Goal: Task Accomplishment & Management: Use online tool/utility

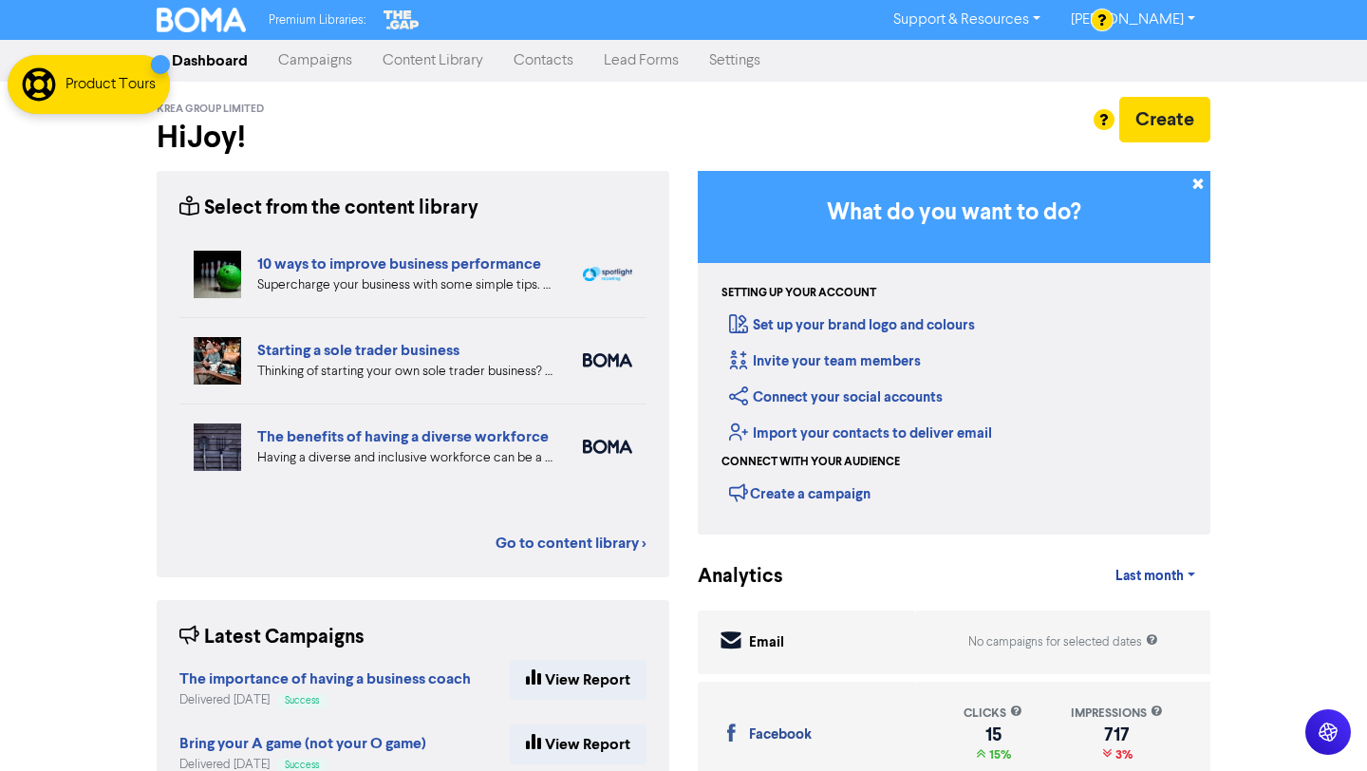
click at [330, 59] on link "Campaigns" at bounding box center [315, 61] width 104 height 38
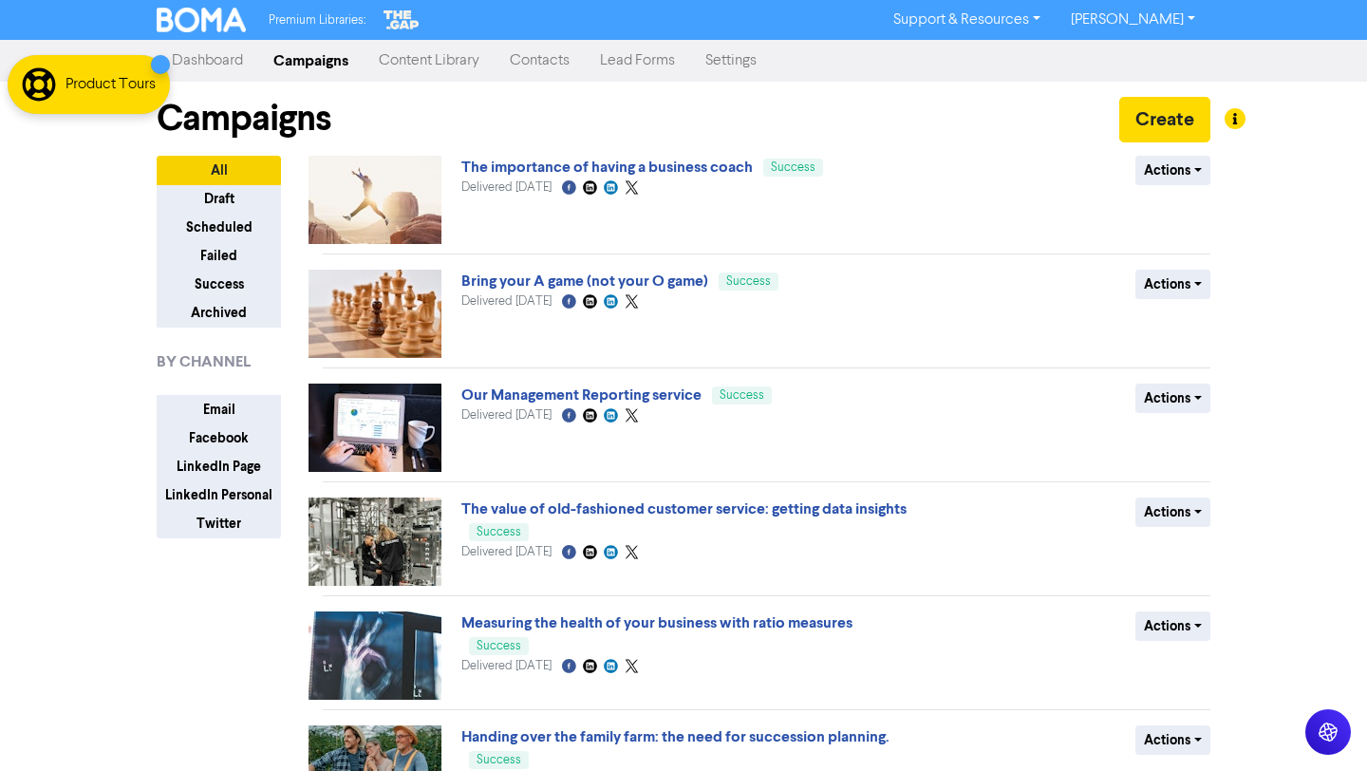
click at [457, 62] on link "Content Library" at bounding box center [429, 61] width 131 height 38
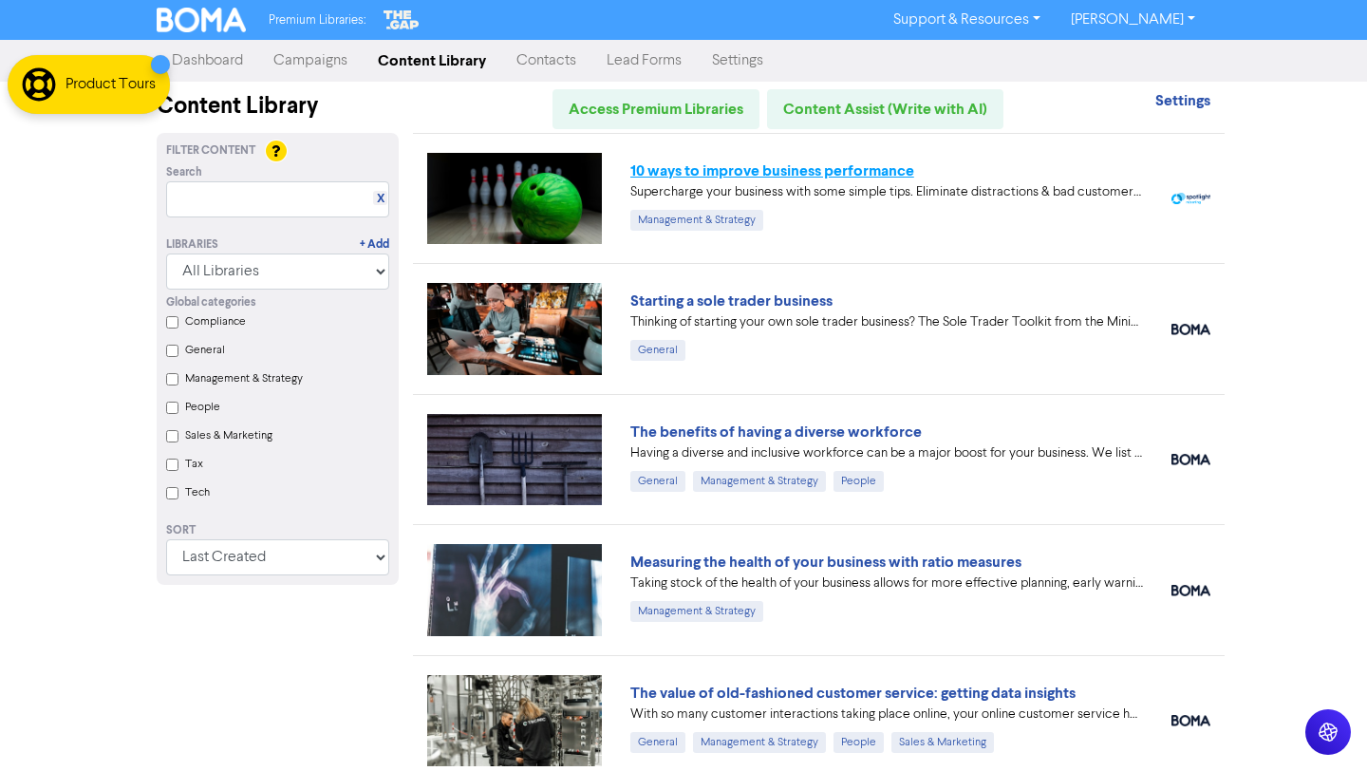
click at [877, 174] on link "10 ways to improve business performance" at bounding box center [772, 170] width 284 height 19
click at [332, 62] on link "Campaigns" at bounding box center [310, 61] width 104 height 38
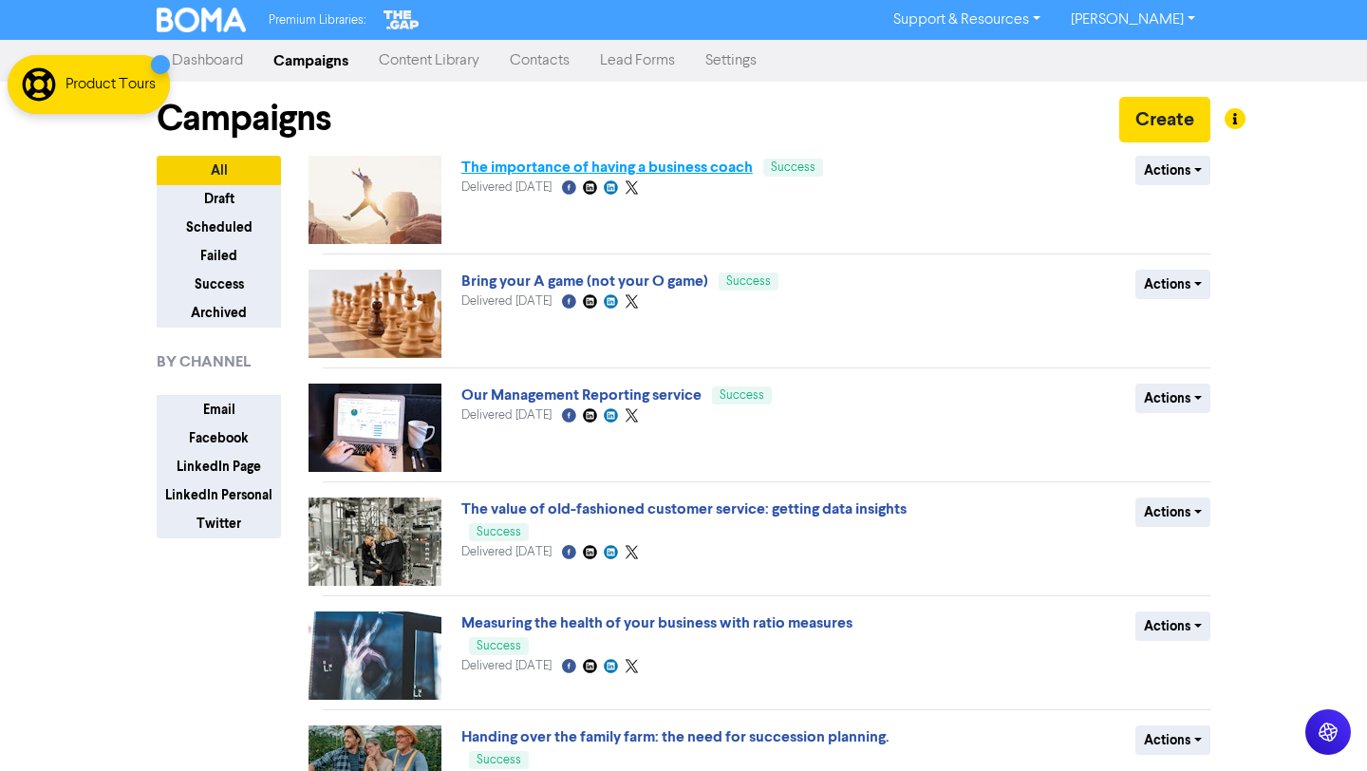
click at [625, 164] on link "The importance of having a business coach" at bounding box center [606, 167] width 291 height 19
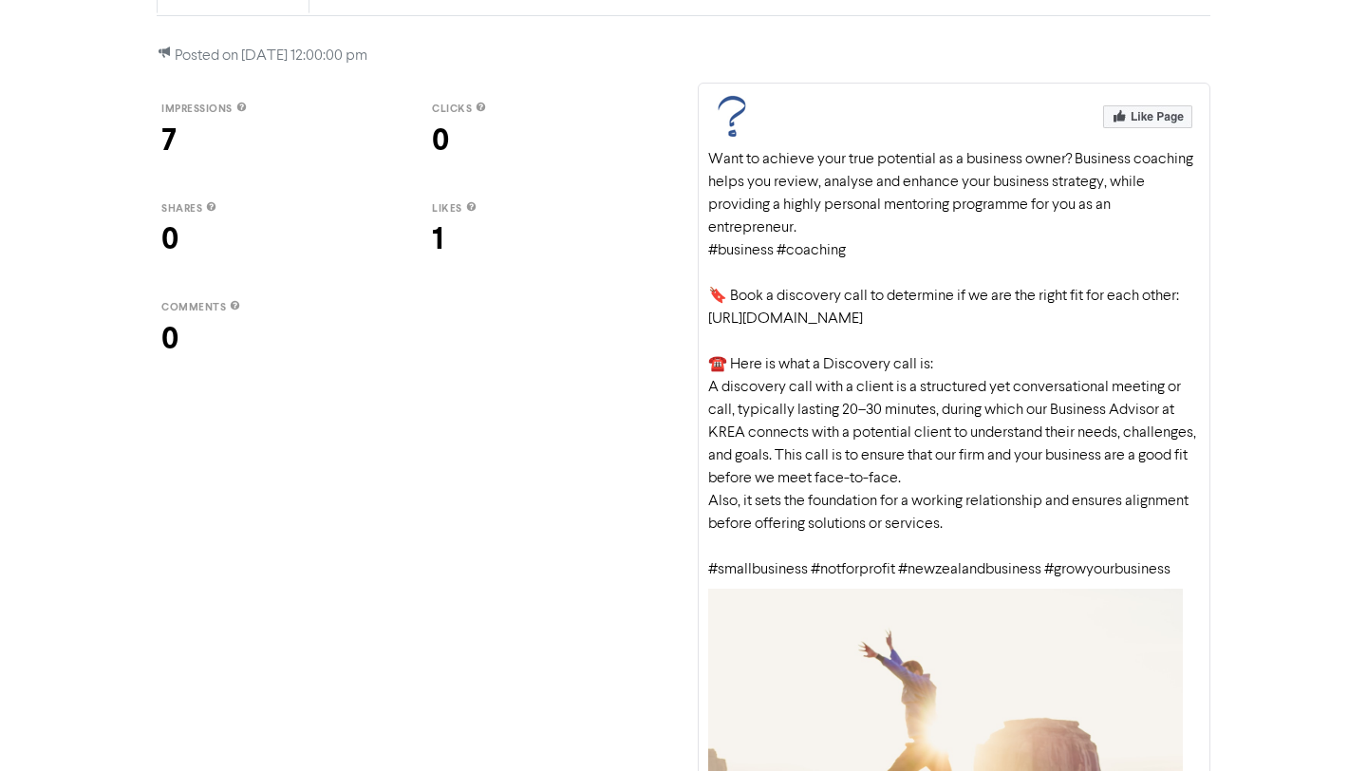
scroll to position [240, 0]
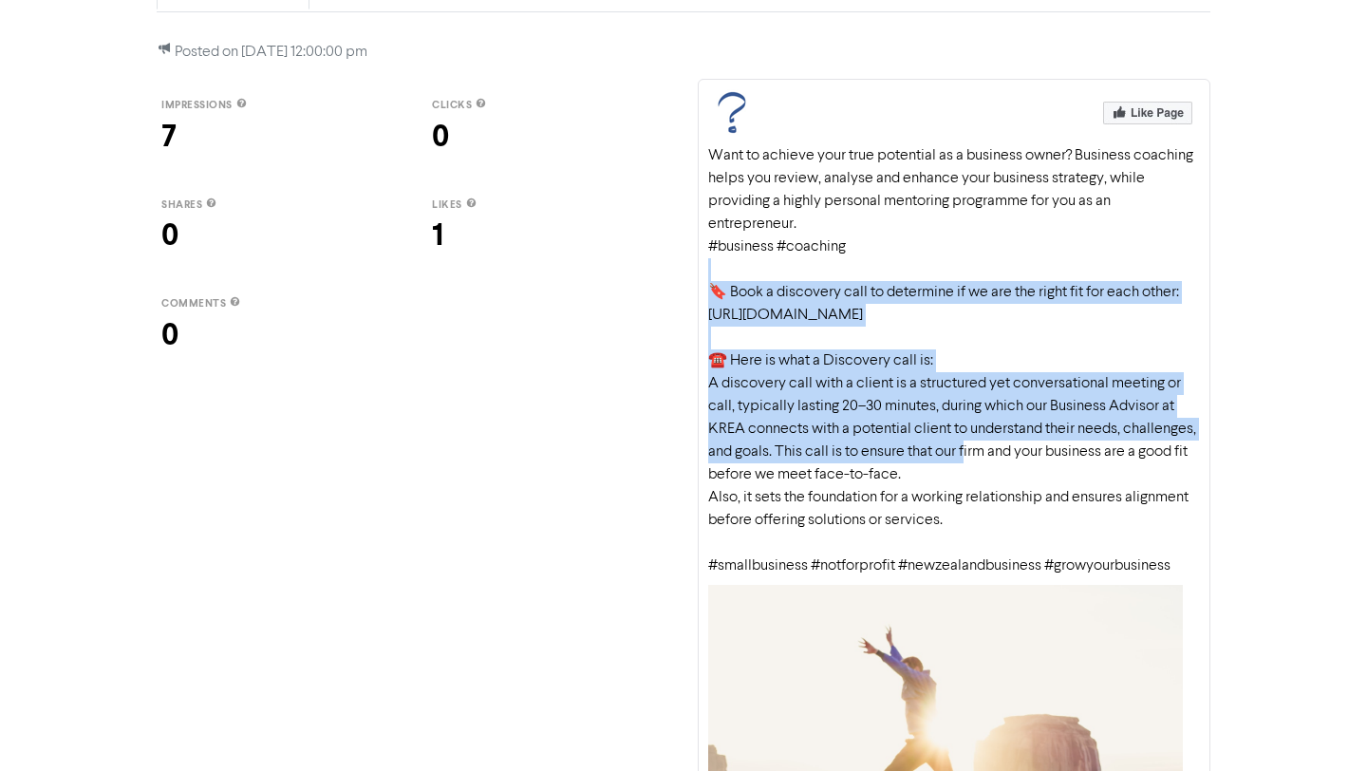
drag, startPoint x: 705, startPoint y: 279, endPoint x: 1049, endPoint y: 457, distance: 386.7
click at [1049, 457] on div "Want to achieve your true potential as a business owner? Business coaching help…" at bounding box center [954, 547] width 513 height 936
drag, startPoint x: 1185, startPoint y: 567, endPoint x: 709, endPoint y: 299, distance: 545.7
click at [709, 299] on div "Want to achieve your true potential as a business owner? Business coaching help…" at bounding box center [954, 360] width 492 height 433
copy div "🔖 Book a discovery call to determine if we are the right fit for each other: [U…"
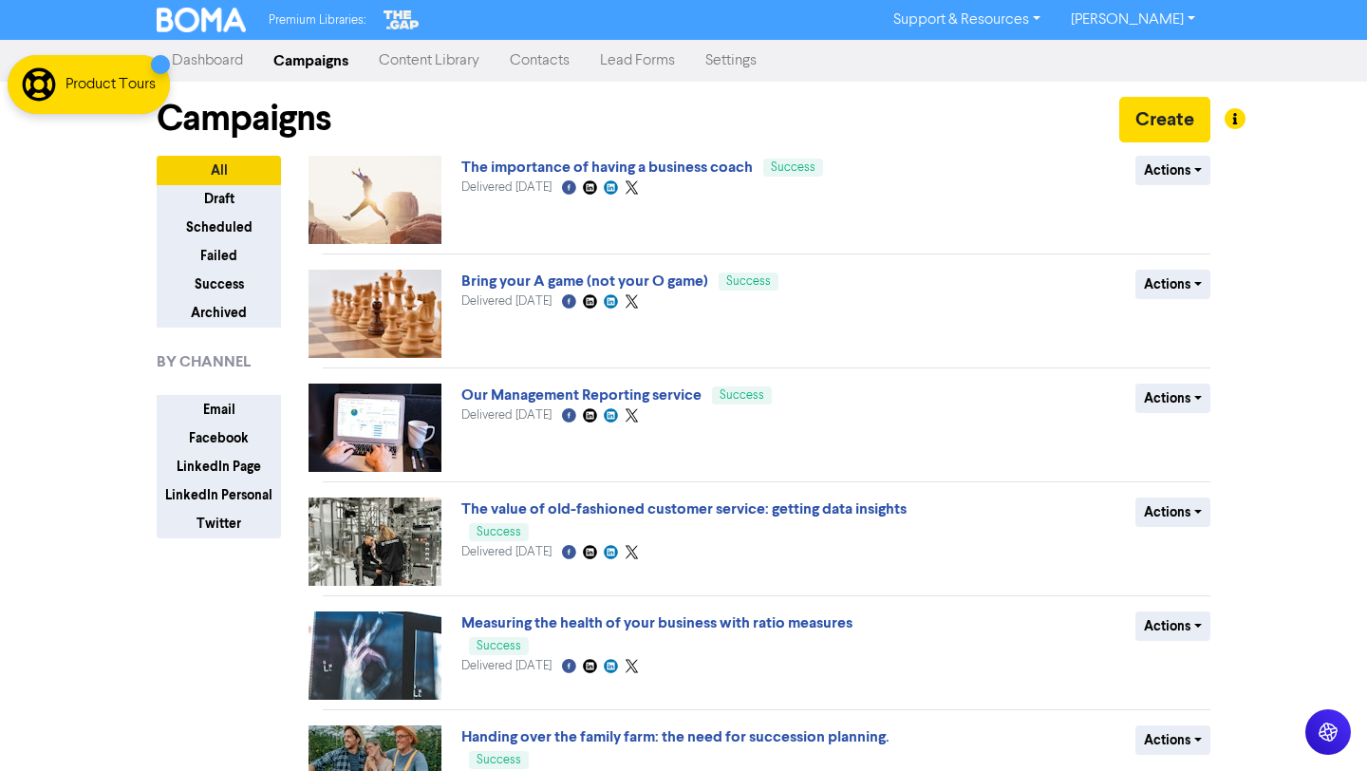
click at [422, 58] on link "Content Library" at bounding box center [429, 61] width 131 height 38
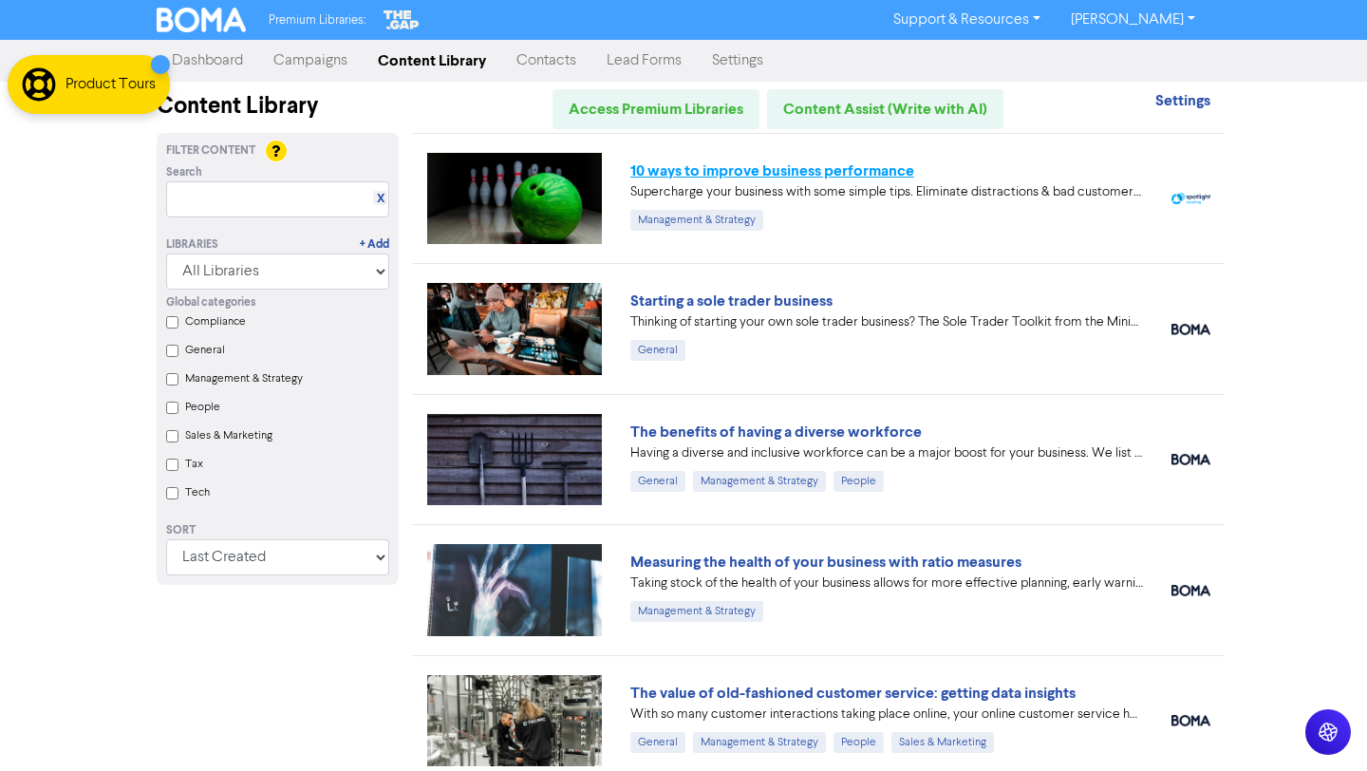
click at [762, 177] on link "10 ways to improve business performance" at bounding box center [772, 170] width 284 height 19
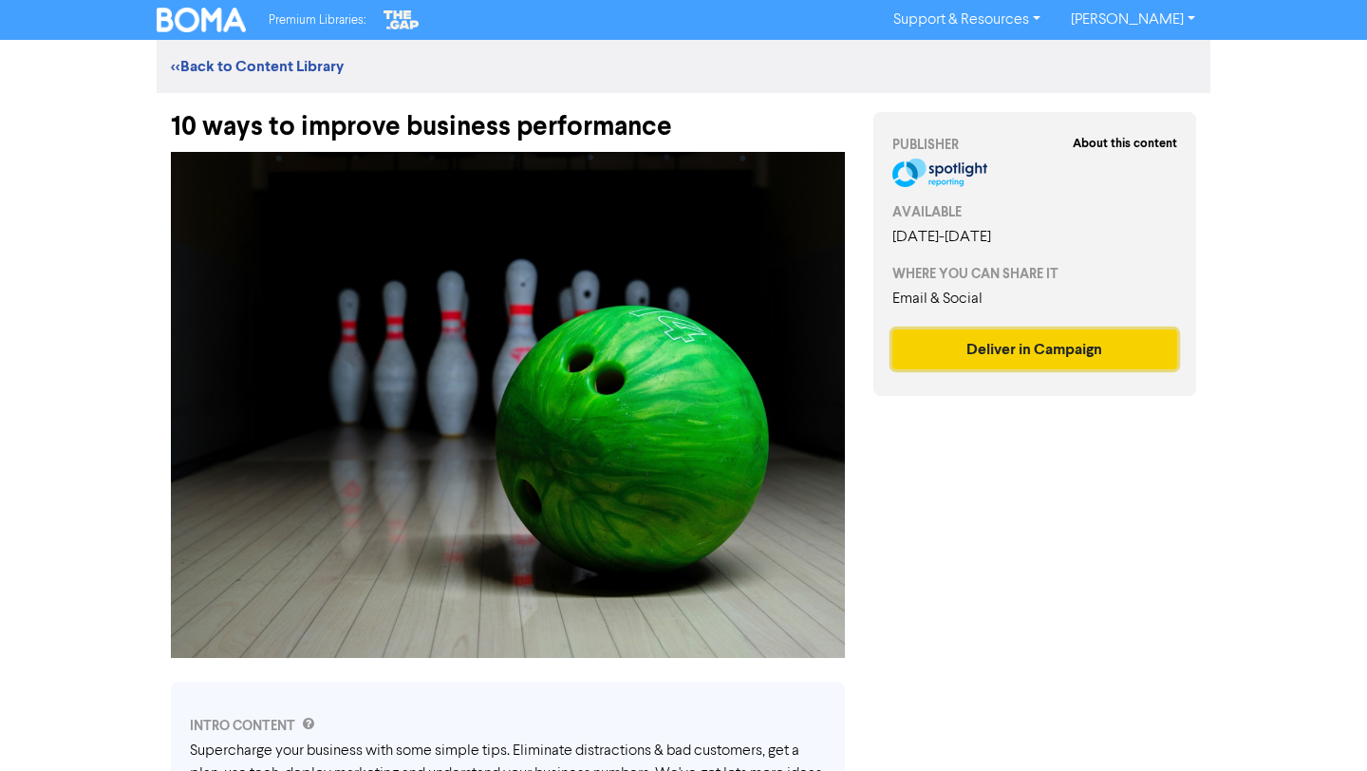
click at [913, 343] on button "Deliver in Campaign" at bounding box center [1034, 349] width 285 height 40
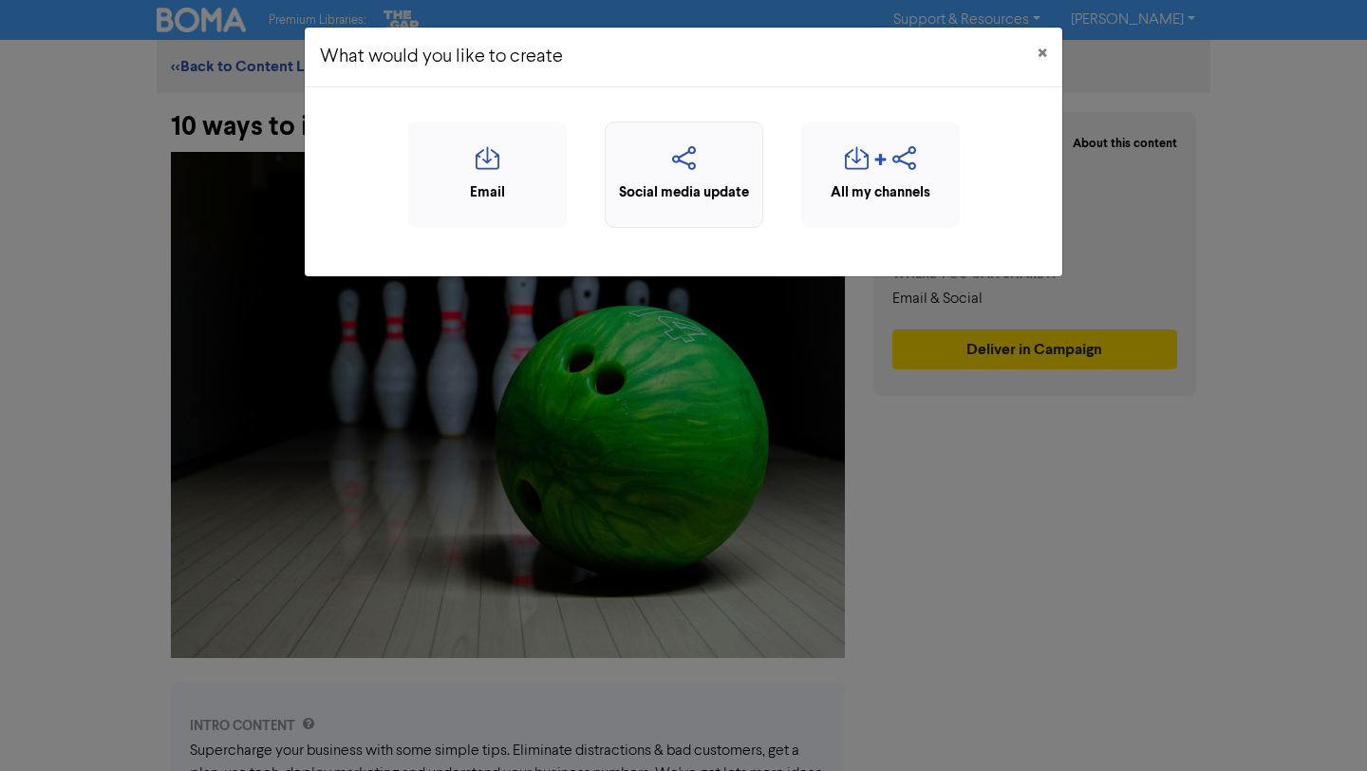
click at [708, 186] on div "Social media update" at bounding box center [684, 193] width 138 height 22
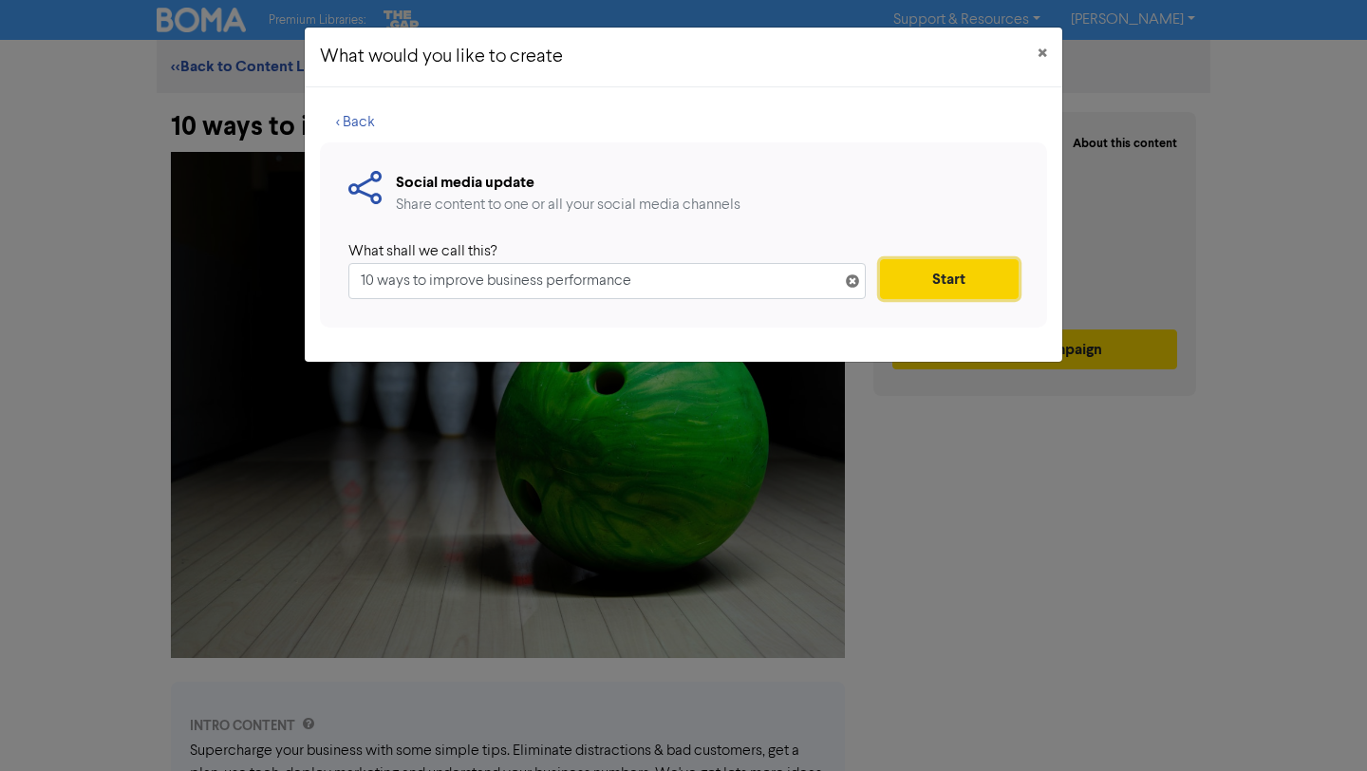
click at [927, 276] on button "Start" at bounding box center [949, 279] width 139 height 40
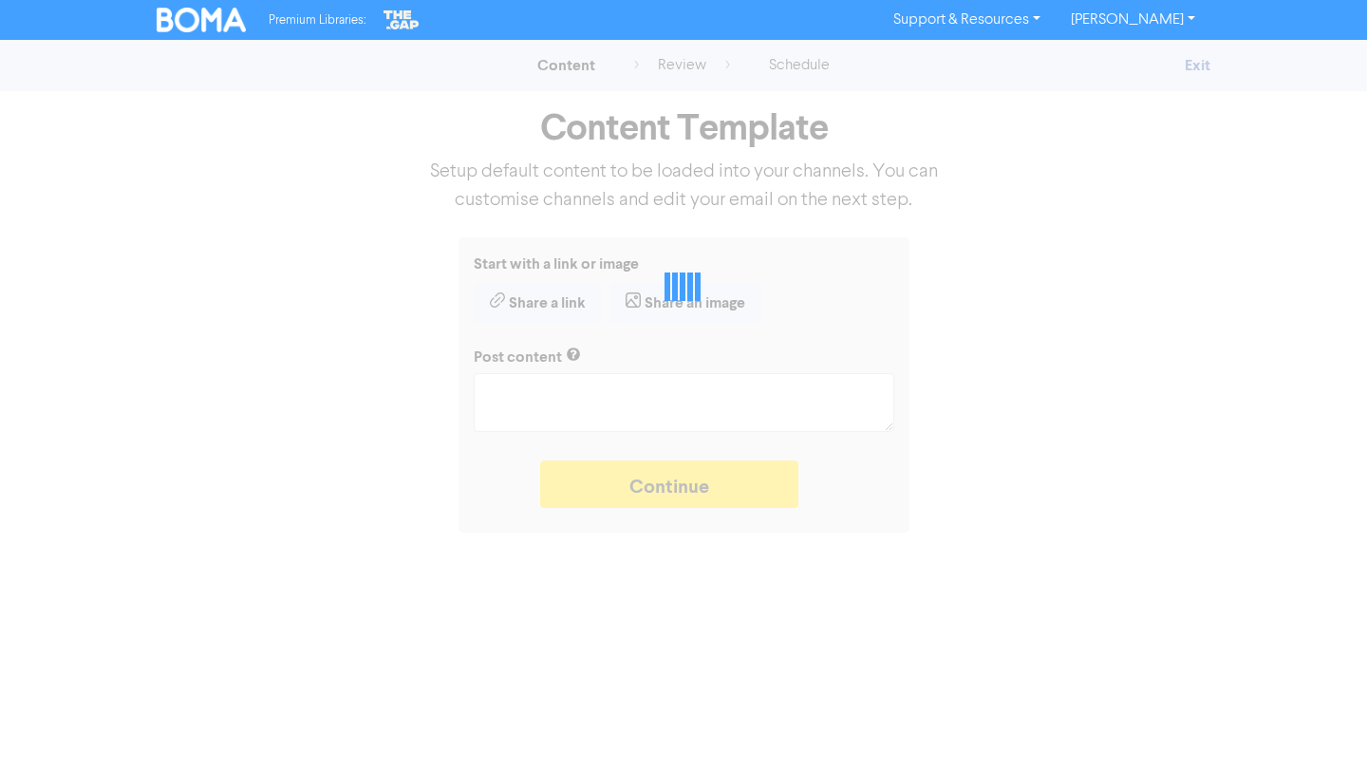
type textarea "x"
type textarea "Supercharge your business with some simple tips. Eliminate distractions & bad c…"
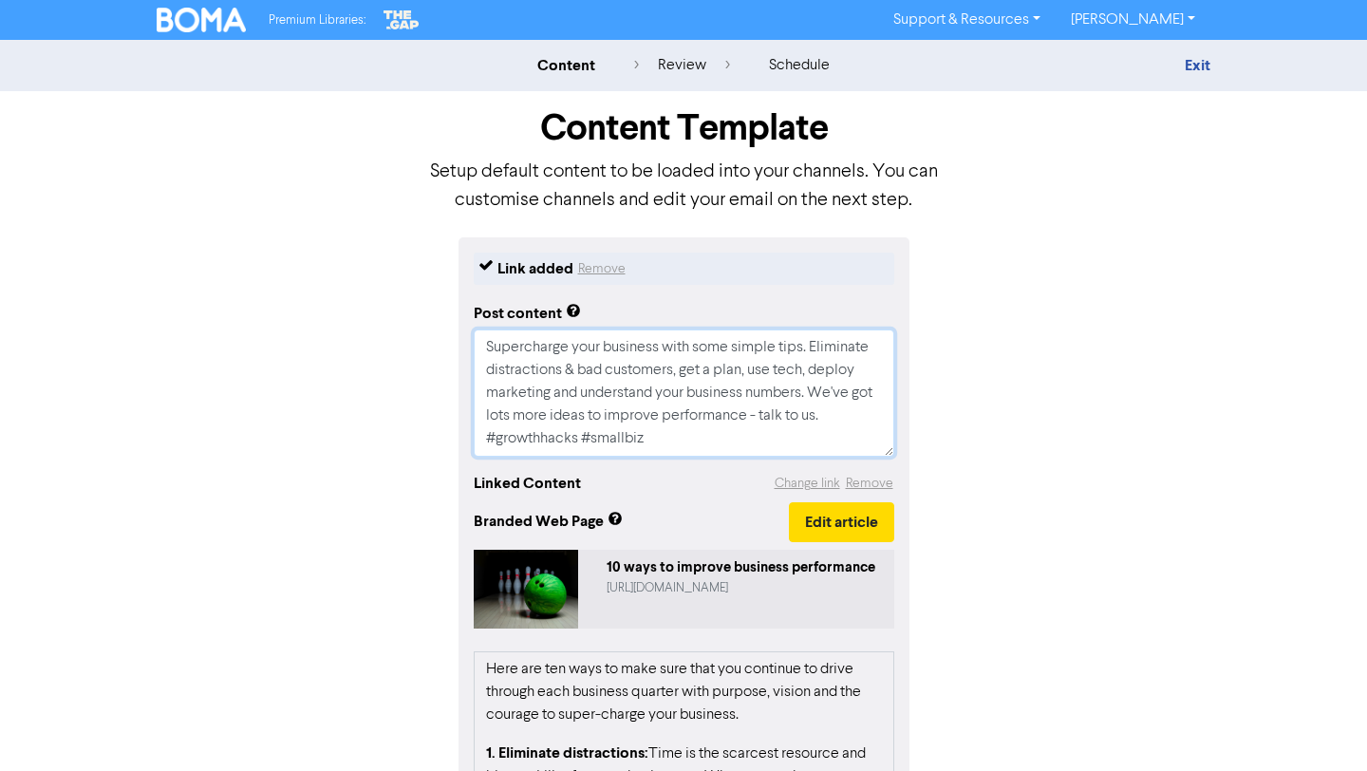
click at [665, 438] on textarea "Supercharge your business with some simple tips. Eliminate distractions & bad c…" at bounding box center [684, 392] width 420 height 127
type textarea "x"
type textarea "Supercharge your business with some simple tips. Eliminate distractions & bad c…"
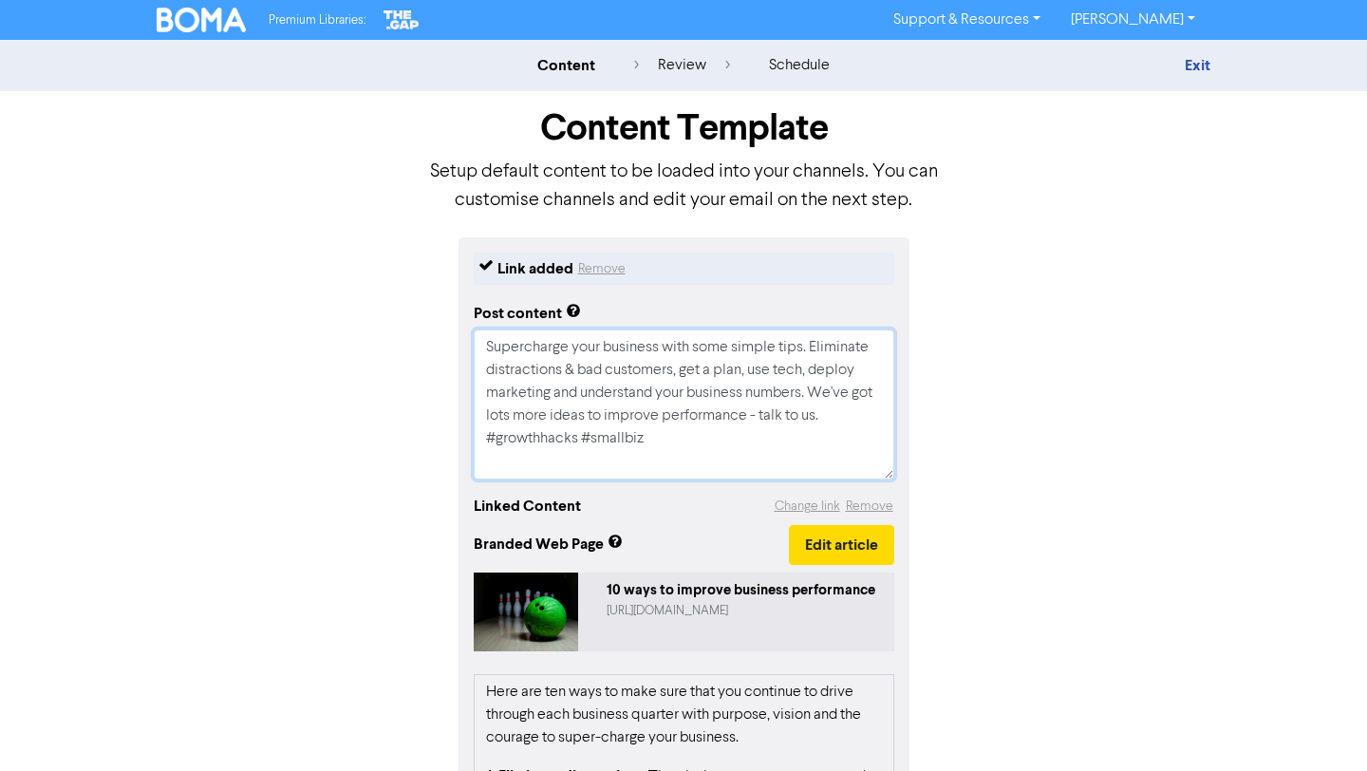
type textarea "x"
type textarea "Supercharge your business with some simple tips. Eliminate distractions & bad c…"
drag, startPoint x: 656, startPoint y: 431, endPoint x: 481, endPoint y: 425, distance: 174.7
click at [481, 425] on textarea "Supercharge your business with some simple tips. Eliminate distractions & bad c…" at bounding box center [684, 404] width 420 height 150
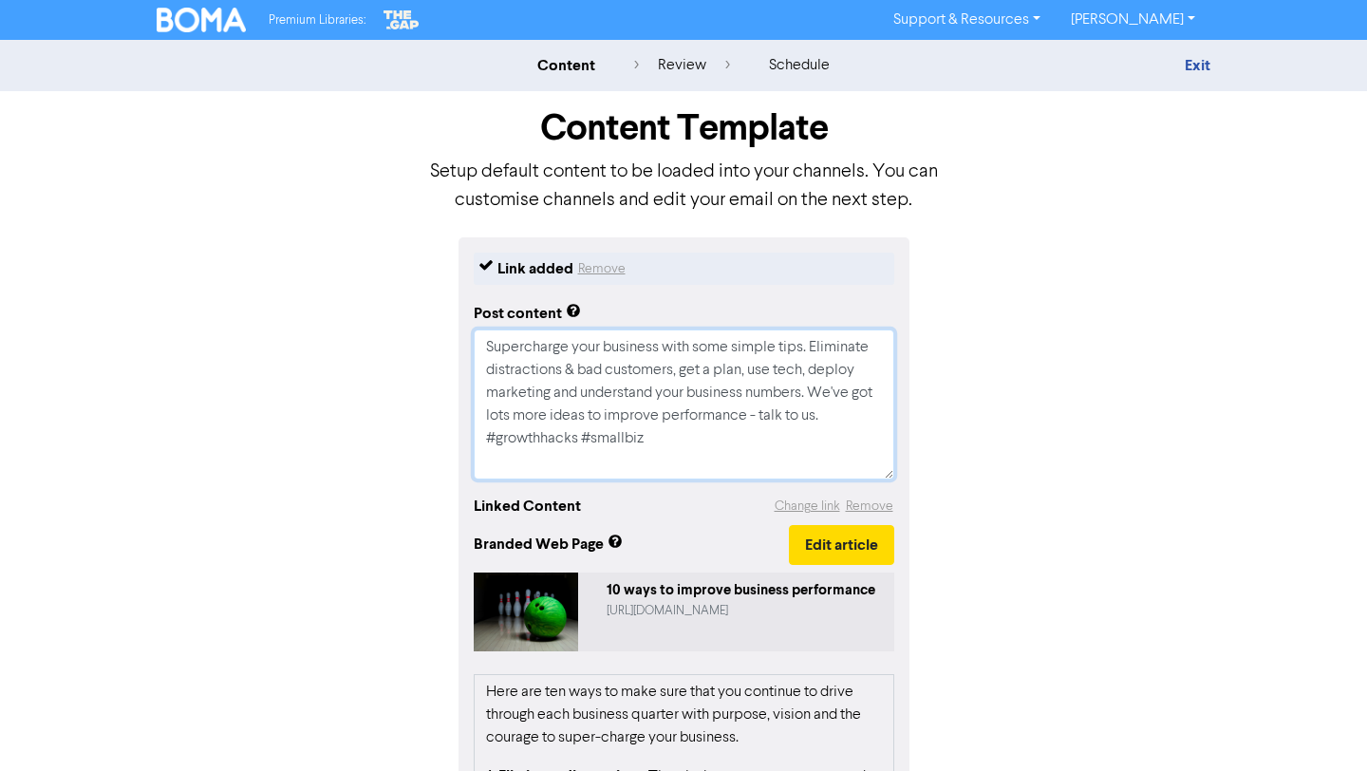
type textarea "x"
click at [516, 451] on textarea "Supercharge your business with some simple tips. Eliminate distractions & bad c…" at bounding box center [684, 404] width 420 height 150
paste textarea "🔖 Book a discovery call to determine if we are the right fit for each other: [U…"
type textarea "Supercharge your business with some simple tips. Eliminate distractions & bad c…"
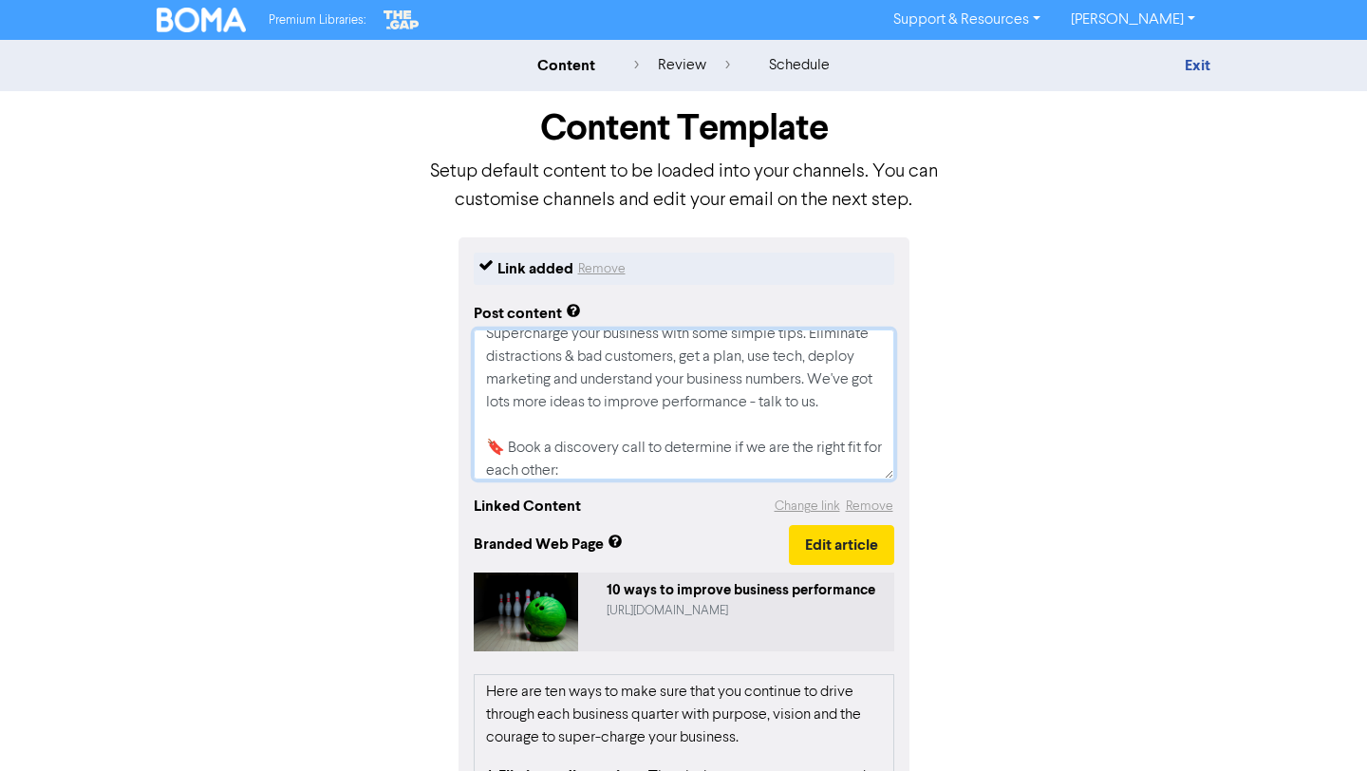
type textarea "x"
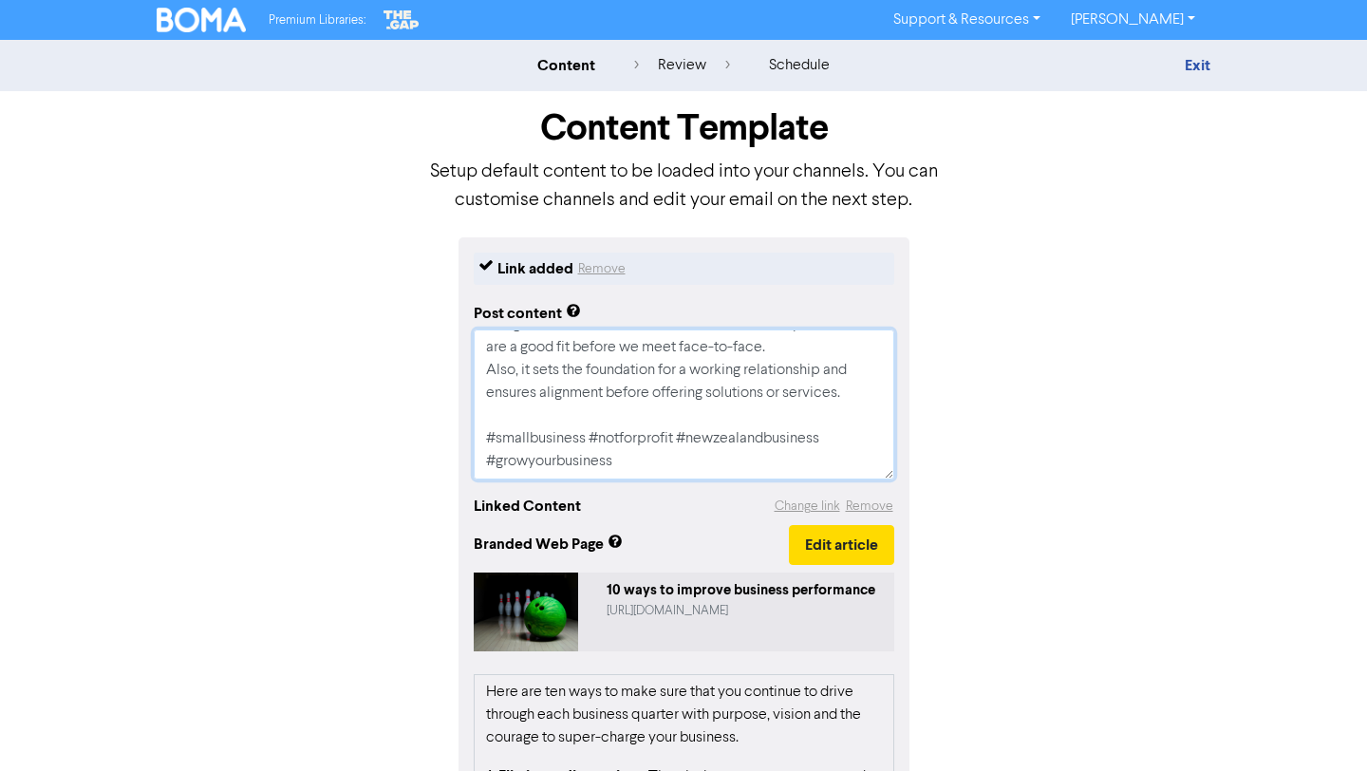
scroll to position [364, 0]
drag, startPoint x: 484, startPoint y: 345, endPoint x: 788, endPoint y: 608, distance: 402.3
click at [788, 608] on div "Link added Remove Post content Supercharge your business with some simple tips.…" at bounding box center [683, 695] width 451 height 917
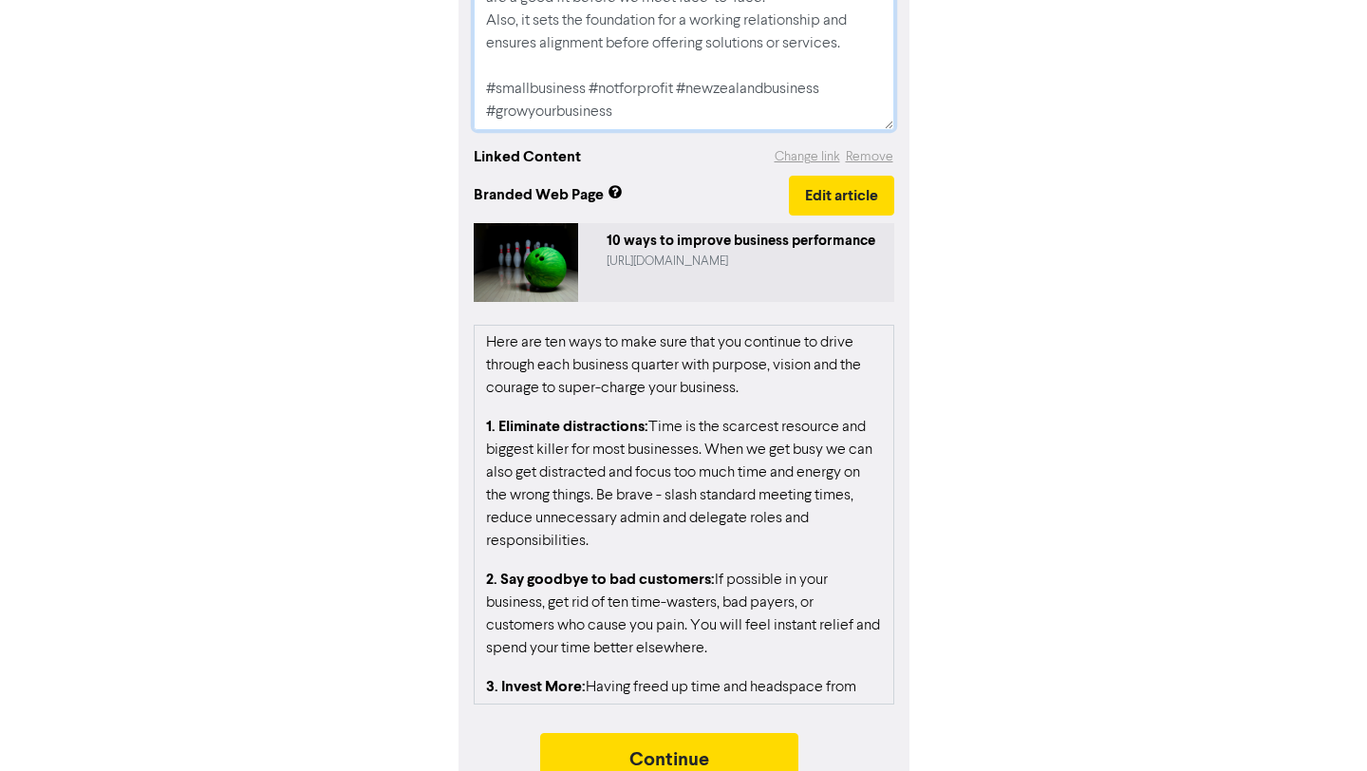
scroll to position [383, 0]
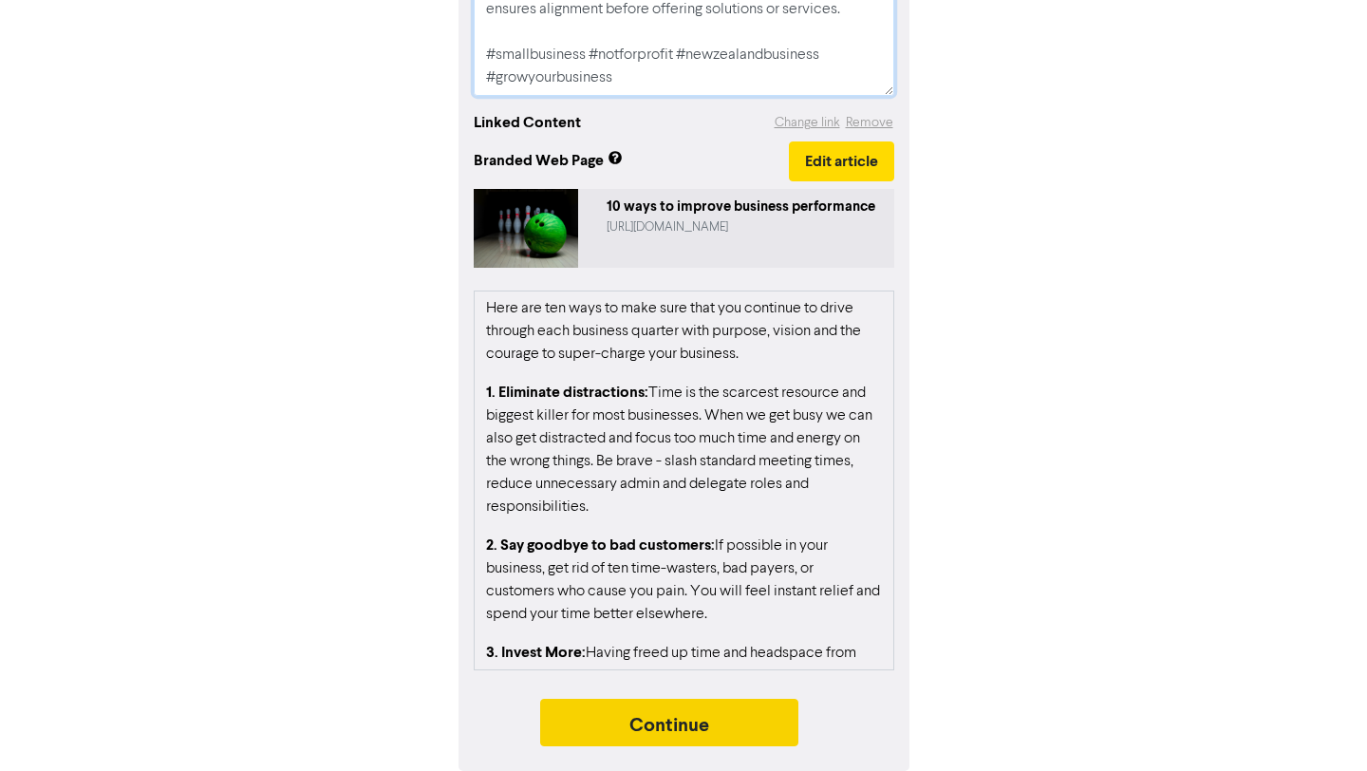
type textarea "Supercharge your business with some simple tips. Eliminate distractions & bad c…"
click at [777, 723] on button "Continue" at bounding box center [669, 722] width 258 height 47
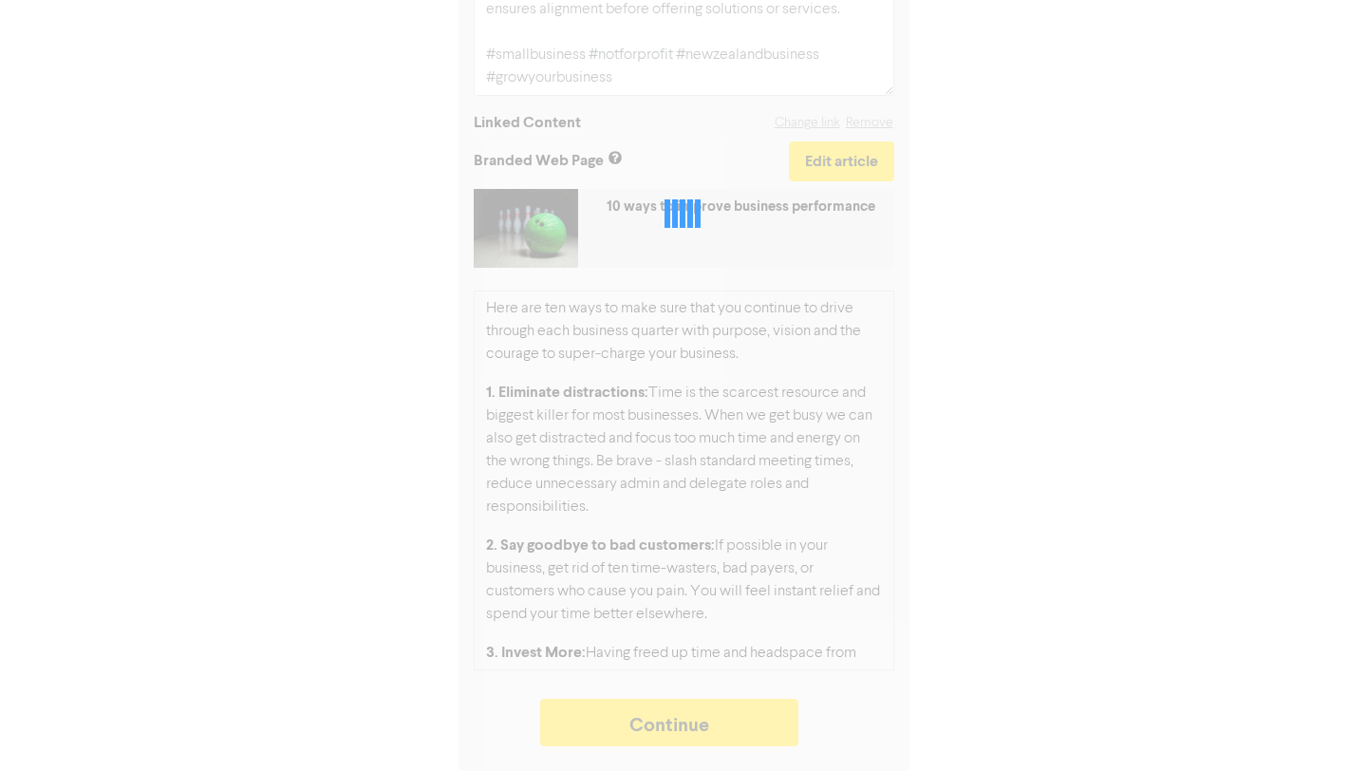
type textarea "x"
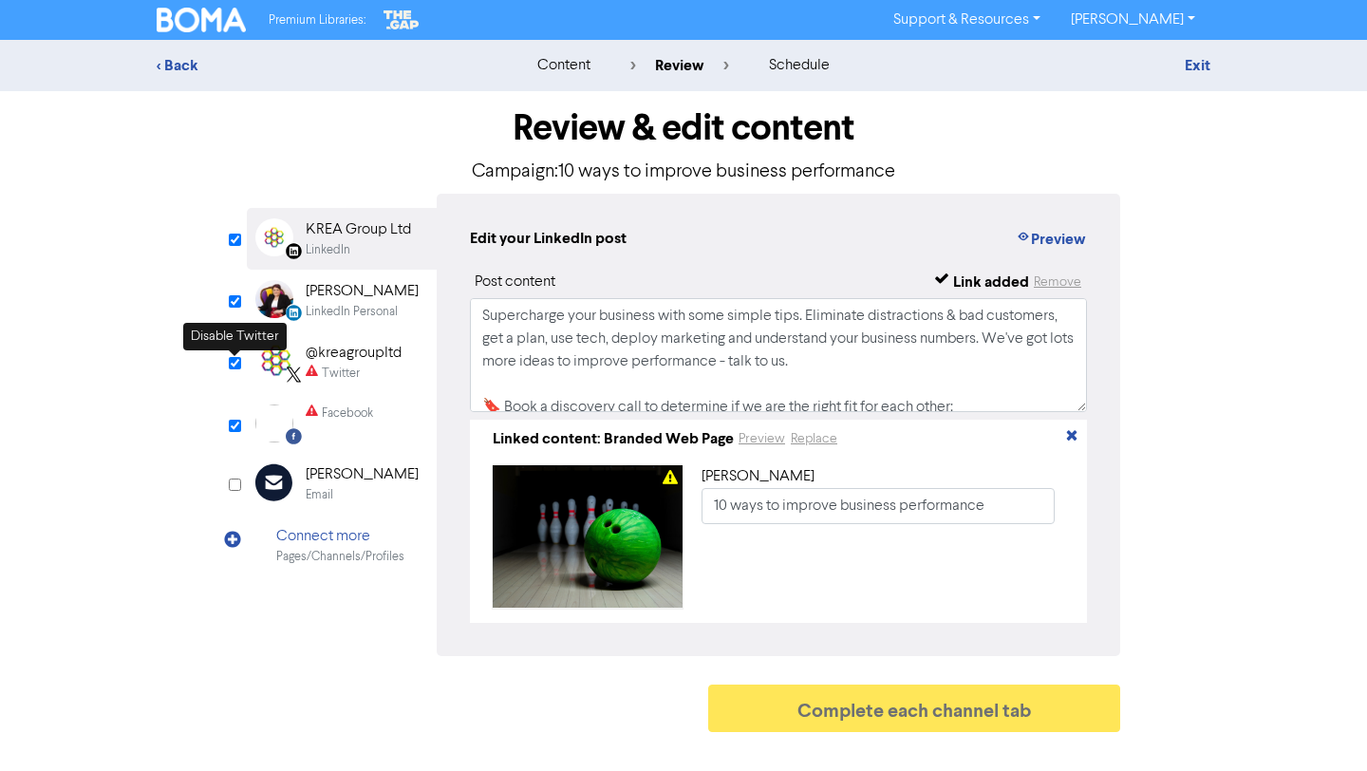
click at [235, 362] on input "checkbox" at bounding box center [235, 363] width 12 height 12
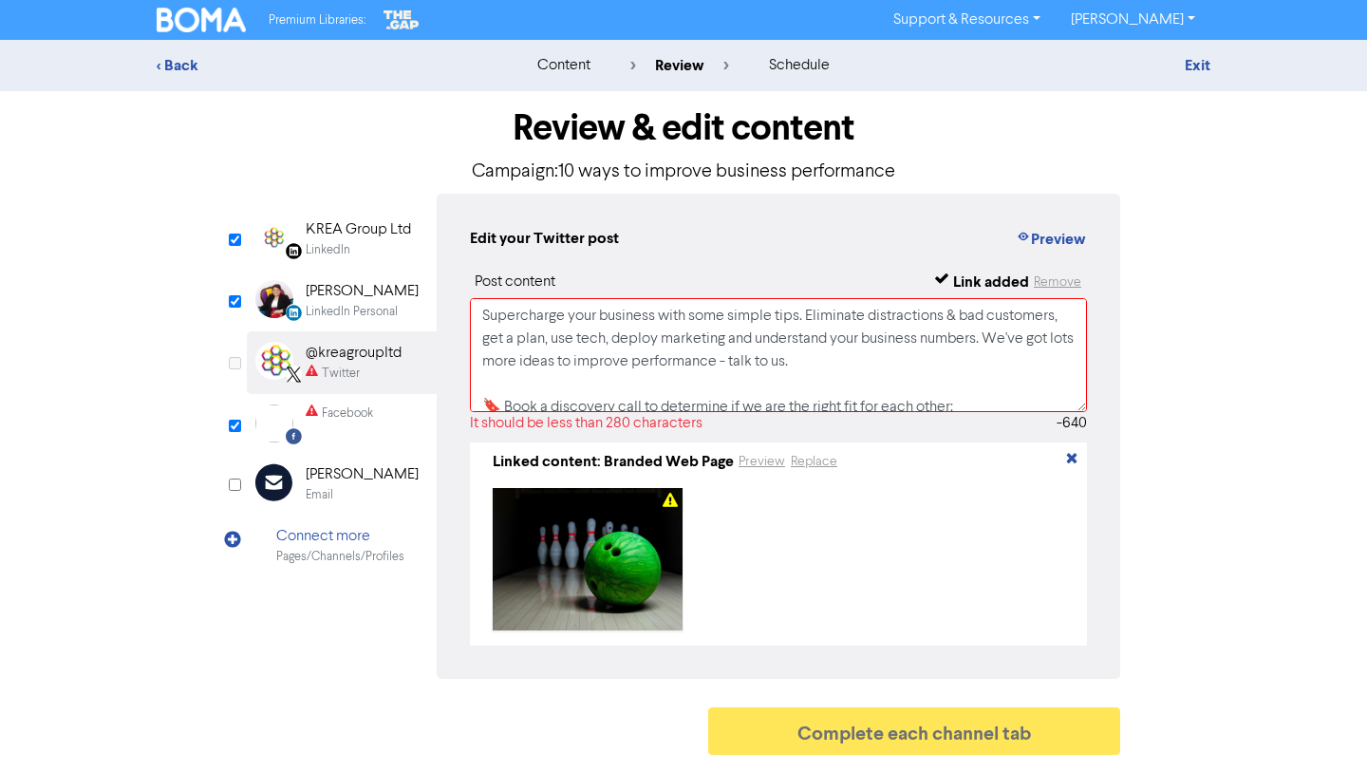
click at [234, 362] on input "checkbox" at bounding box center [235, 363] width 12 height 12
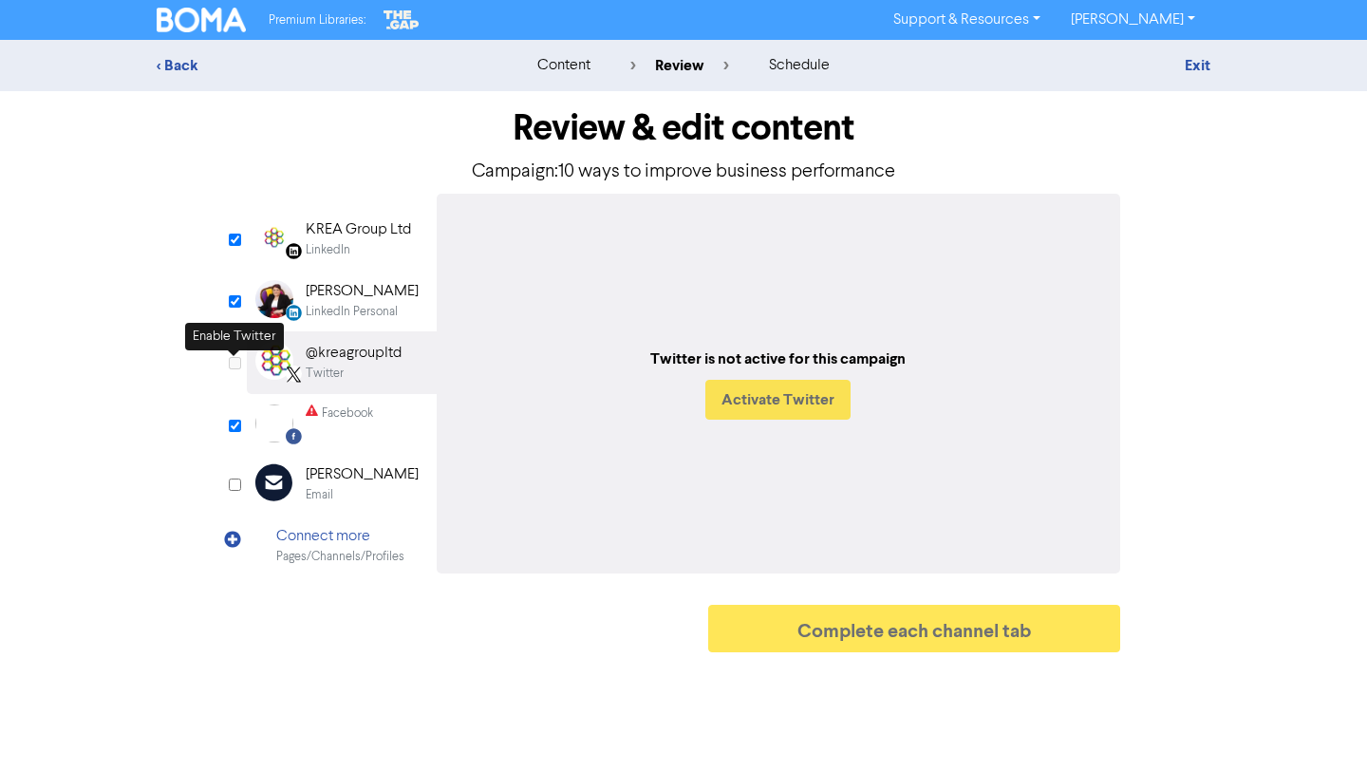
checkbox input "true"
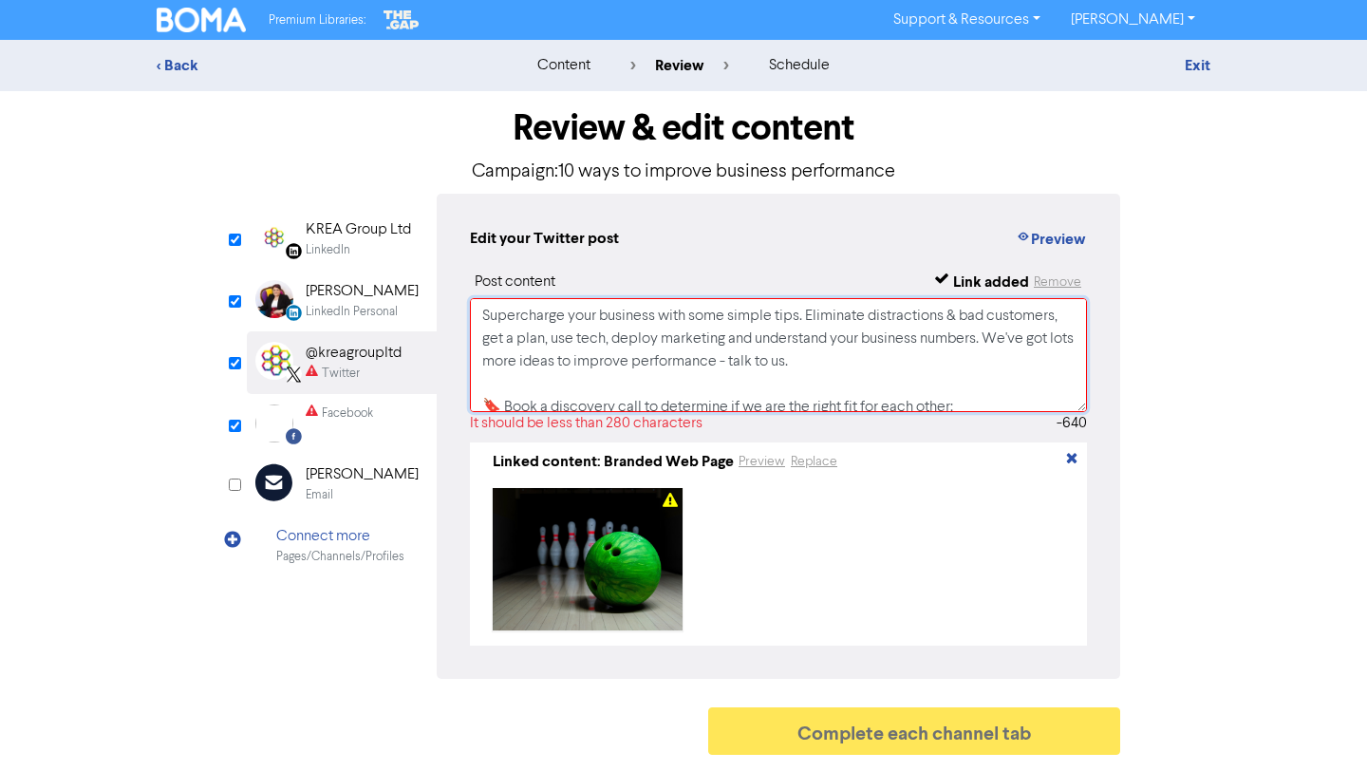
click at [592, 359] on textarea "Supercharge your business with some simple tips. Eliminate distractions & bad c…" at bounding box center [778, 355] width 617 height 114
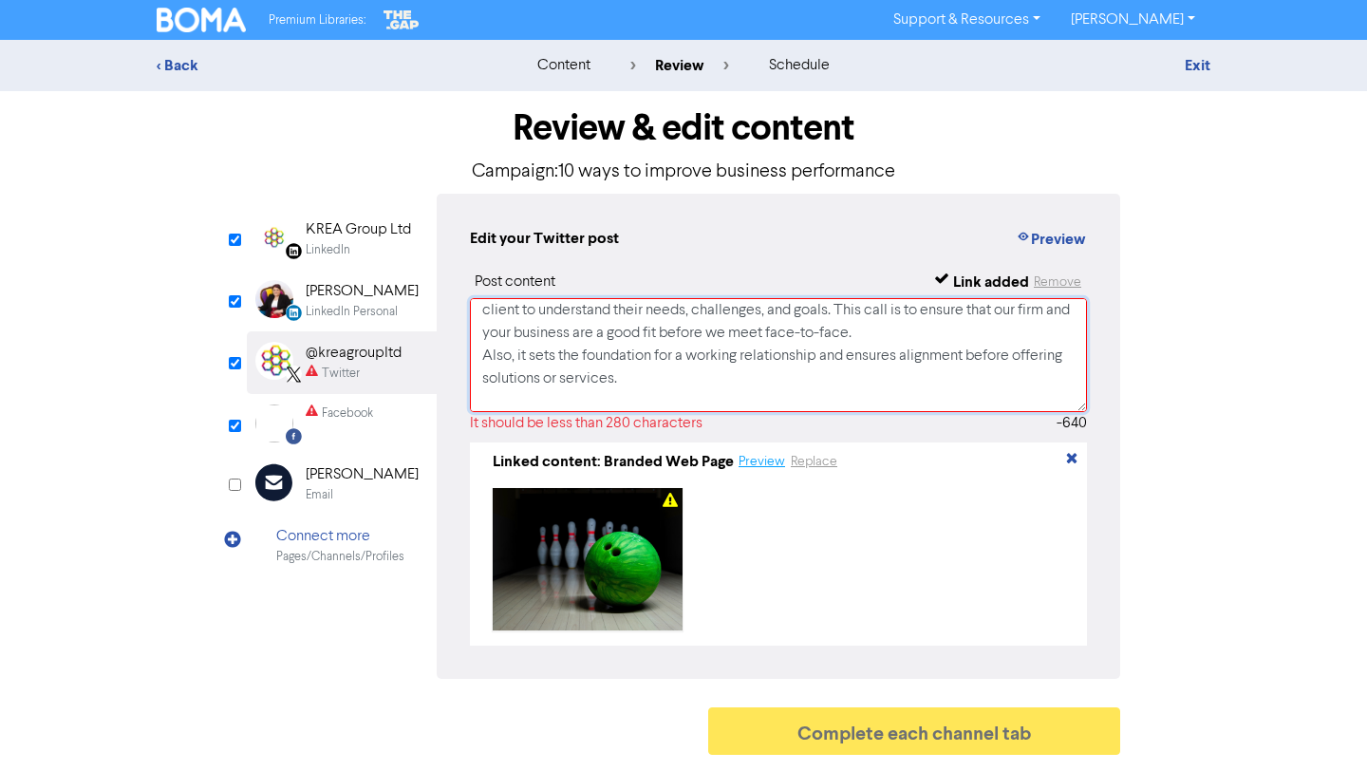
scroll to position [355, 0]
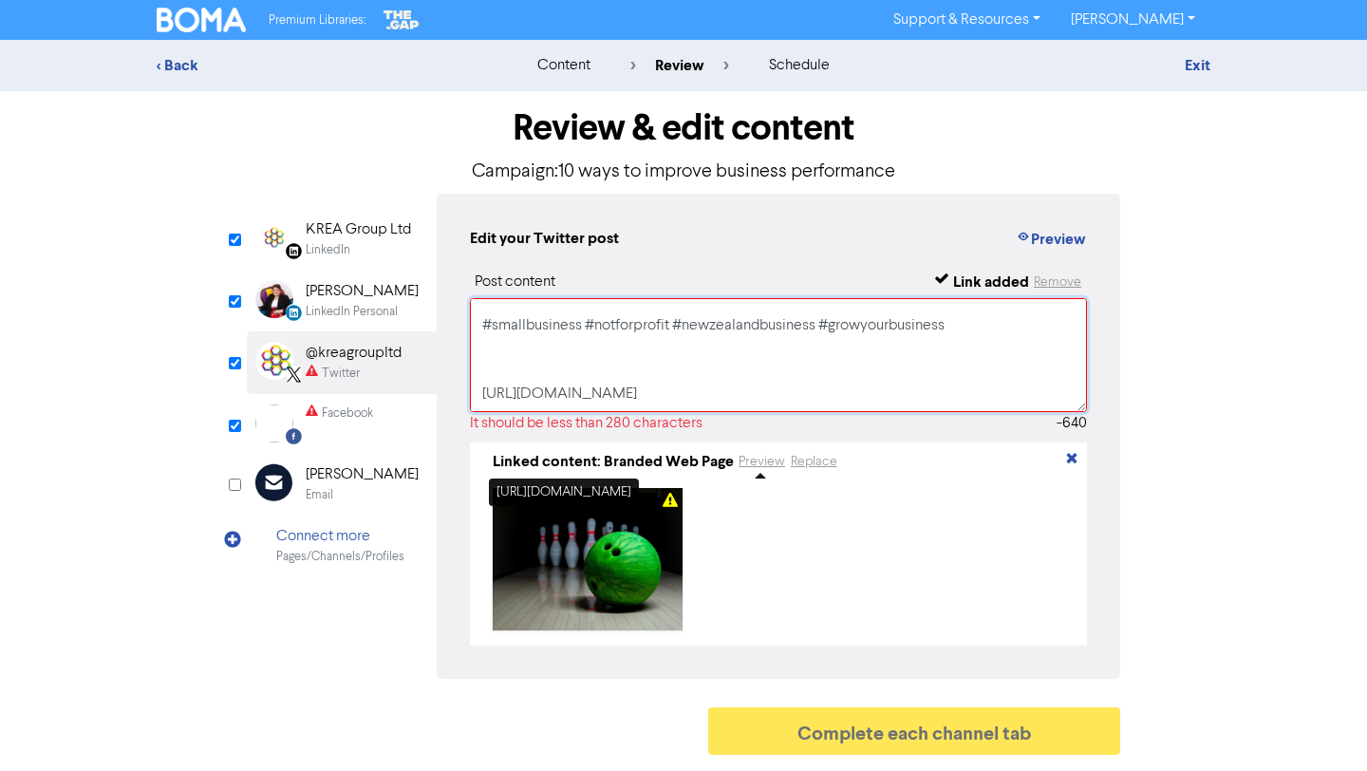
drag, startPoint x: 480, startPoint y: 345, endPoint x: 766, endPoint y: 490, distance: 320.1
click at [766, 490] on div "Post content Link added Remove It should be less than 280 characters -640 Linke…" at bounding box center [778, 458] width 617 height 375
click at [766, 490] on div at bounding box center [882, 559] width 363 height 142
drag, startPoint x: 482, startPoint y: 355, endPoint x: 771, endPoint y: 355, distance: 288.5
click at [771, 355] on textarea "Supercharge your business with some simple tips. Eliminate distractions & bad c…" at bounding box center [778, 355] width 617 height 114
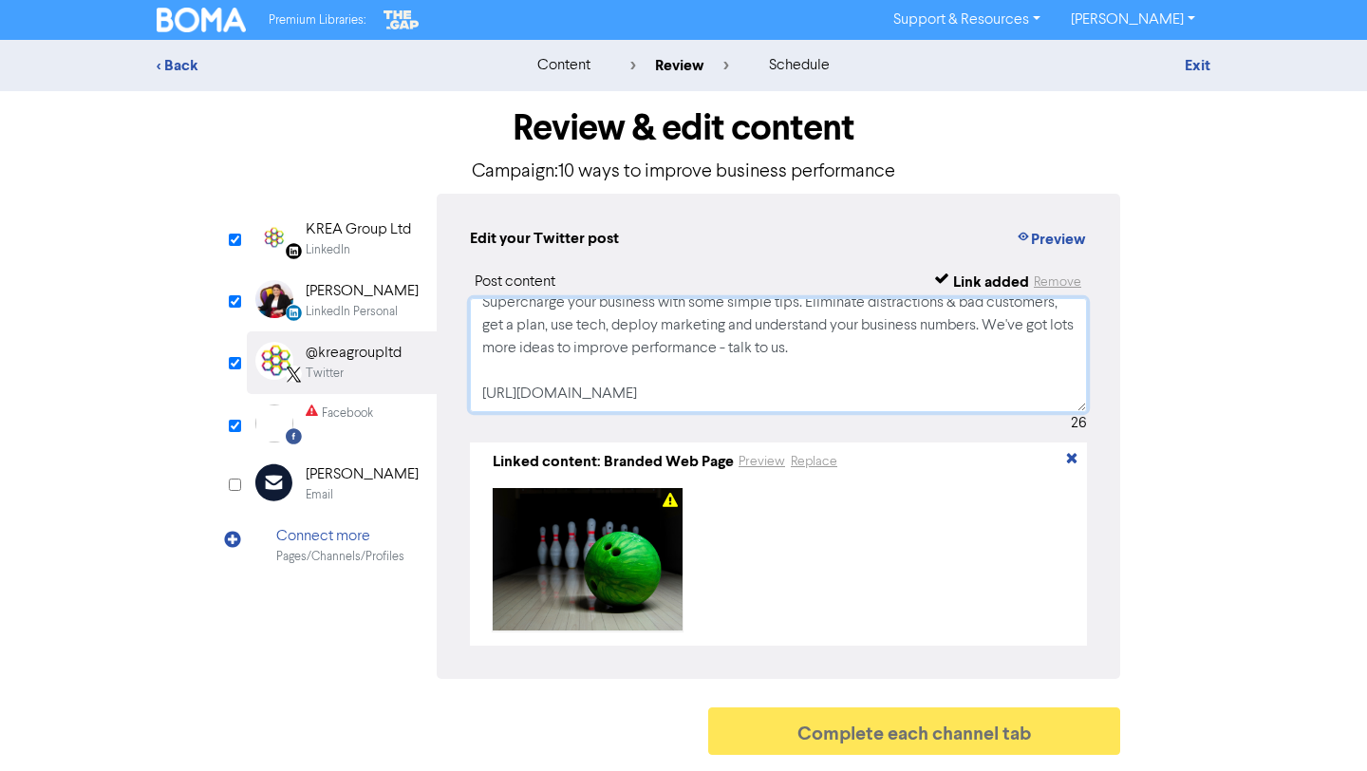
scroll to position [36, 0]
type textarea "Supercharge your business with some simple tips. Eliminate distractions & bad c…"
click at [233, 424] on input "checkbox" at bounding box center [235, 426] width 12 height 12
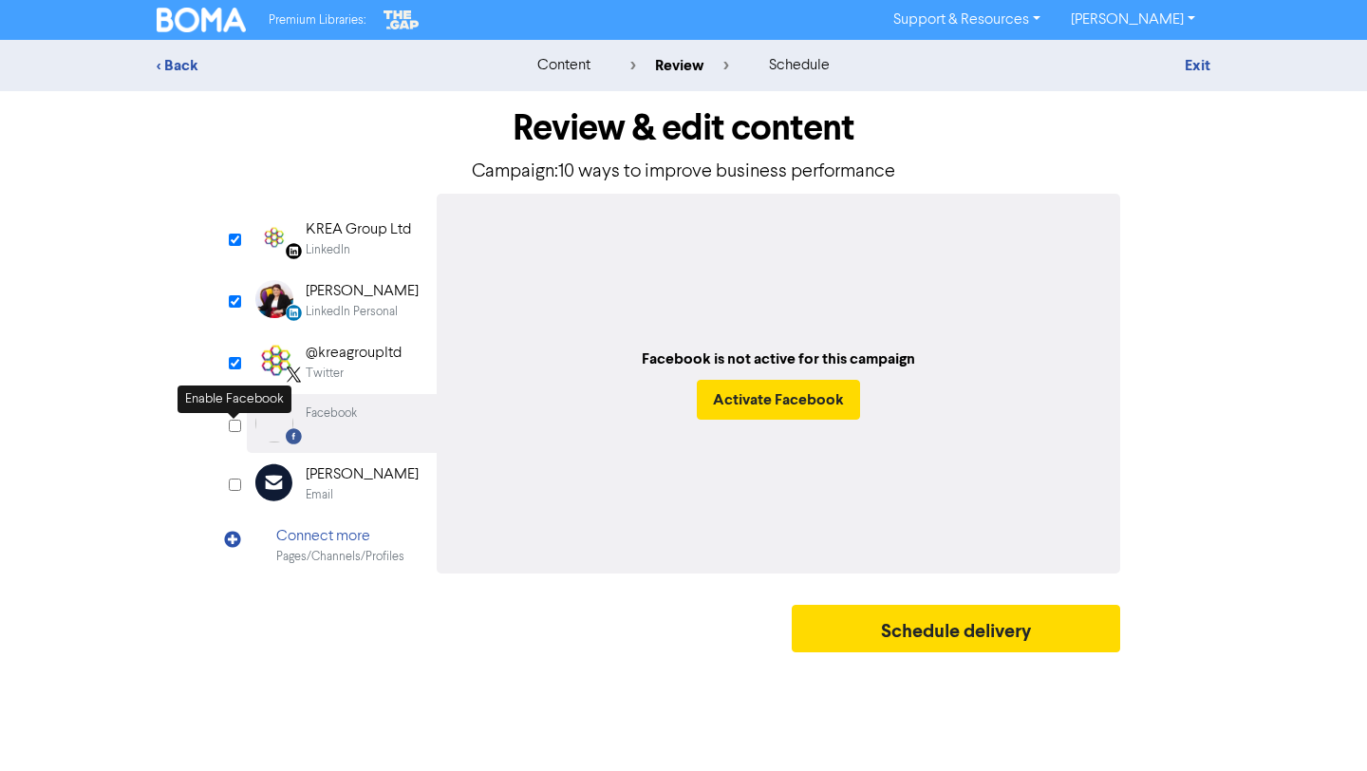
click at [233, 424] on input "checkbox" at bounding box center [235, 426] width 12 height 12
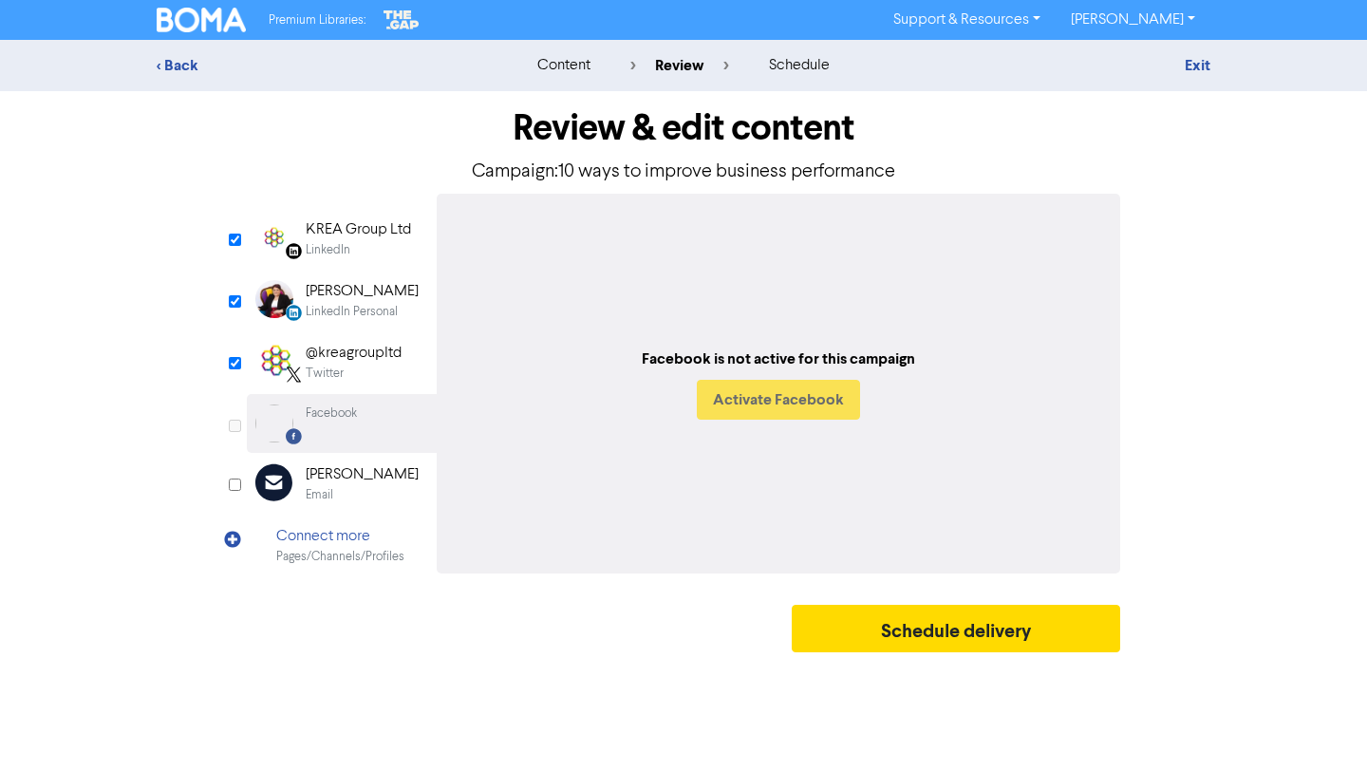
checkbox input "true"
select select "LEARN_MORE"
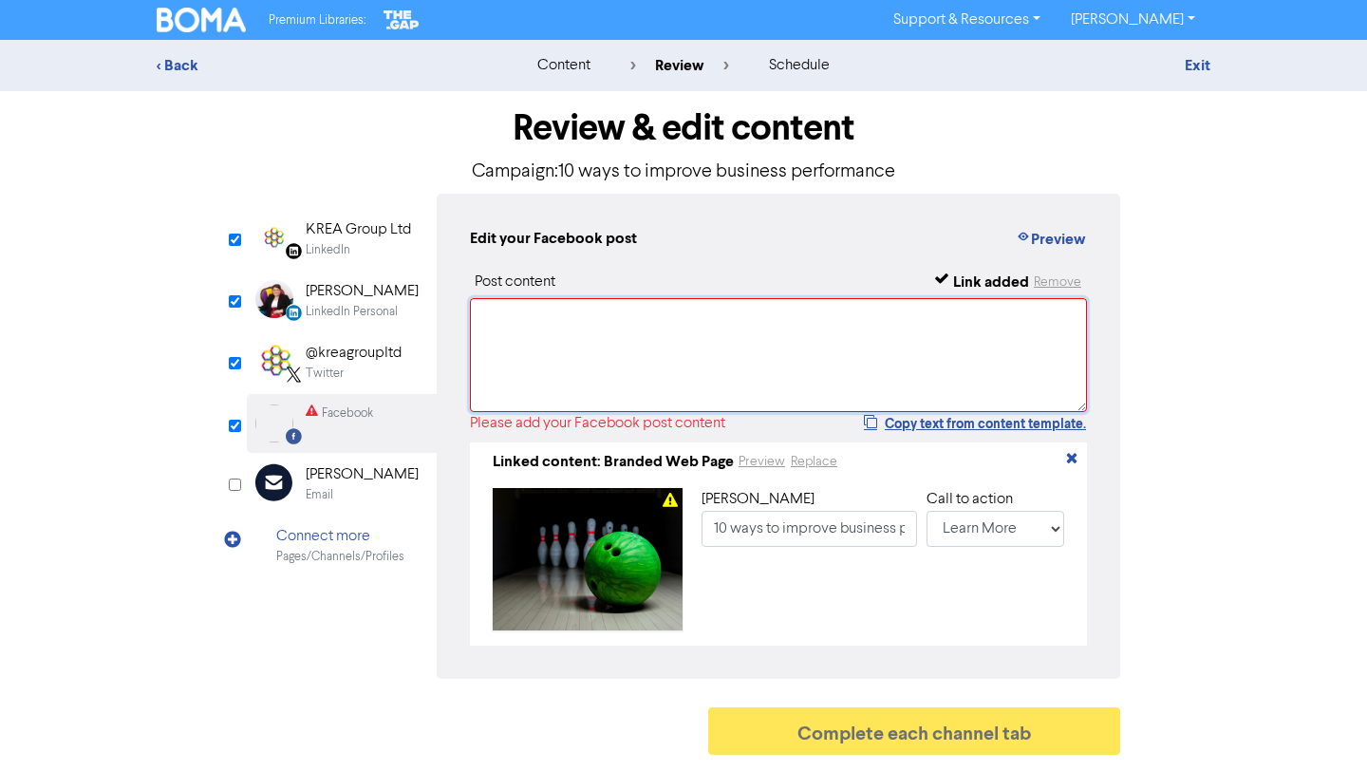
click at [532, 327] on textarea at bounding box center [778, 355] width 617 height 114
paste textarea "Supercharge your business with some simple tips. Eliminate distractions & bad c…"
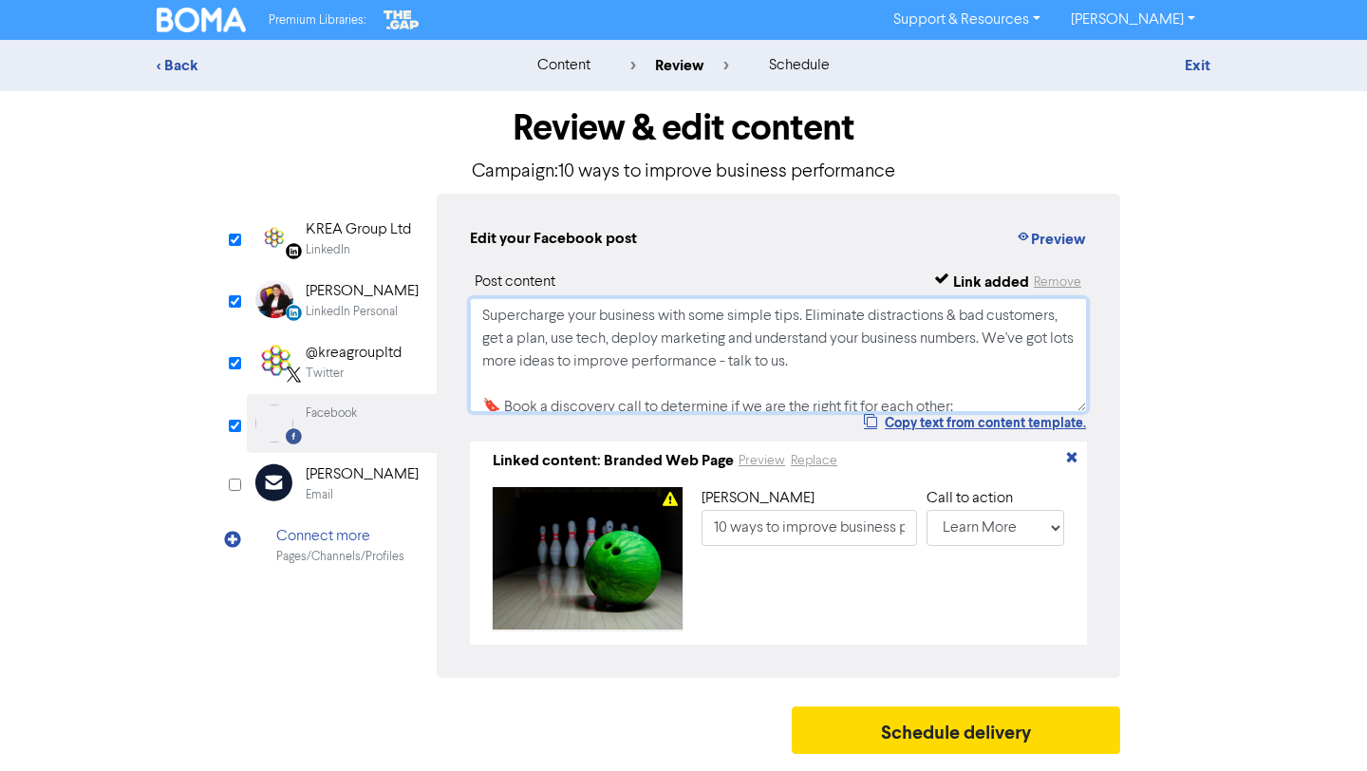
scroll to position [277, 0]
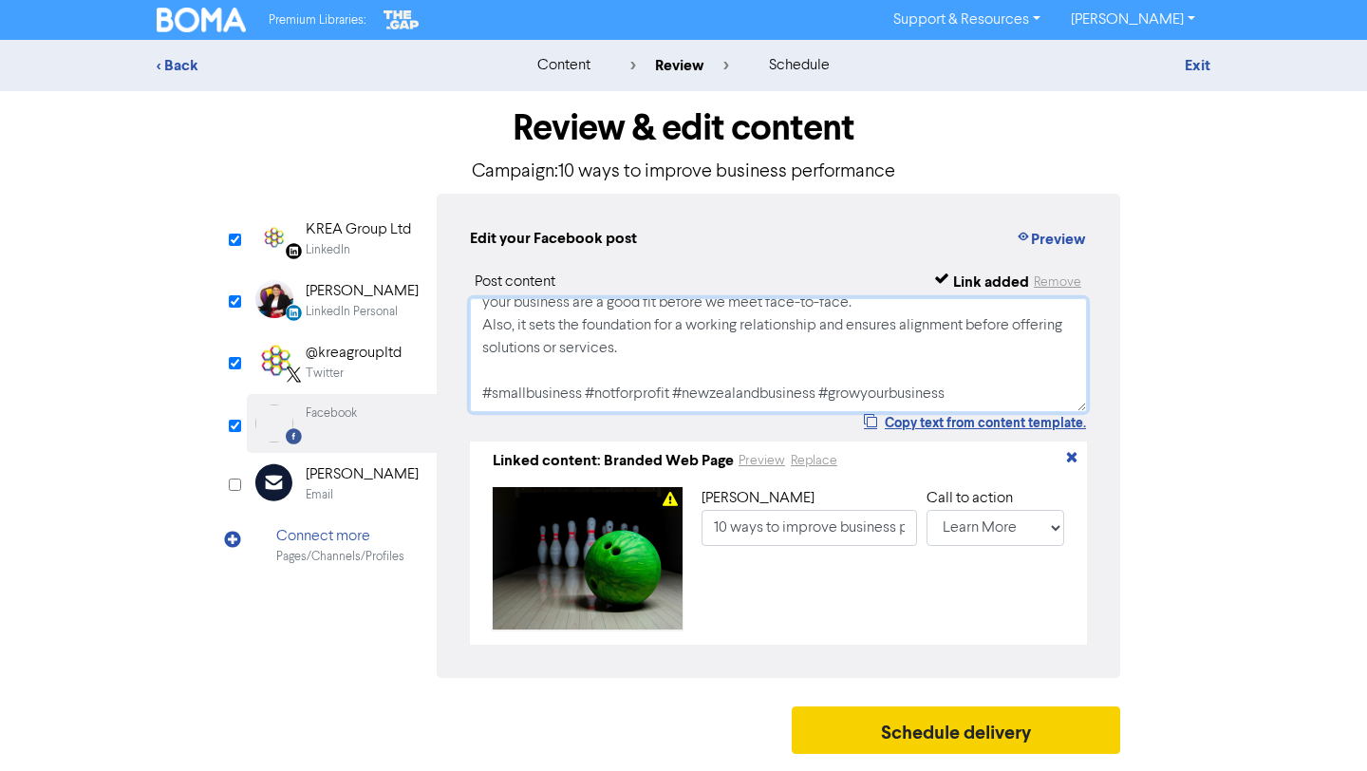
type textarea "Supercharge your business with some simple tips. Eliminate distractions & bad c…"
click at [982, 736] on button "Schedule delivery" at bounding box center [956, 729] width 328 height 47
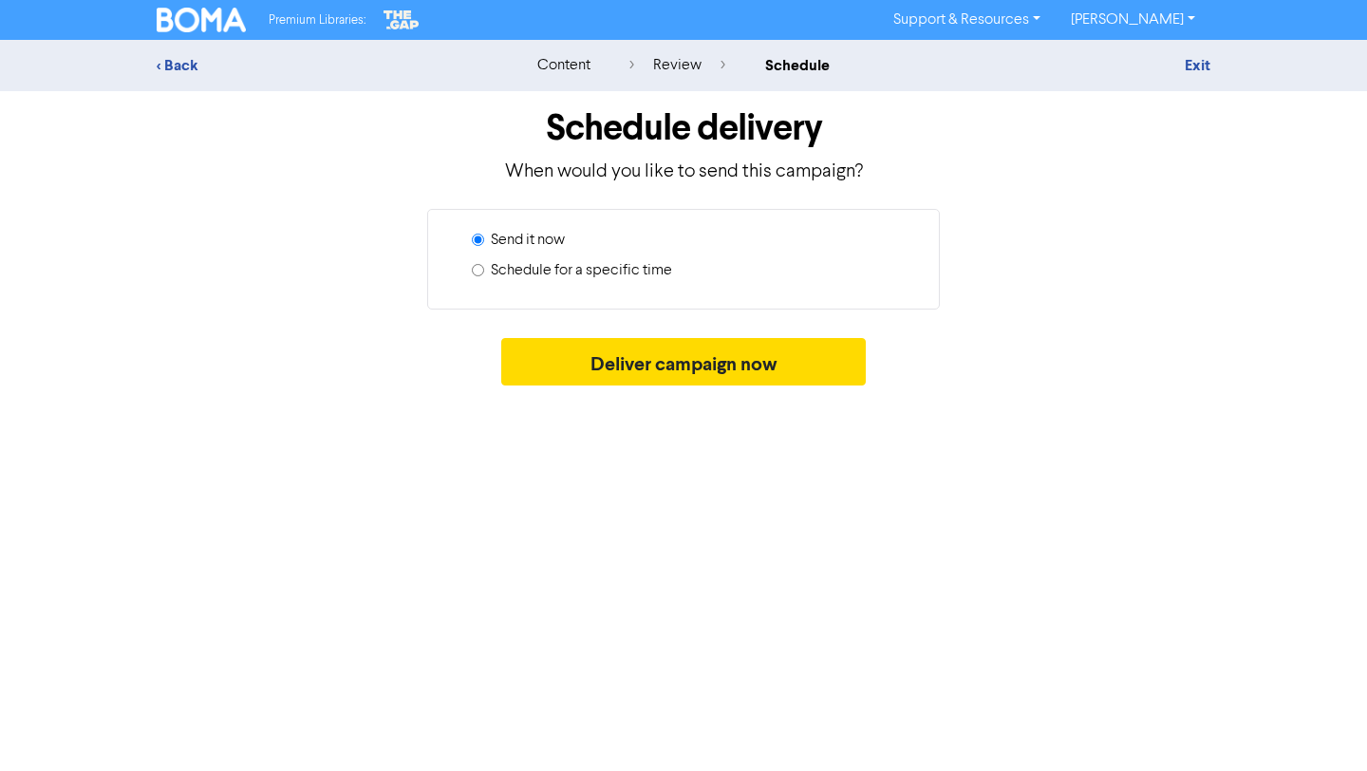
click at [645, 278] on label "Schedule for a specific time" at bounding box center [581, 270] width 181 height 23
click at [484, 276] on input "Schedule for a specific time" at bounding box center [478, 270] width 12 height 12
radio input "true"
radio input "false"
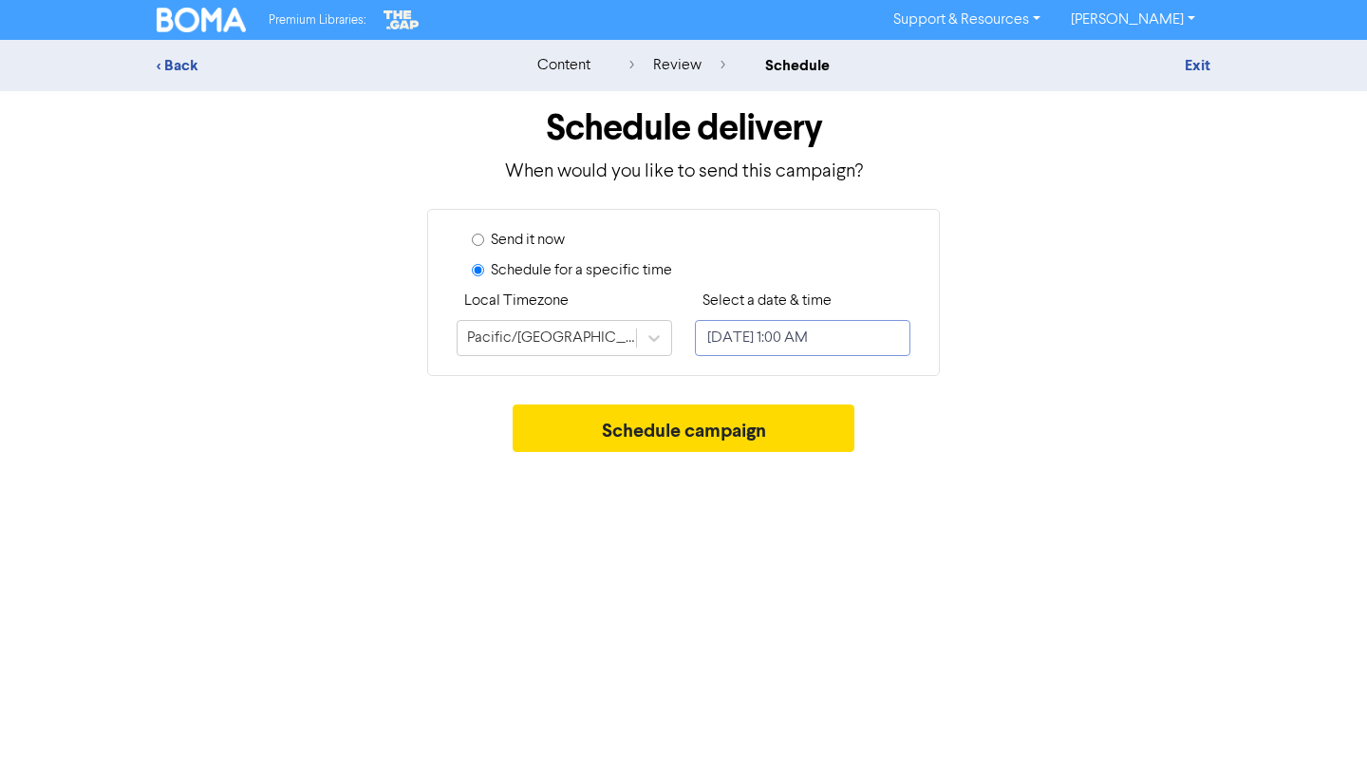
click at [749, 337] on input "[DATE] 1:00 AM" at bounding box center [802, 338] width 215 height 36
select select "9"
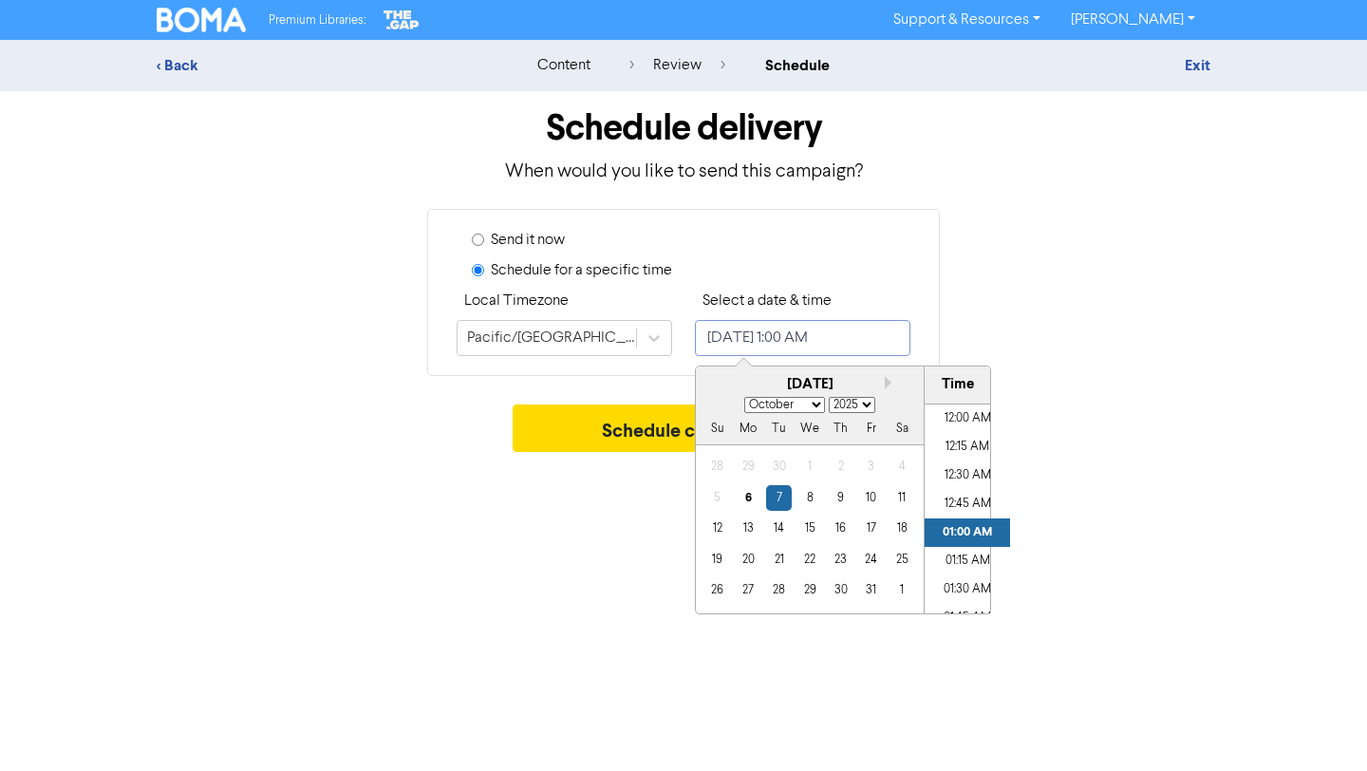
scroll to position [24, 0]
click at [747, 501] on div "6" at bounding box center [749, 498] width 26 height 26
click at [963, 439] on li "05:00 PM" at bounding box center [966, 434] width 85 height 28
type input "[DATE] 5:00 PM"
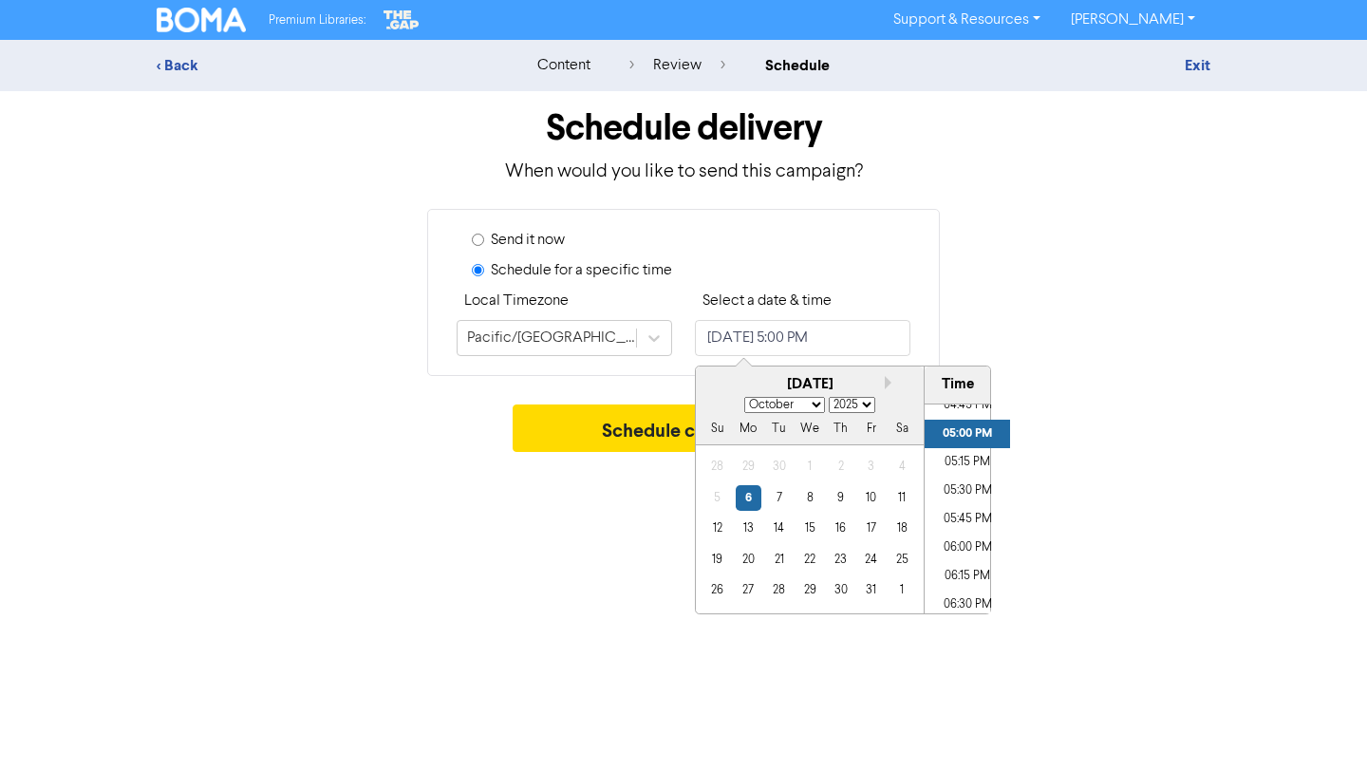
click at [1081, 395] on div "Schedule delivery When would you like to send this campaign? Send it now Schedu…" at bounding box center [683, 276] width 1082 height 370
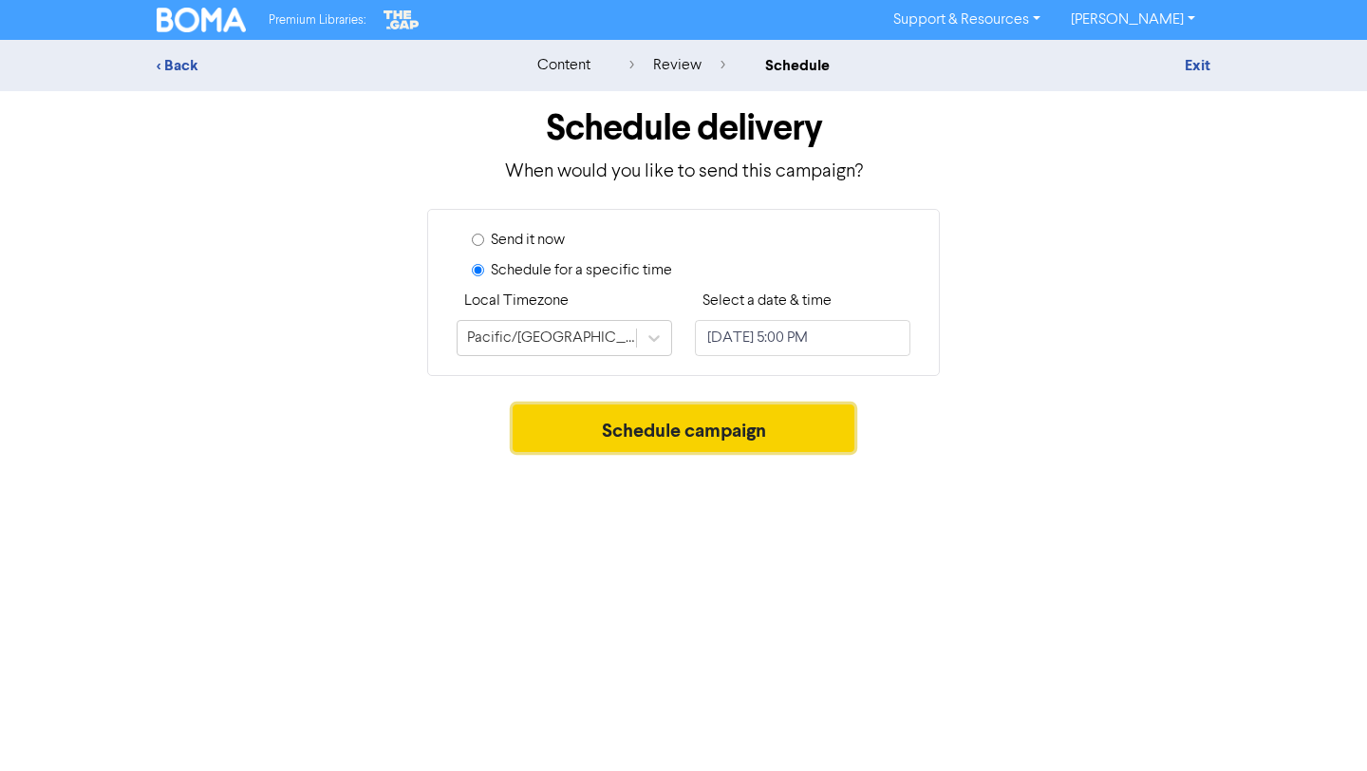
click at [810, 430] on button "Schedule campaign" at bounding box center [684, 427] width 343 height 47
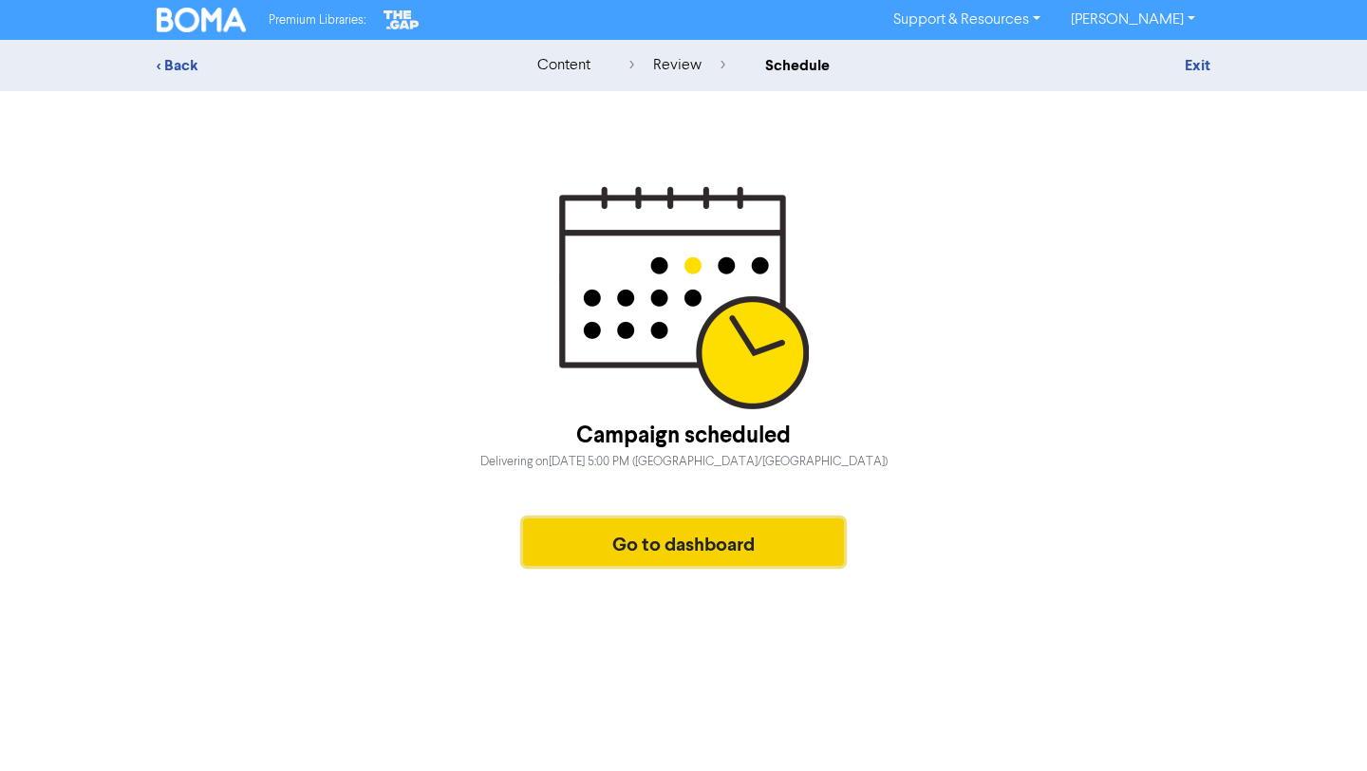
click at [559, 545] on button "Go to dashboard" at bounding box center [683, 541] width 321 height 47
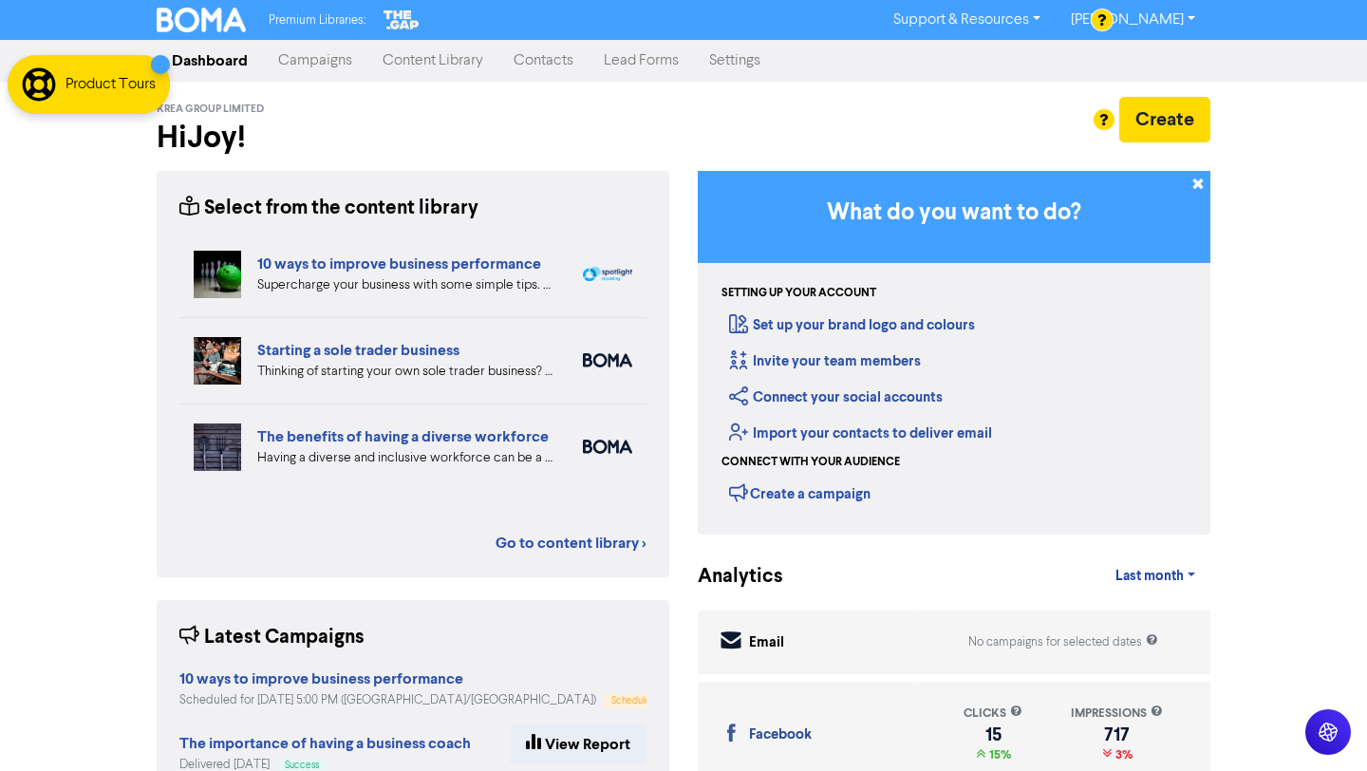
click at [327, 51] on link "Campaigns" at bounding box center [315, 61] width 104 height 38
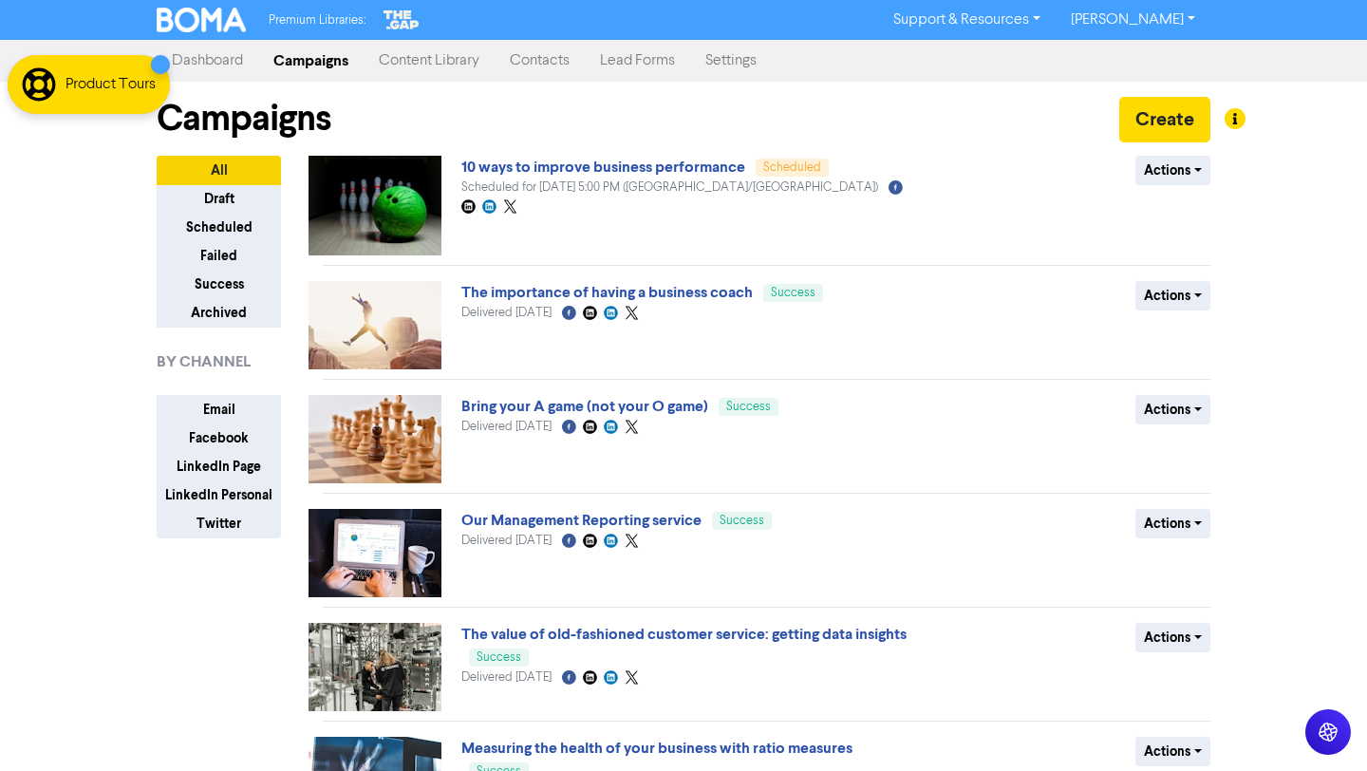
click at [462, 58] on link "Content Library" at bounding box center [429, 61] width 131 height 38
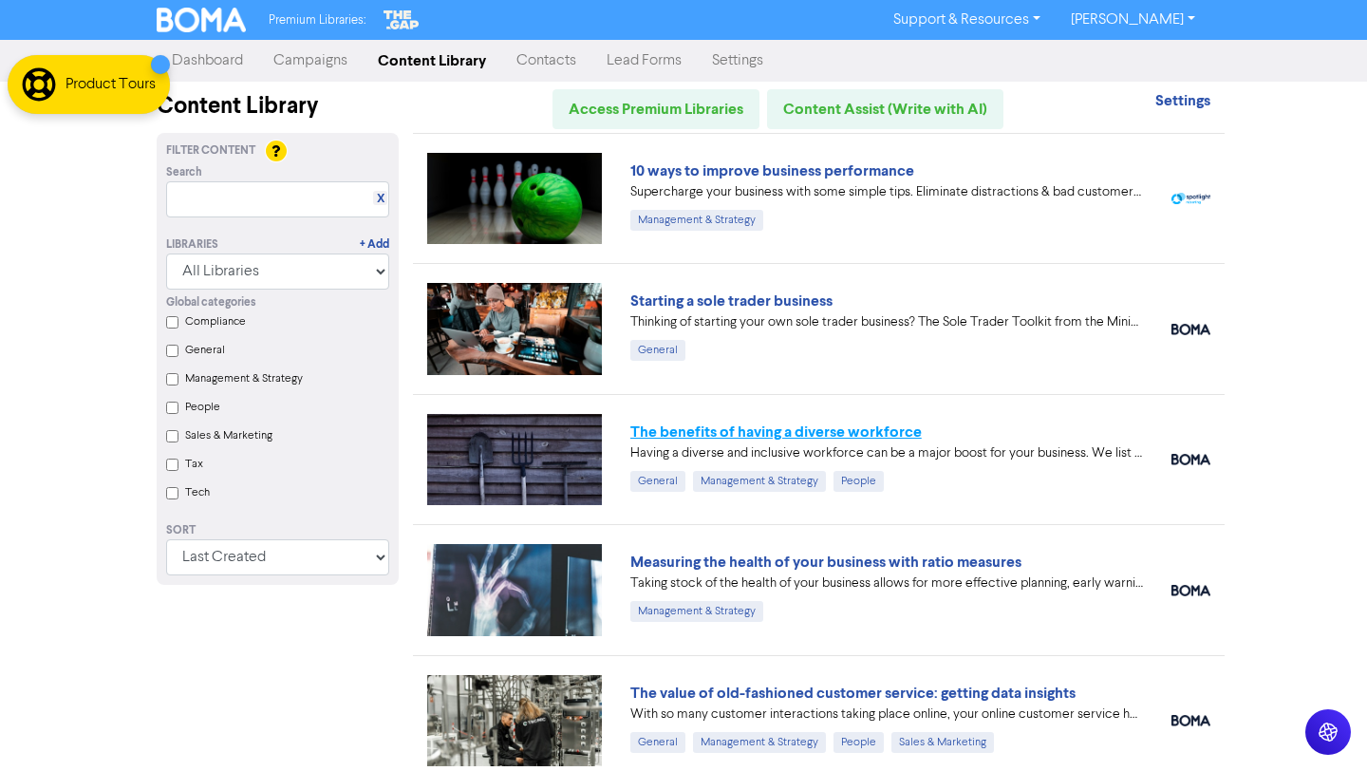
click at [848, 432] on link "The benefits of having a diverse workforce" at bounding box center [775, 431] width 291 height 19
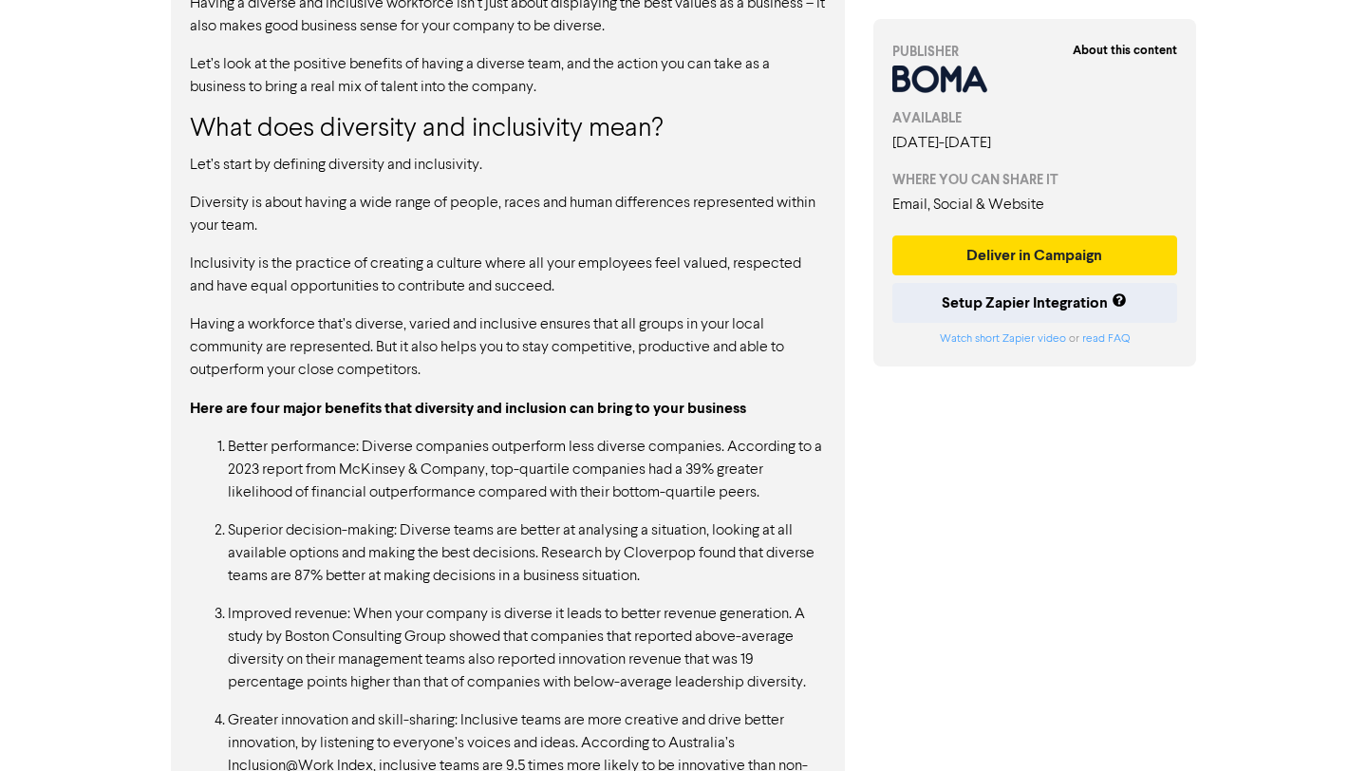
scroll to position [1080, 0]
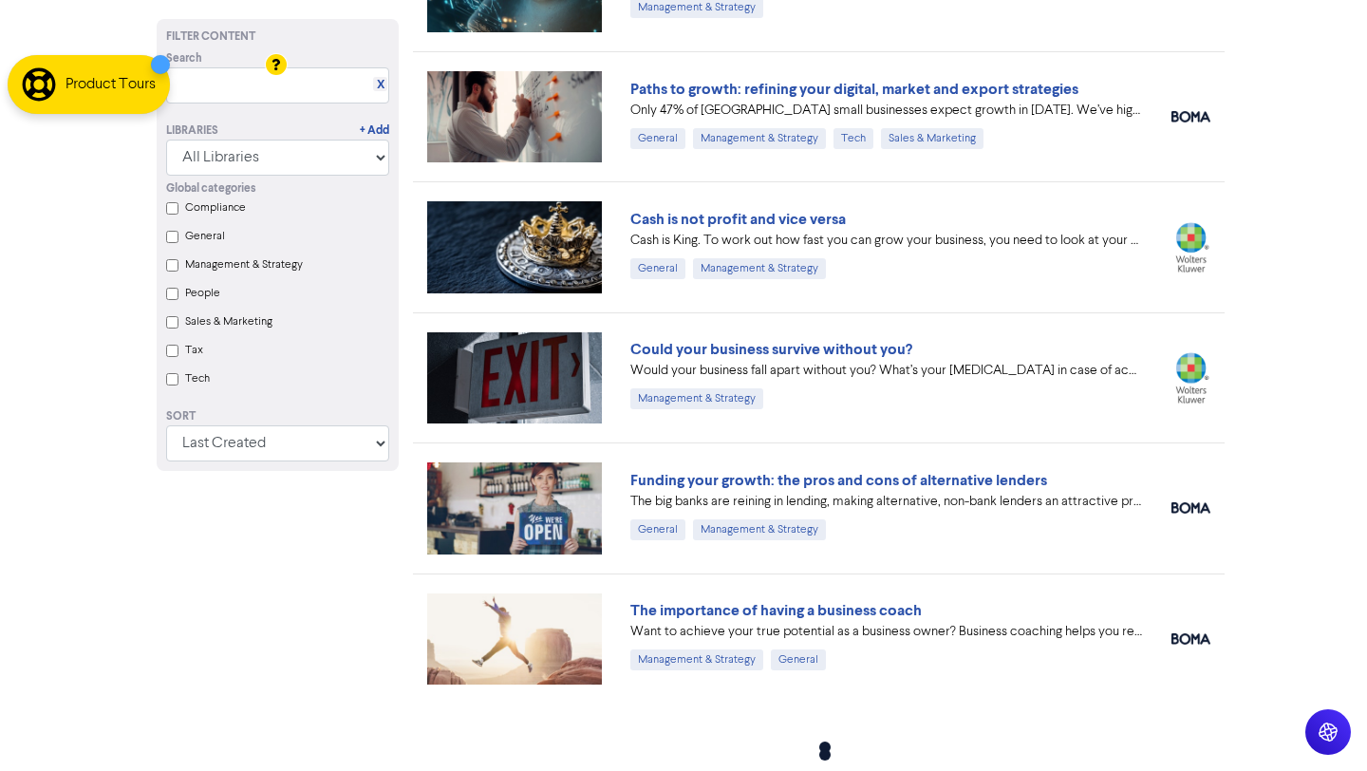
scroll to position [892, 0]
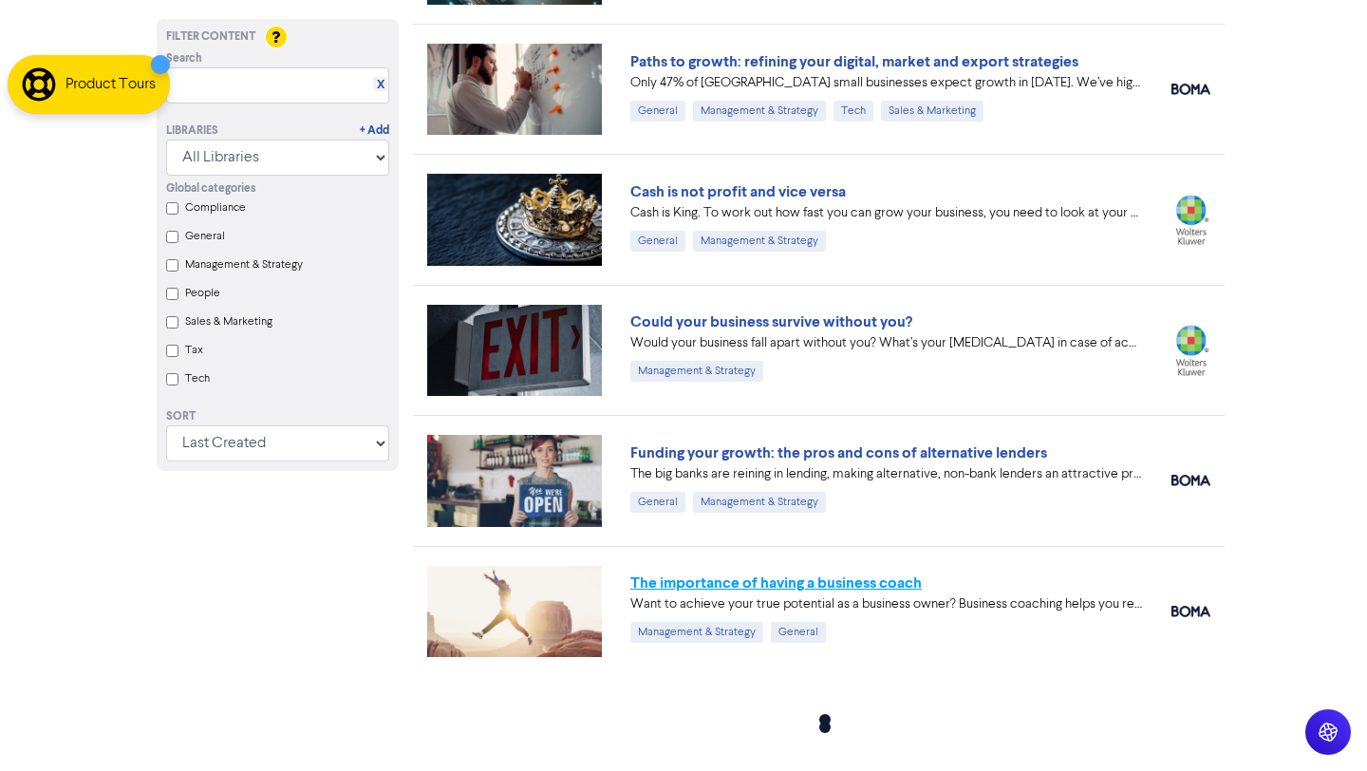
click at [793, 585] on link "The importance of having a business coach" at bounding box center [775, 582] width 291 height 19
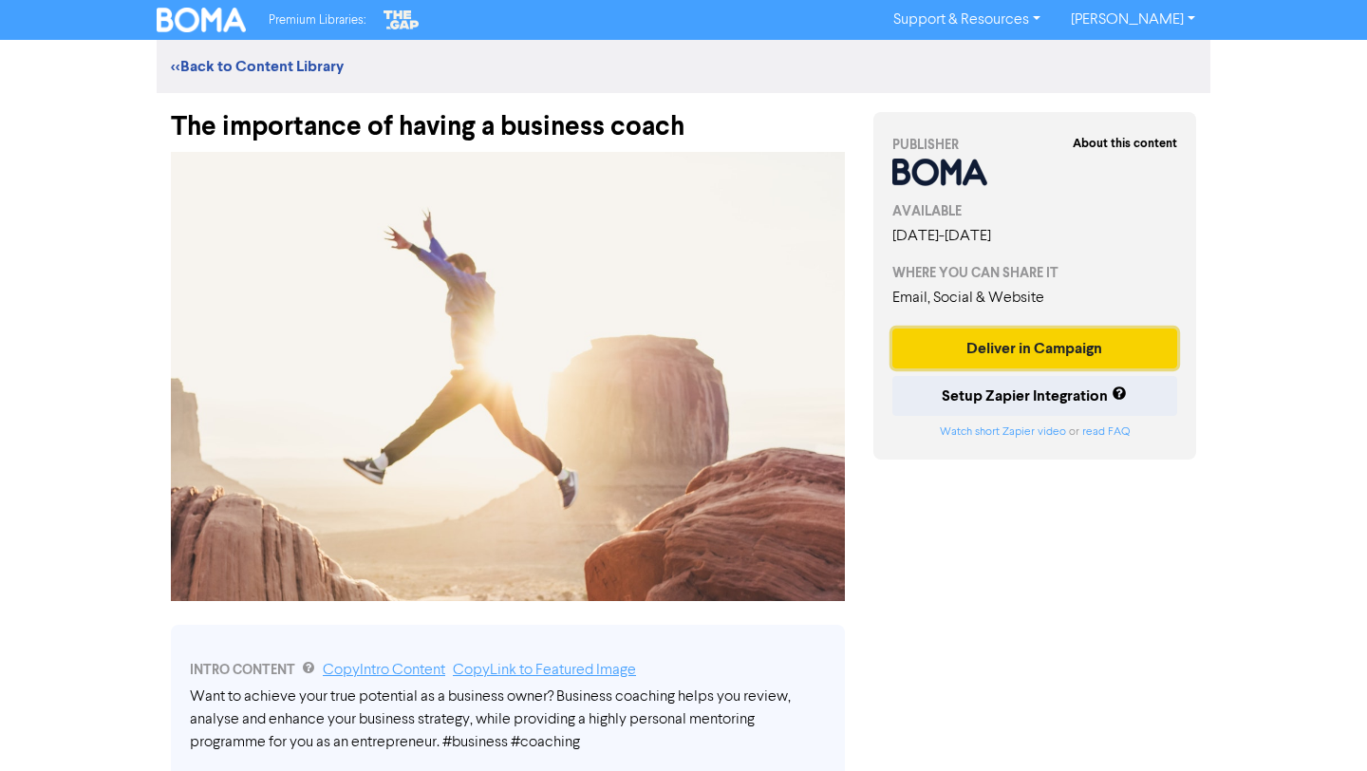
click at [1120, 344] on button "Deliver in Campaign" at bounding box center [1034, 348] width 285 height 40
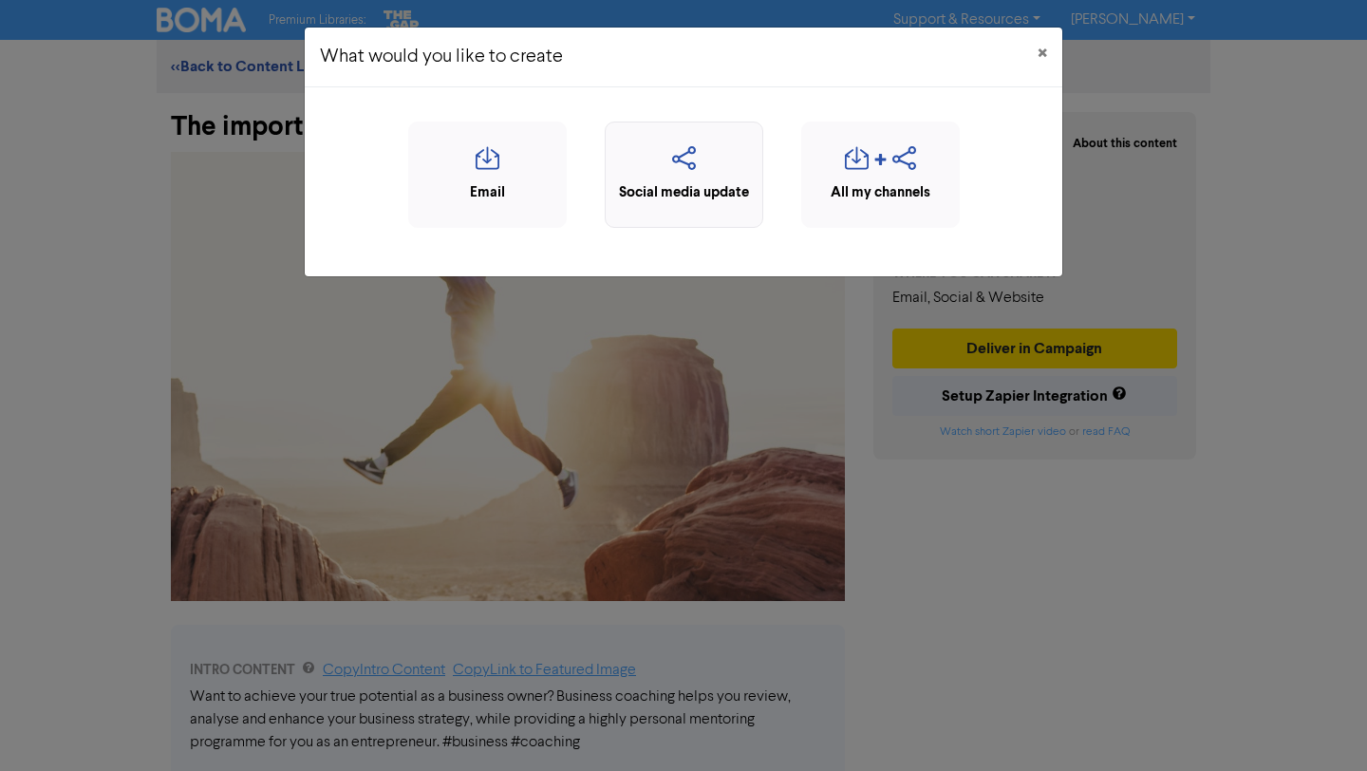
click at [698, 170] on icon "button" at bounding box center [684, 164] width 138 height 36
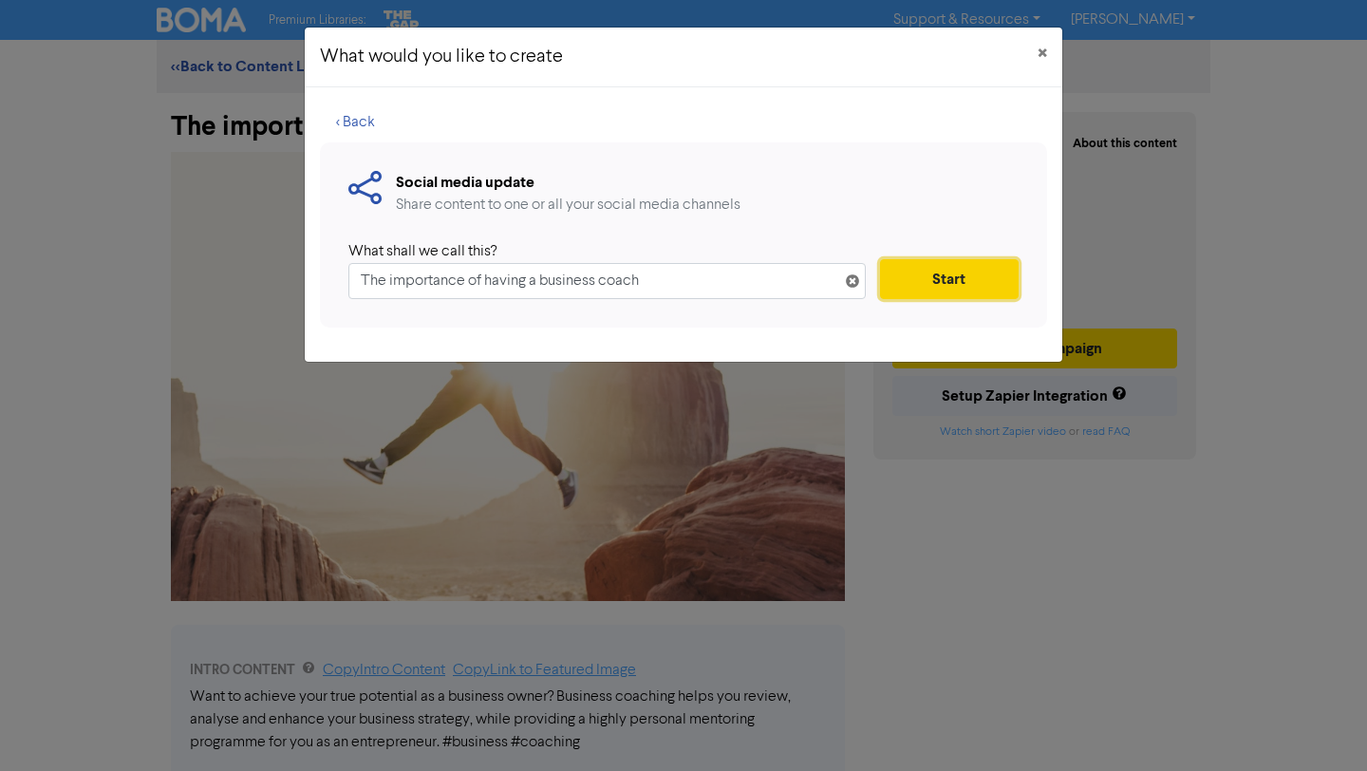
click at [969, 282] on button "Start" at bounding box center [949, 279] width 139 height 40
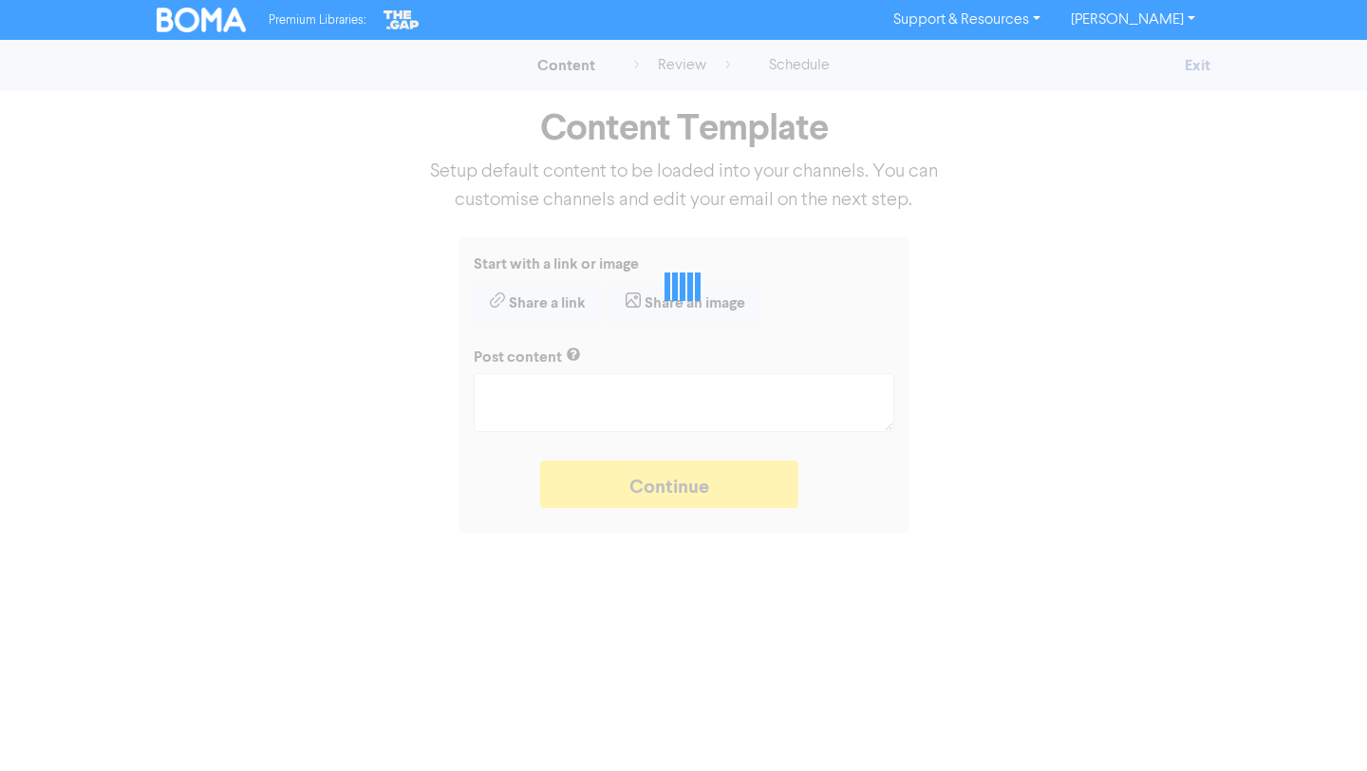
type textarea "x"
type textarea "Want to achieve your true potential as a business owner? Business coaching help…"
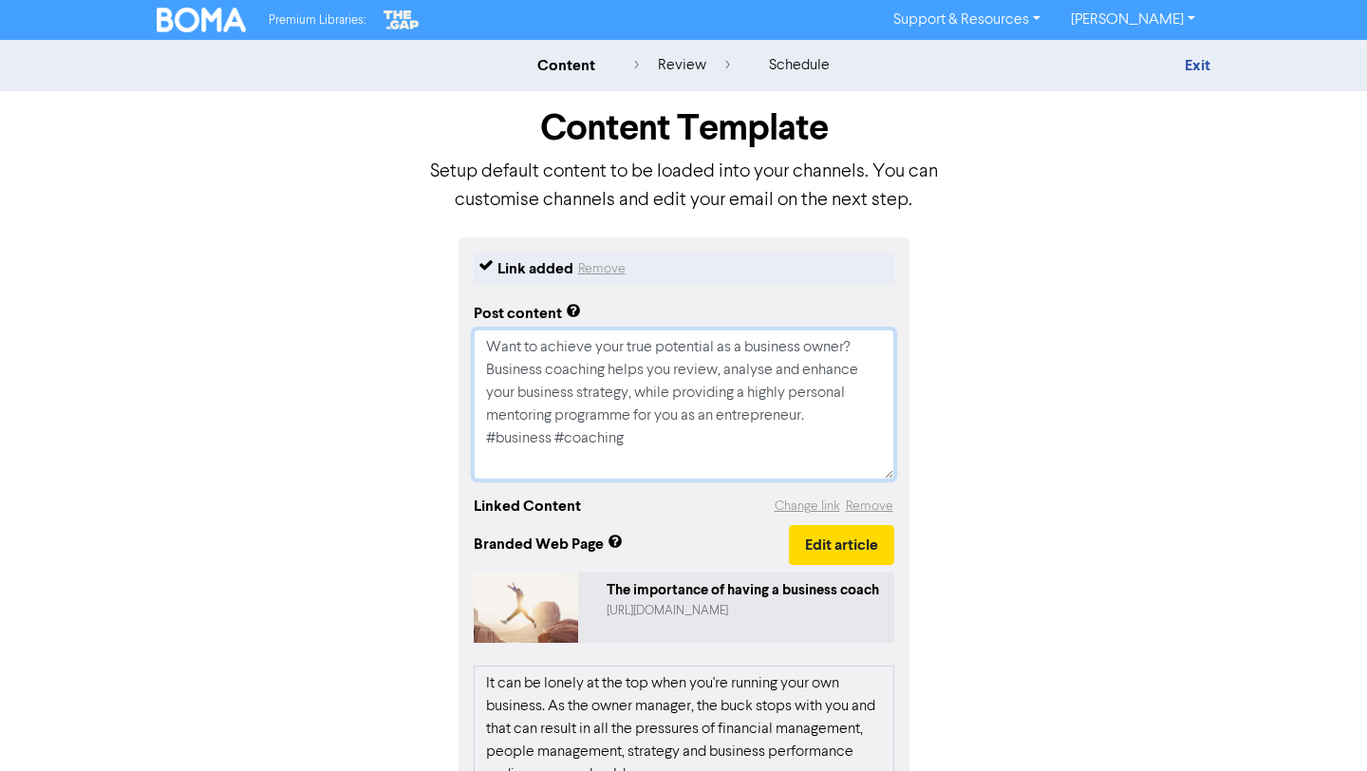
click at [655, 444] on textarea "Want to achieve your true potential as a business owner? Business coaching help…" at bounding box center [684, 404] width 420 height 150
drag, startPoint x: 639, startPoint y: 436, endPoint x: 479, endPoint y: 431, distance: 159.5
click at [479, 431] on textarea "Want to achieve your true potential as a business owner? Business coaching help…" at bounding box center [684, 404] width 420 height 150
type textarea "x"
type textarea "Want to achieve your true potential as a business owner? Business coaching help…"
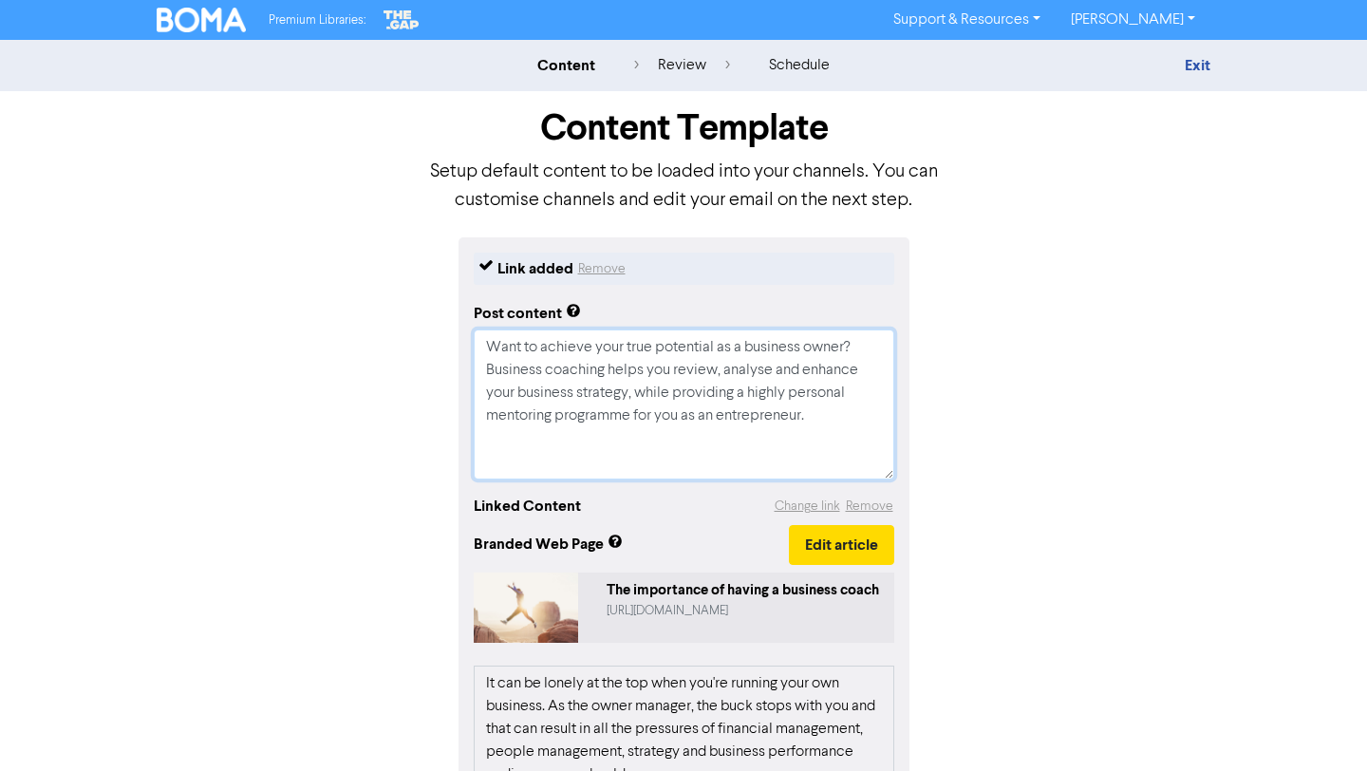
click at [610, 410] on textarea "Want to achieve your true potential as a business owner? Business coaching help…" at bounding box center [684, 404] width 420 height 150
click at [631, 412] on textarea "Want to achieve your true potential as a business owner? Business coaching help…" at bounding box center [684, 404] width 420 height 150
type textarea "x"
type textarea "Want to achieve your true potential as a business owner? Business coaching help…"
type textarea "x"
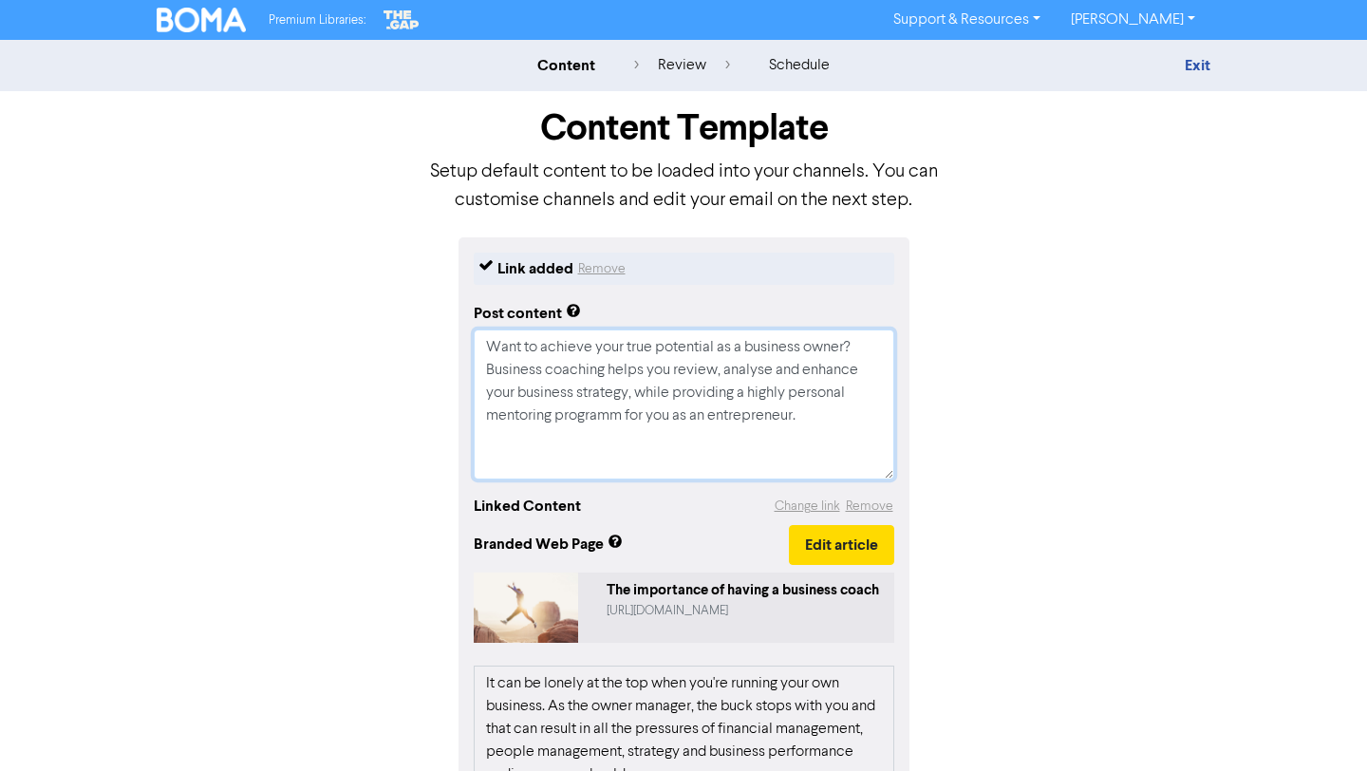
type textarea "Want to achieve your true potential as a business owner? Business coaching help…"
click at [620, 439] on textarea "Want to achieve your true potential as a business owner? Business coaching help…" at bounding box center [684, 404] width 420 height 150
type textarea "x"
type textarea "Want to achieve your true potential as a business owner? Business coaching help…"
paste textarea "Supercharge your business with some simple tips. Eliminate distractions & bad c…"
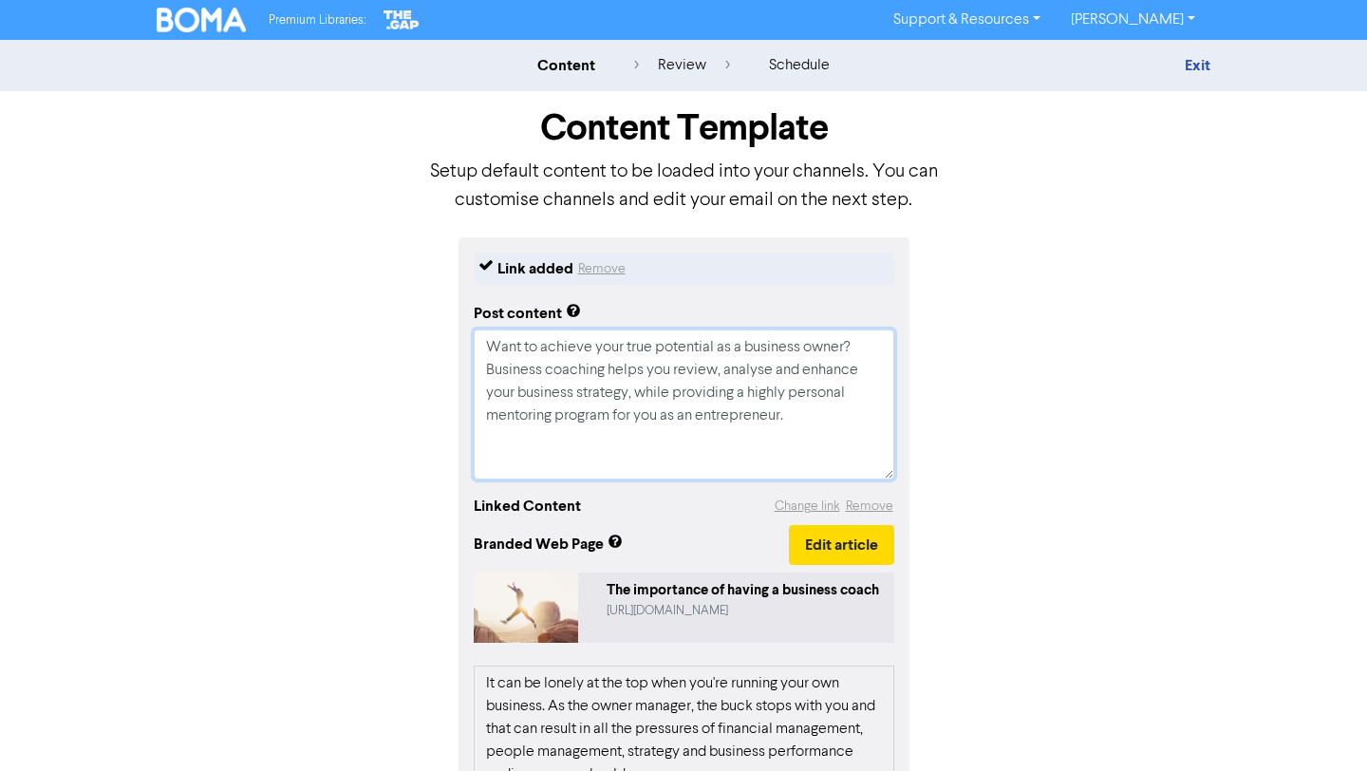
type textarea "x"
type textarea "Lore ip dolorsi amet cons adipiscin el s doeiusmo tempo? Incididu utlabore etdo…"
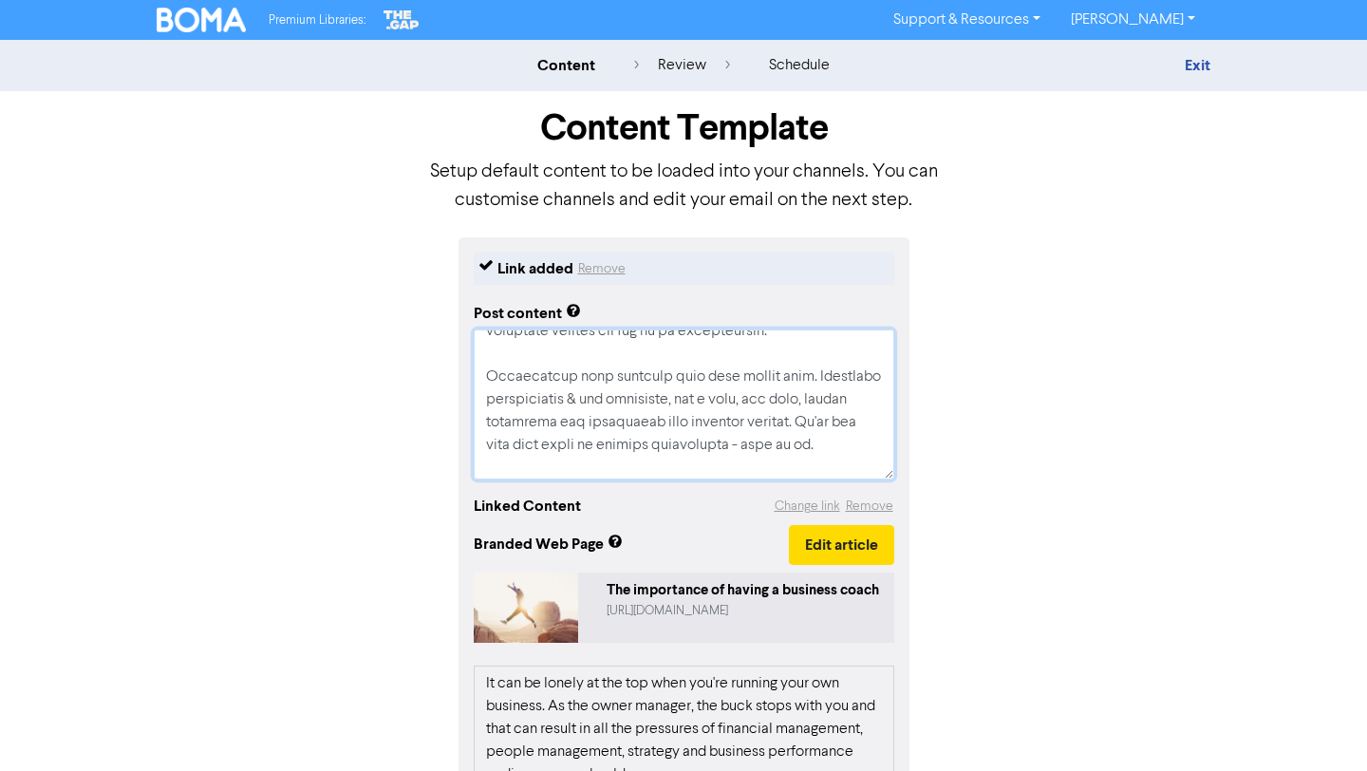
scroll to position [78, 0]
drag, startPoint x: 830, startPoint y: 450, endPoint x: 477, endPoint y: 379, distance: 359.3
click at [477, 379] on textarea at bounding box center [684, 404] width 420 height 150
type textarea "x"
type textarea "Want to achieve your true potential as a business owner? Business coaching help…"
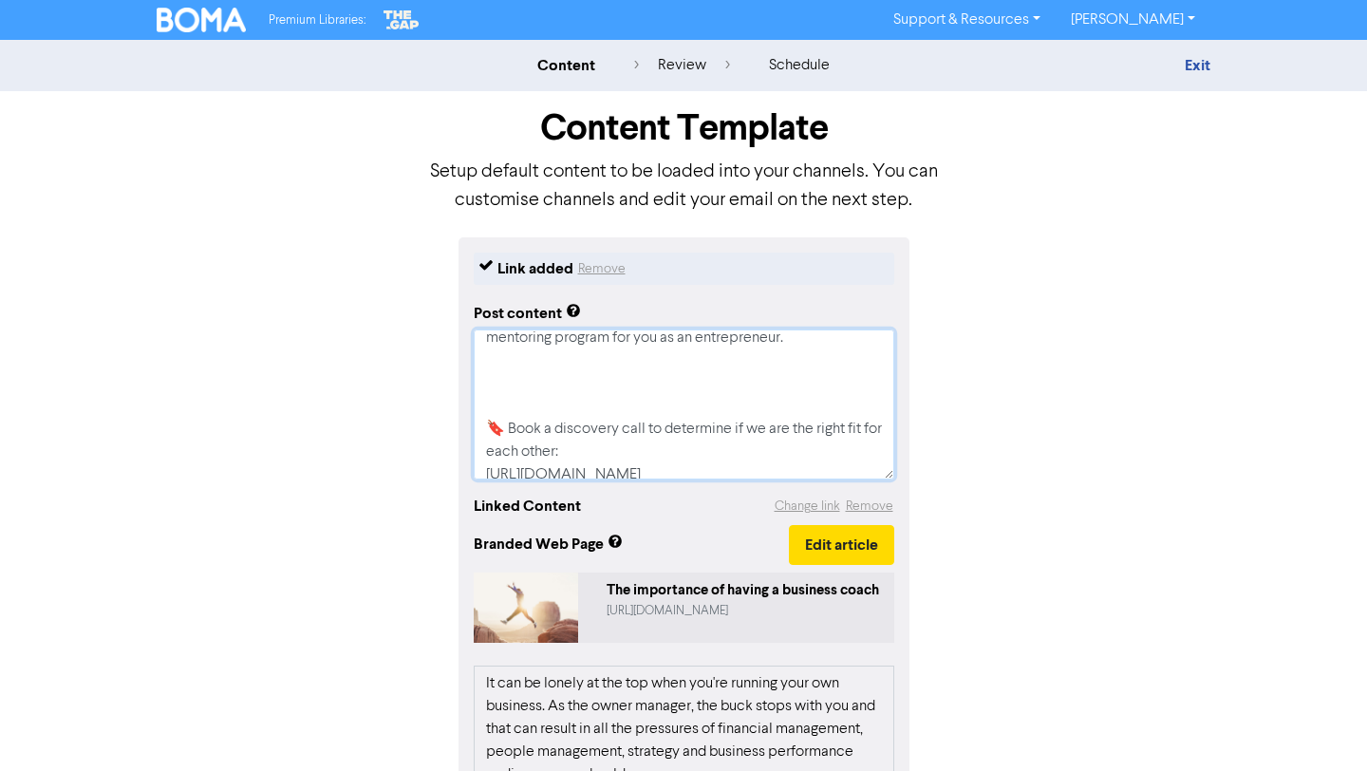
type textarea "x"
type textarea "Want to achieve your true potential as a business owner? Business coaching help…"
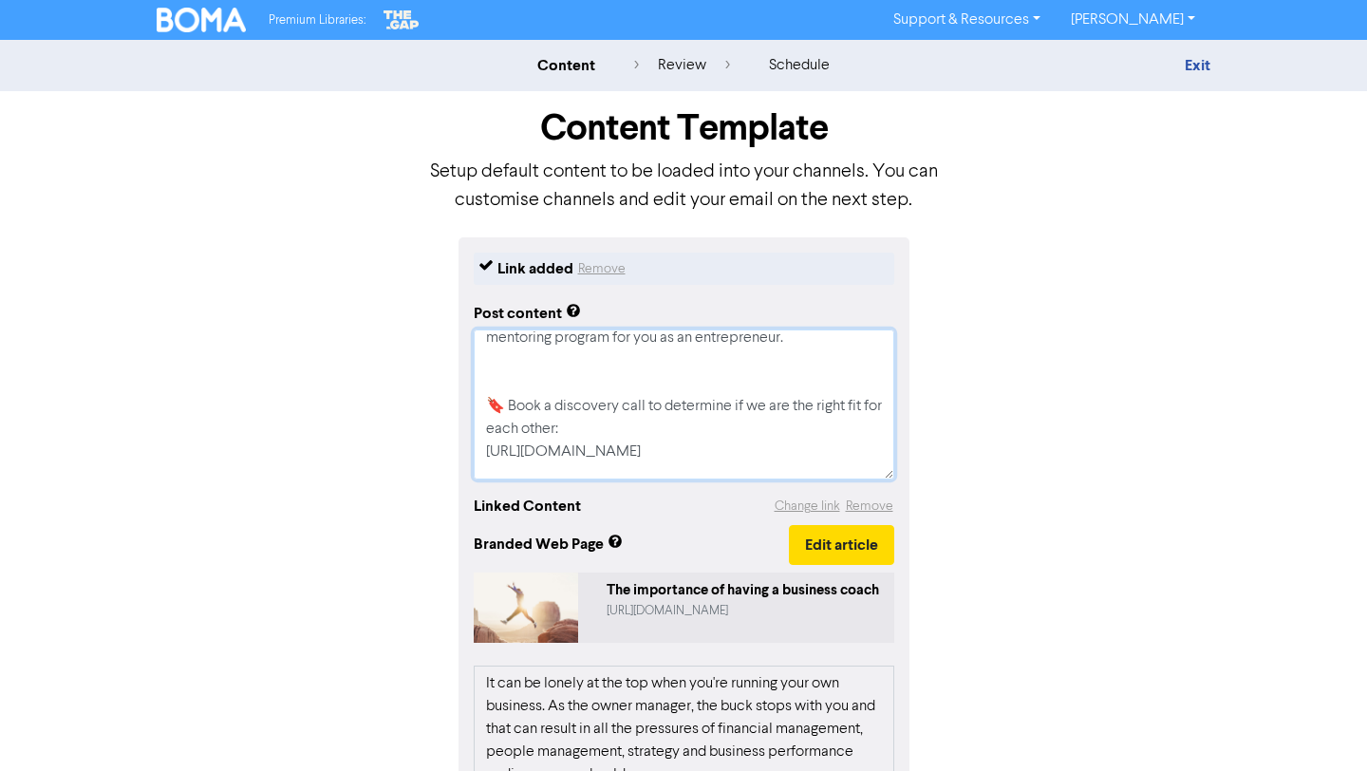
type textarea "x"
type textarea "Want to achieve your true potential as a business owner? Business coaching help…"
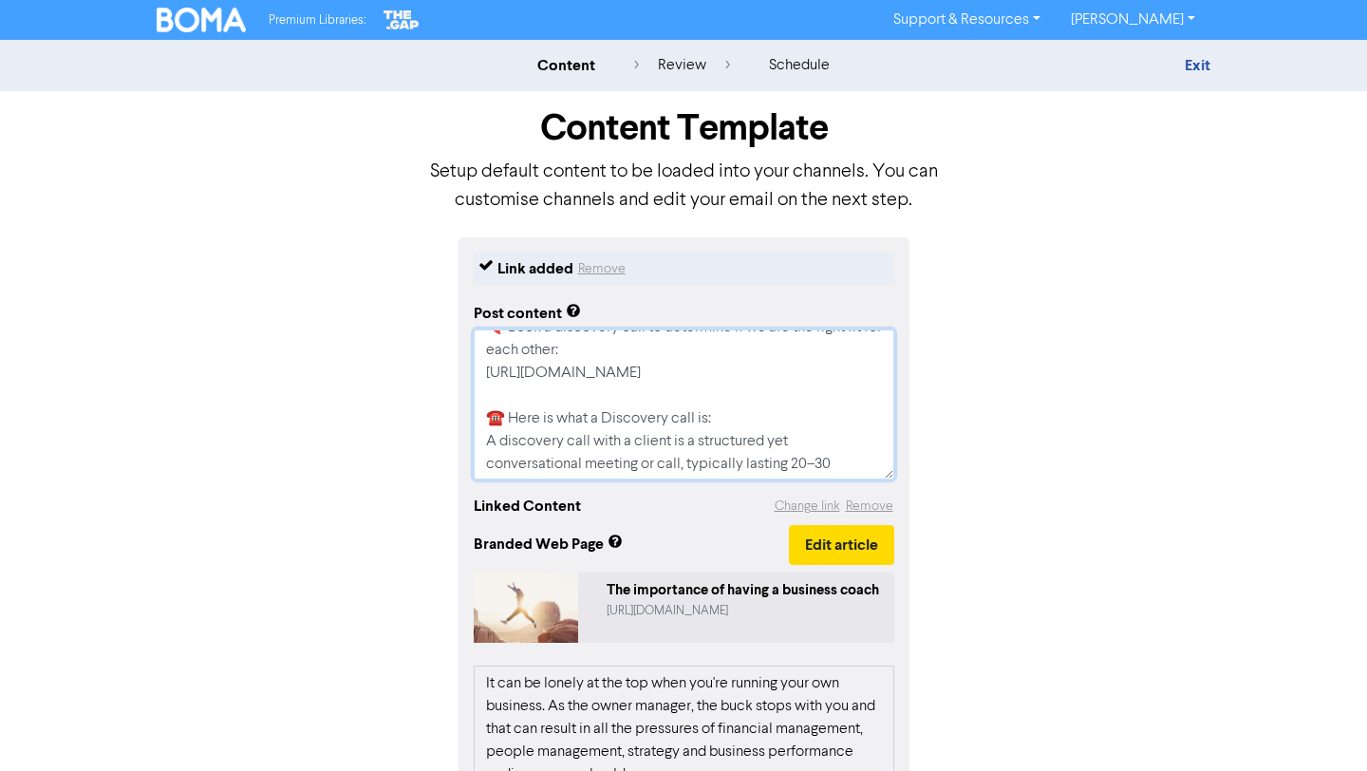
scroll to position [387, 0]
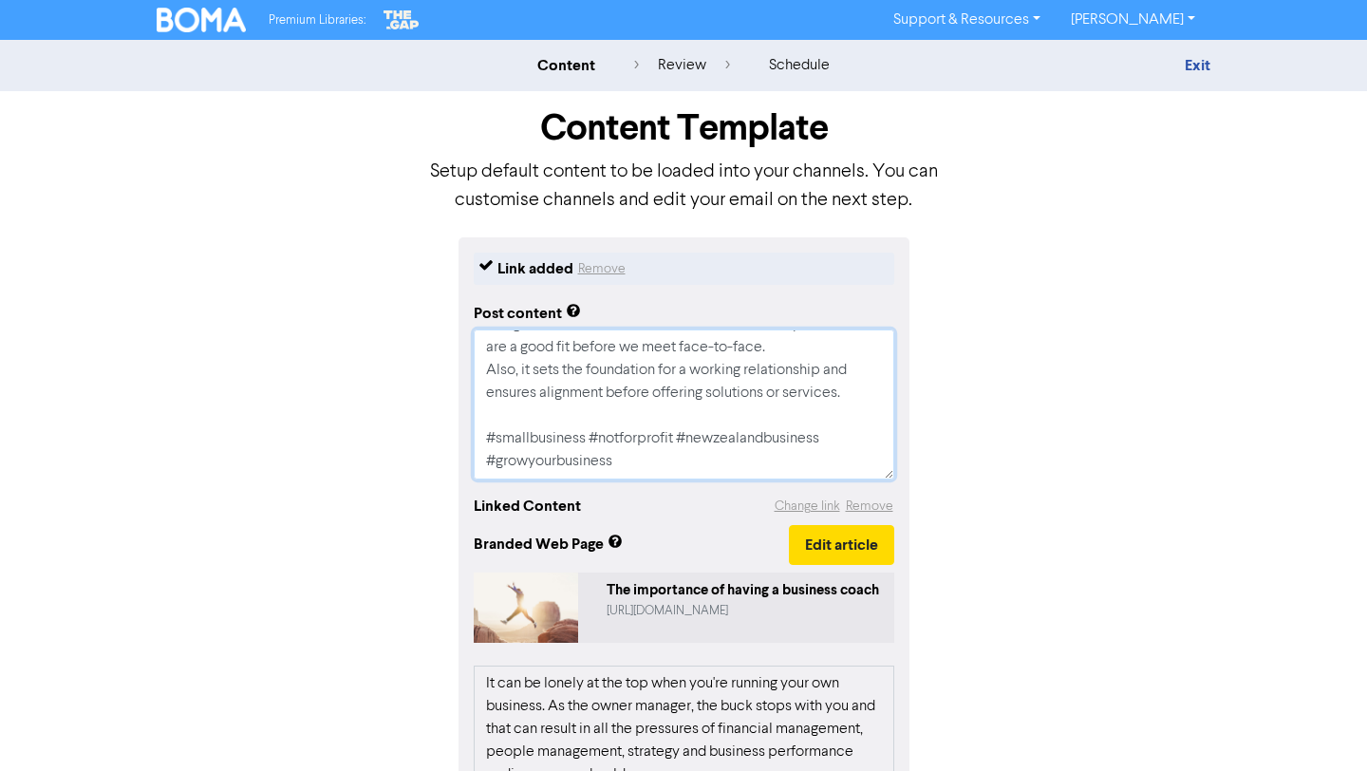
drag, startPoint x: 485, startPoint y: 344, endPoint x: 744, endPoint y: 539, distance: 324.6
click at [744, 539] on div "Link added Remove Post content Want to achieve your true potential as a busines…" at bounding box center [683, 691] width 451 height 908
click at [805, 428] on textarea "Want to achieve your true potential as a business owner? Business coaching help…" at bounding box center [684, 404] width 420 height 150
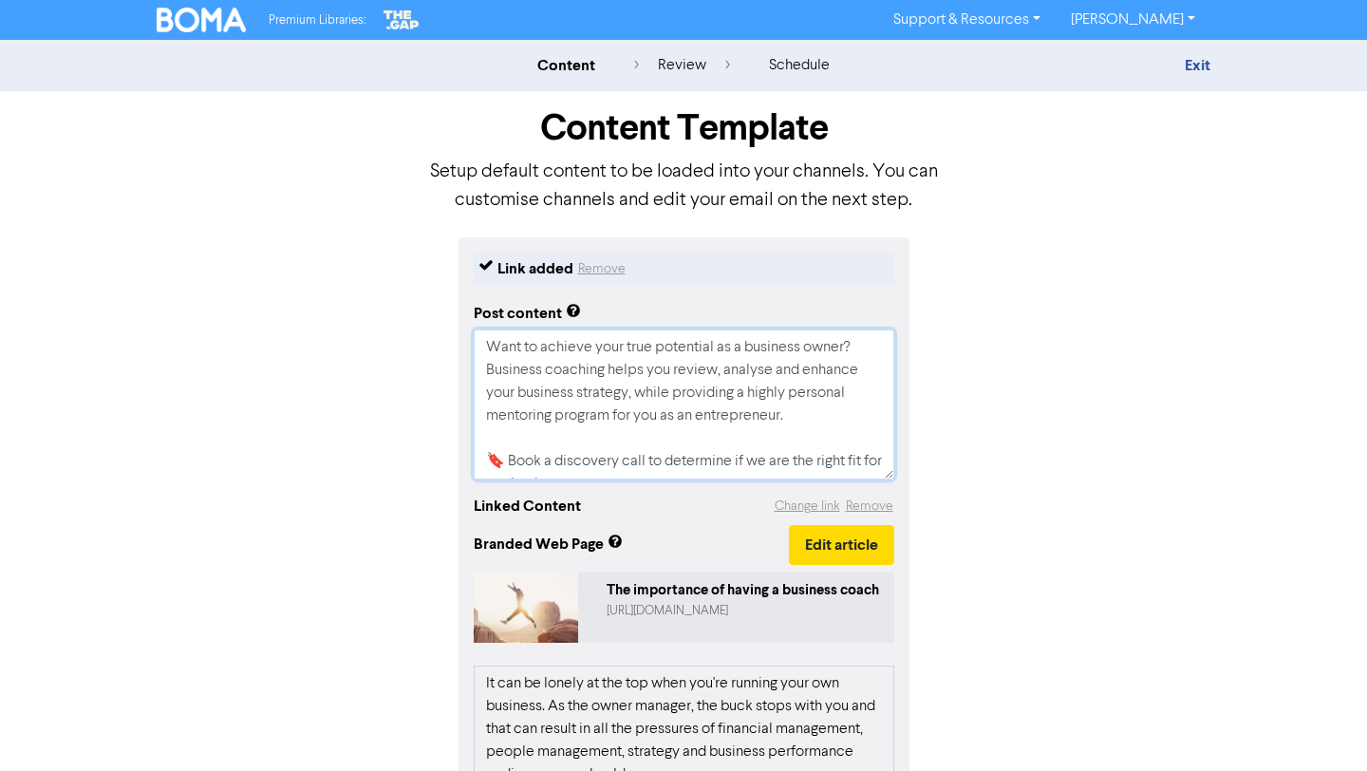
click at [767, 370] on textarea "Want to achieve your true potential as a business owner? Business coaching help…" at bounding box center [684, 404] width 420 height 150
type textarea "x"
type textarea "Want to achieve your true potential as a business owner? Business coaching help…"
type textarea "x"
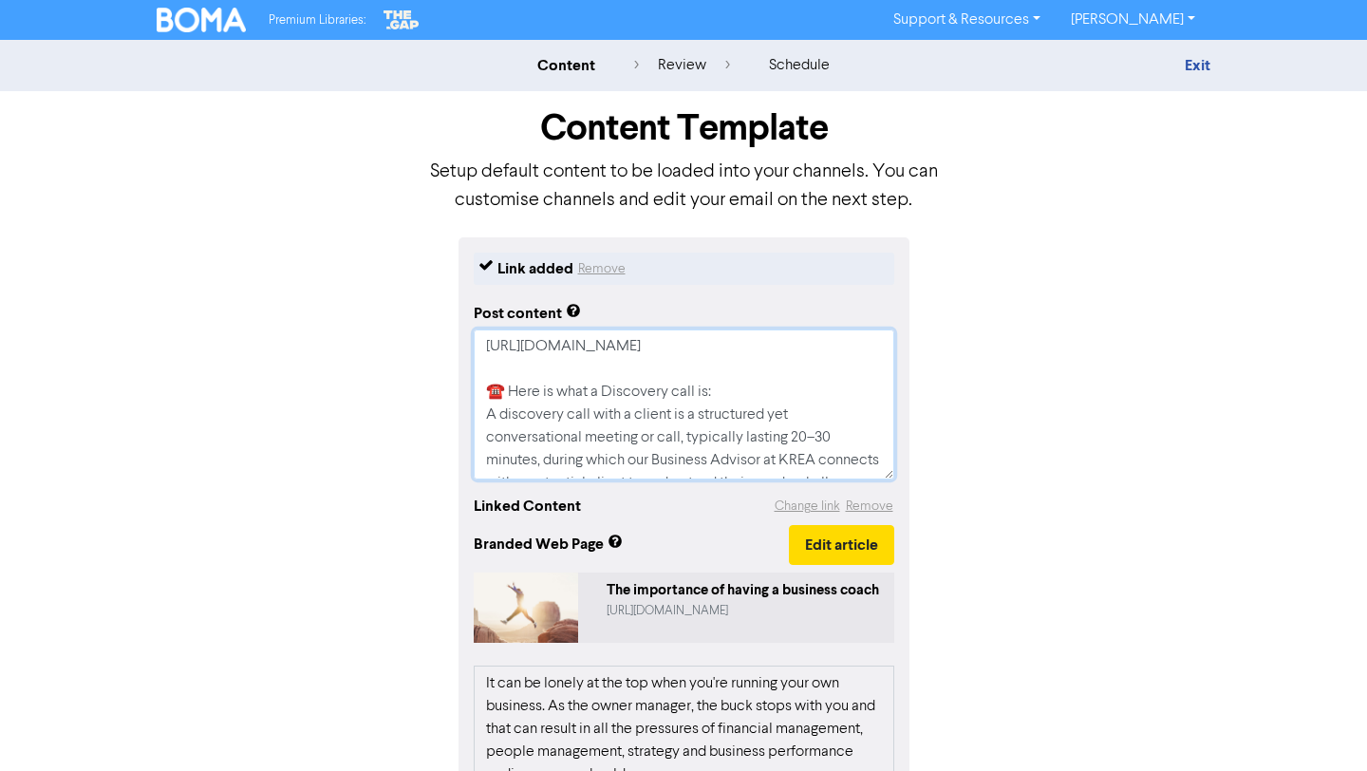
scroll to position [387, 0]
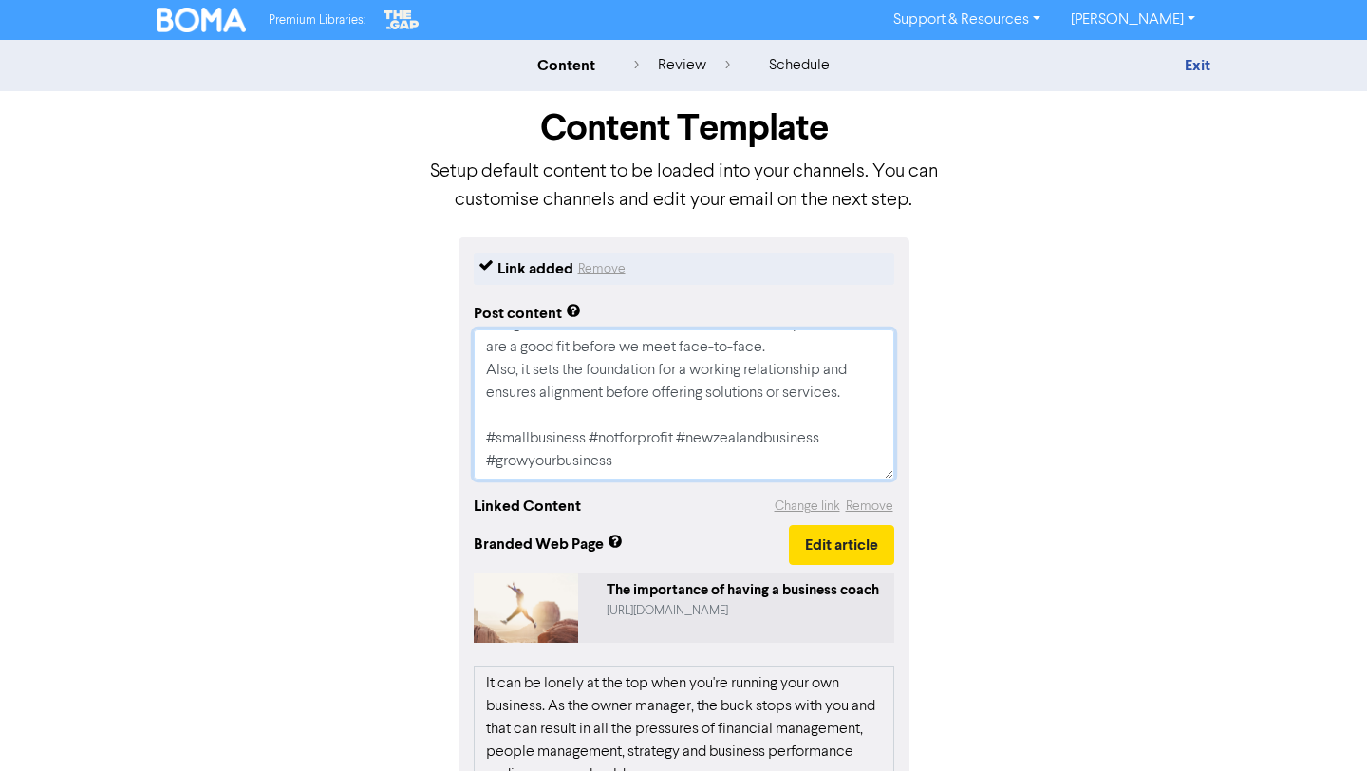
drag, startPoint x: 482, startPoint y: 342, endPoint x: 772, endPoint y: 520, distance: 340.1
click at [772, 520] on div "Link added Remove Post content Want to achieve your true potential as a busines…" at bounding box center [683, 691] width 451 height 908
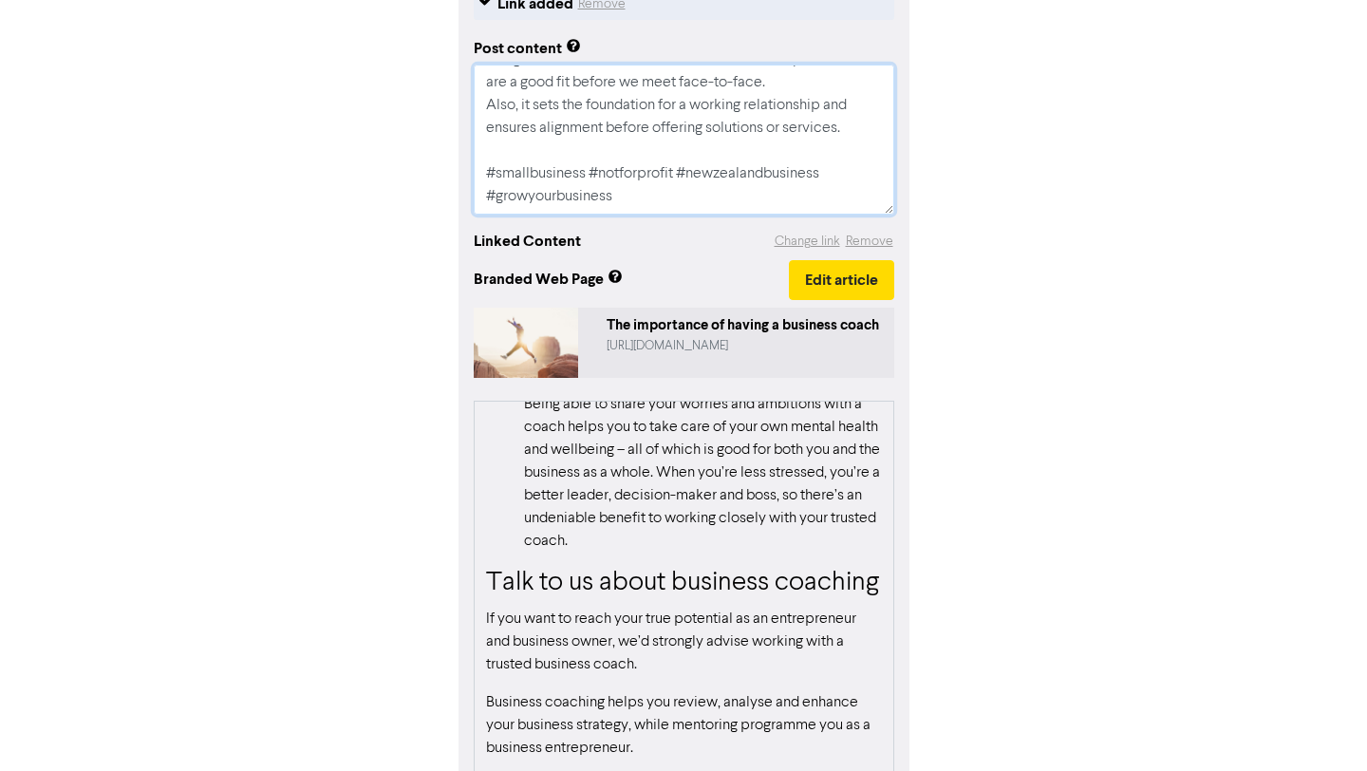
scroll to position [375, 0]
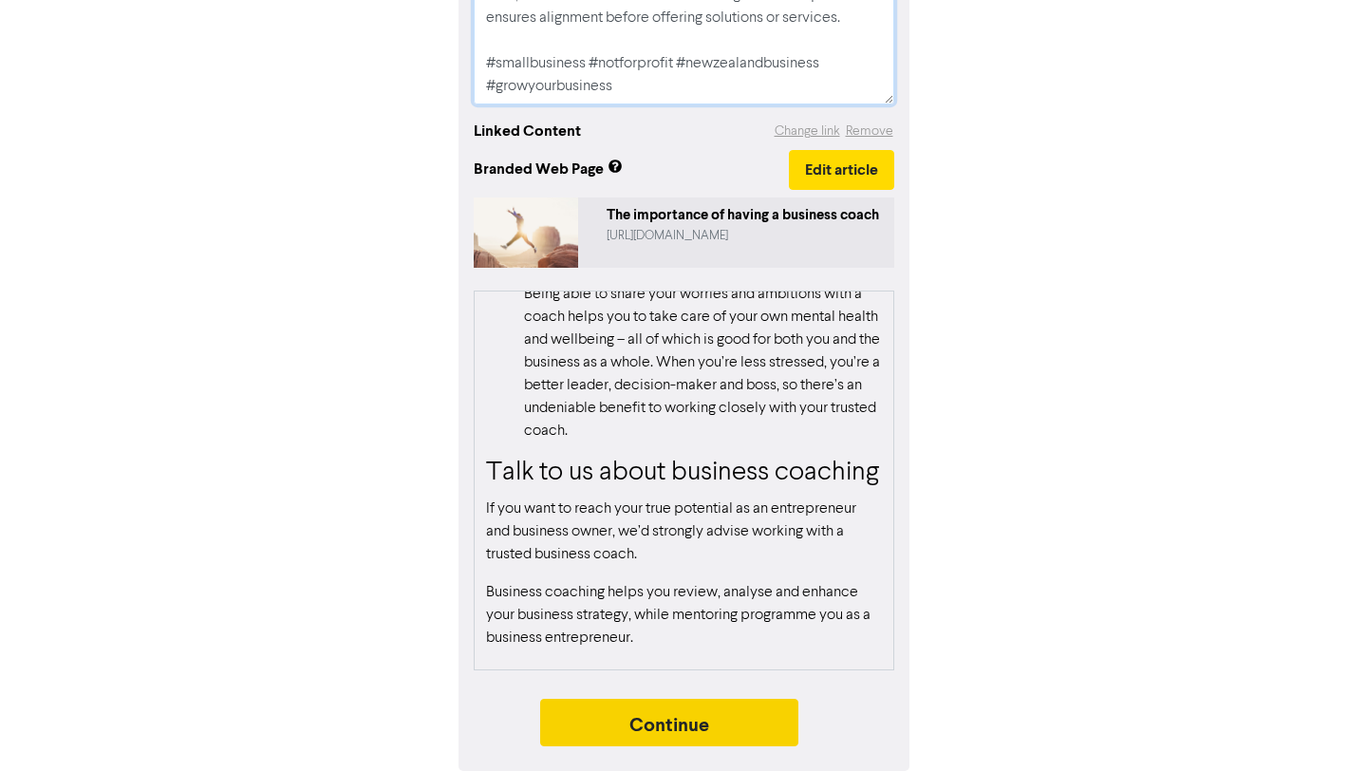
type textarea "Want to achieve your true potential as a business owner? Business coaching help…"
click at [760, 733] on button "Continue" at bounding box center [669, 722] width 258 height 47
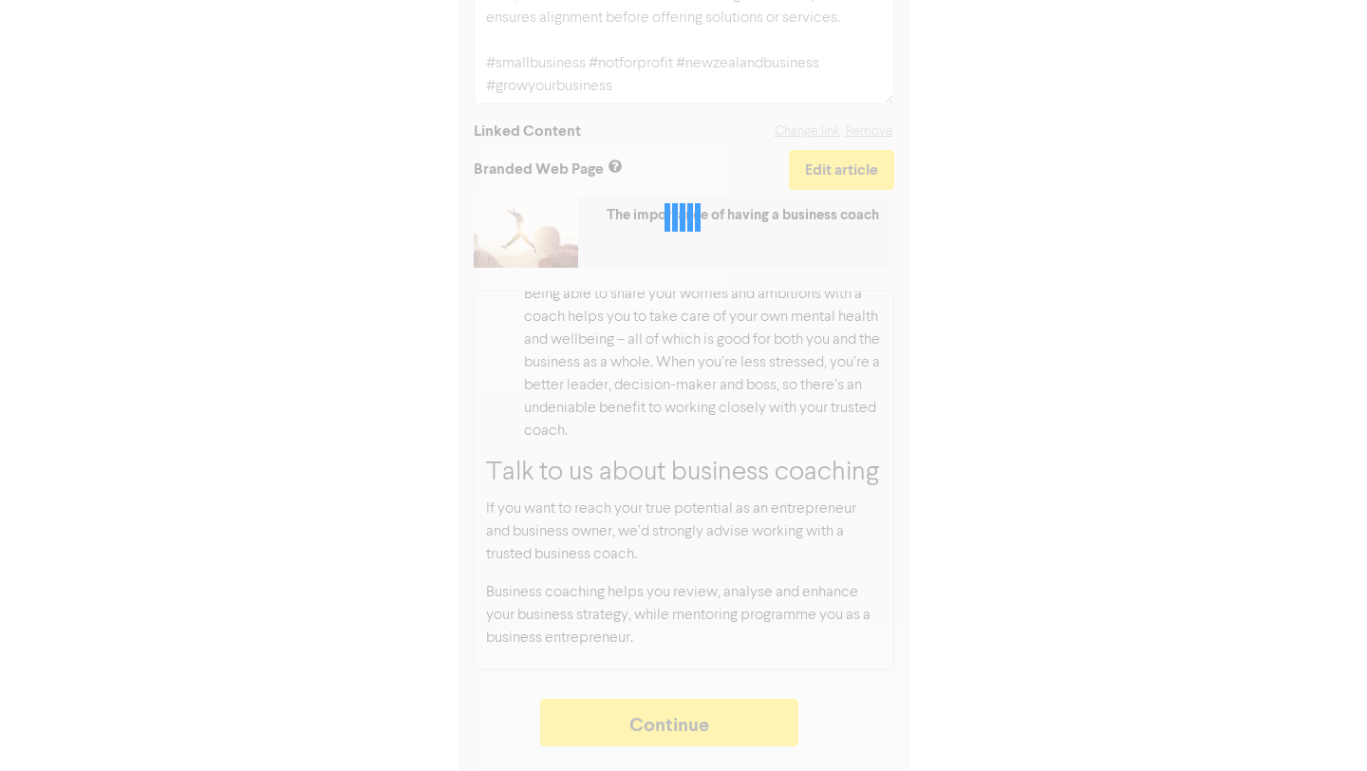
type textarea "x"
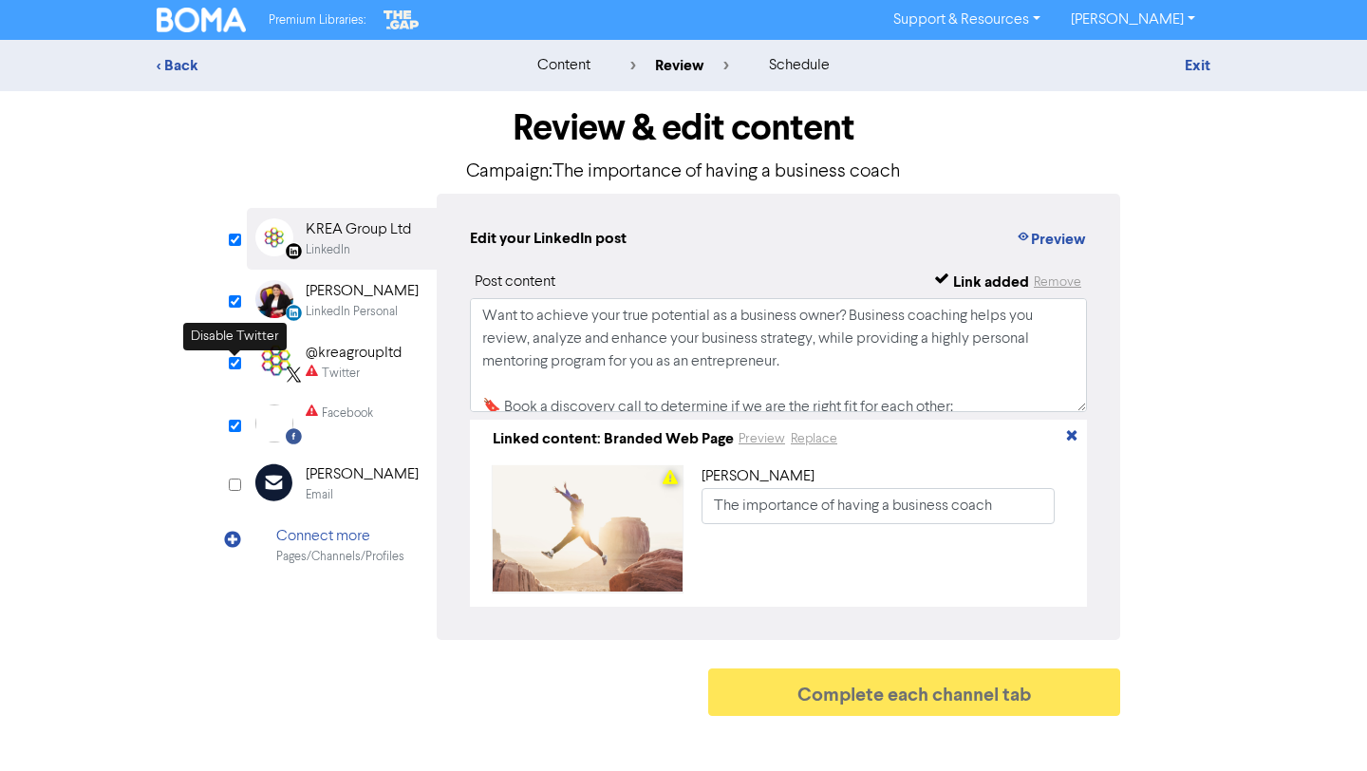
click at [234, 363] on input "checkbox" at bounding box center [235, 363] width 12 height 12
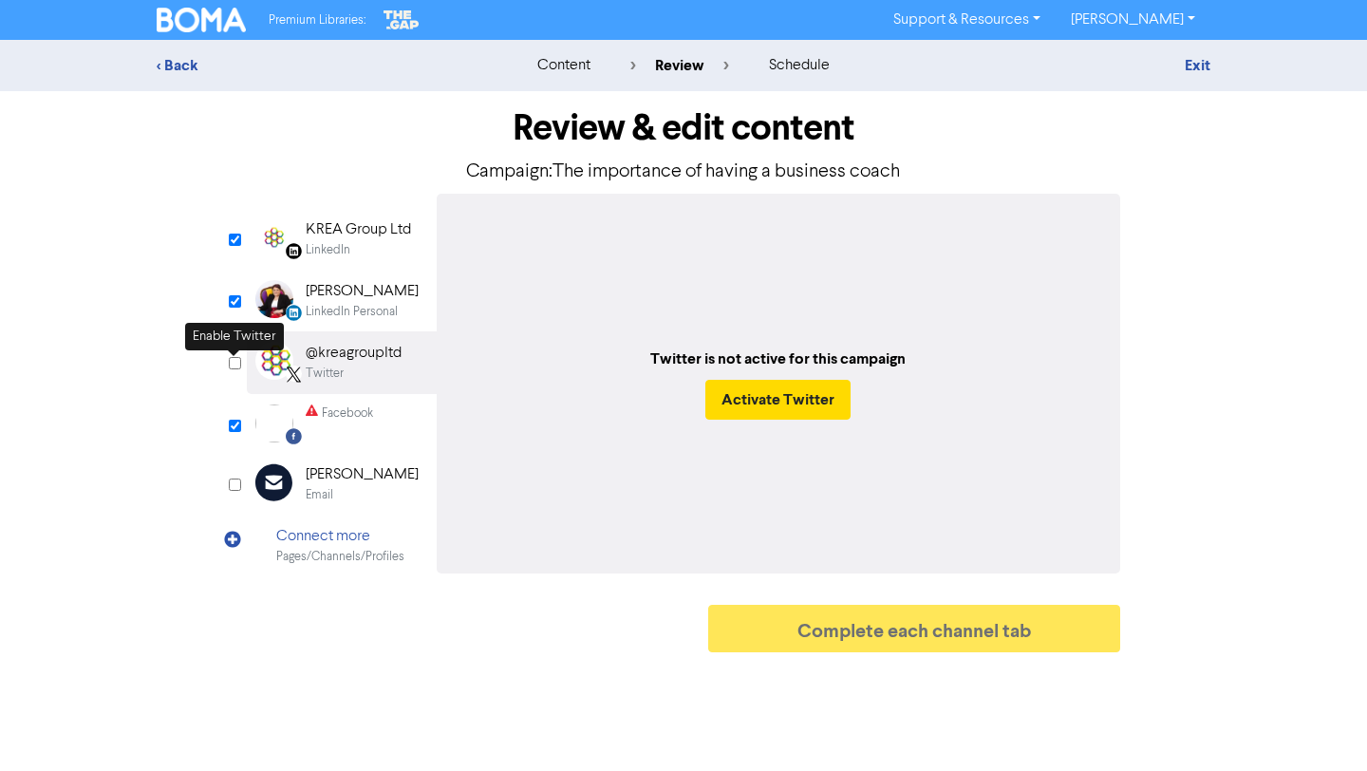
click at [234, 363] on input "checkbox" at bounding box center [235, 363] width 12 height 12
checkbox input "true"
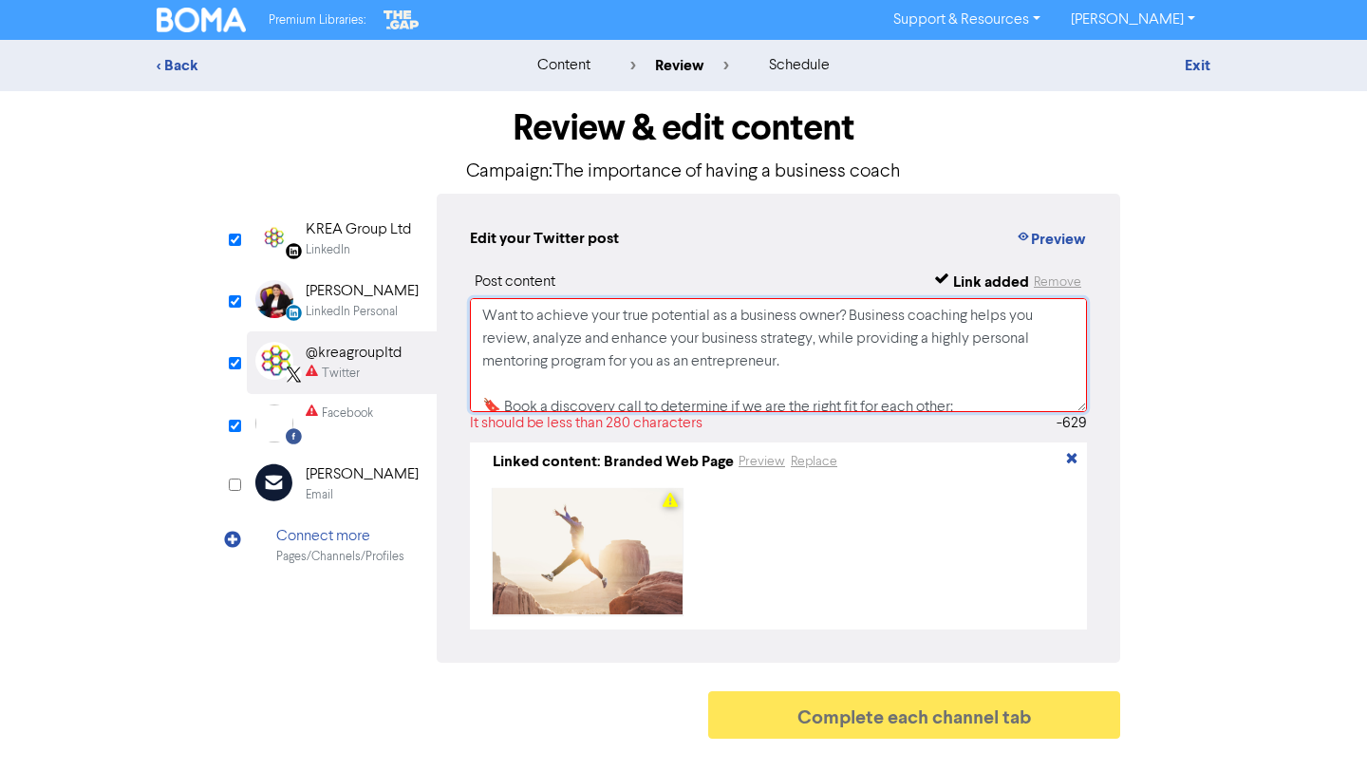
click at [650, 383] on textarea "Want to achieve your true potential as a business owner? Business coaching help…" at bounding box center [778, 355] width 617 height 114
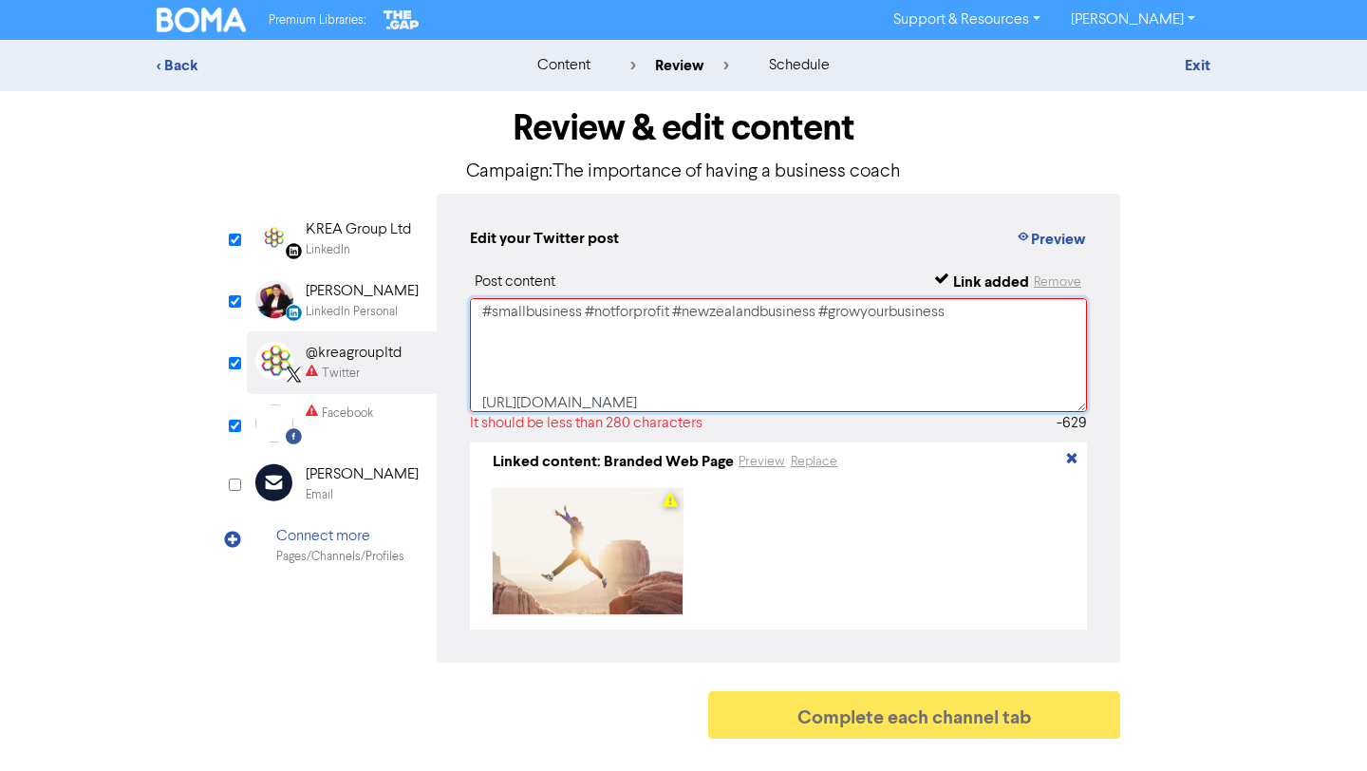
scroll to position [355, 0]
drag, startPoint x: 481, startPoint y: 336, endPoint x: 830, endPoint y: 335, distance: 348.3
click at [830, 335] on textarea "Want to achieve your true potential as a business owner? Business coaching help…" at bounding box center [778, 355] width 617 height 114
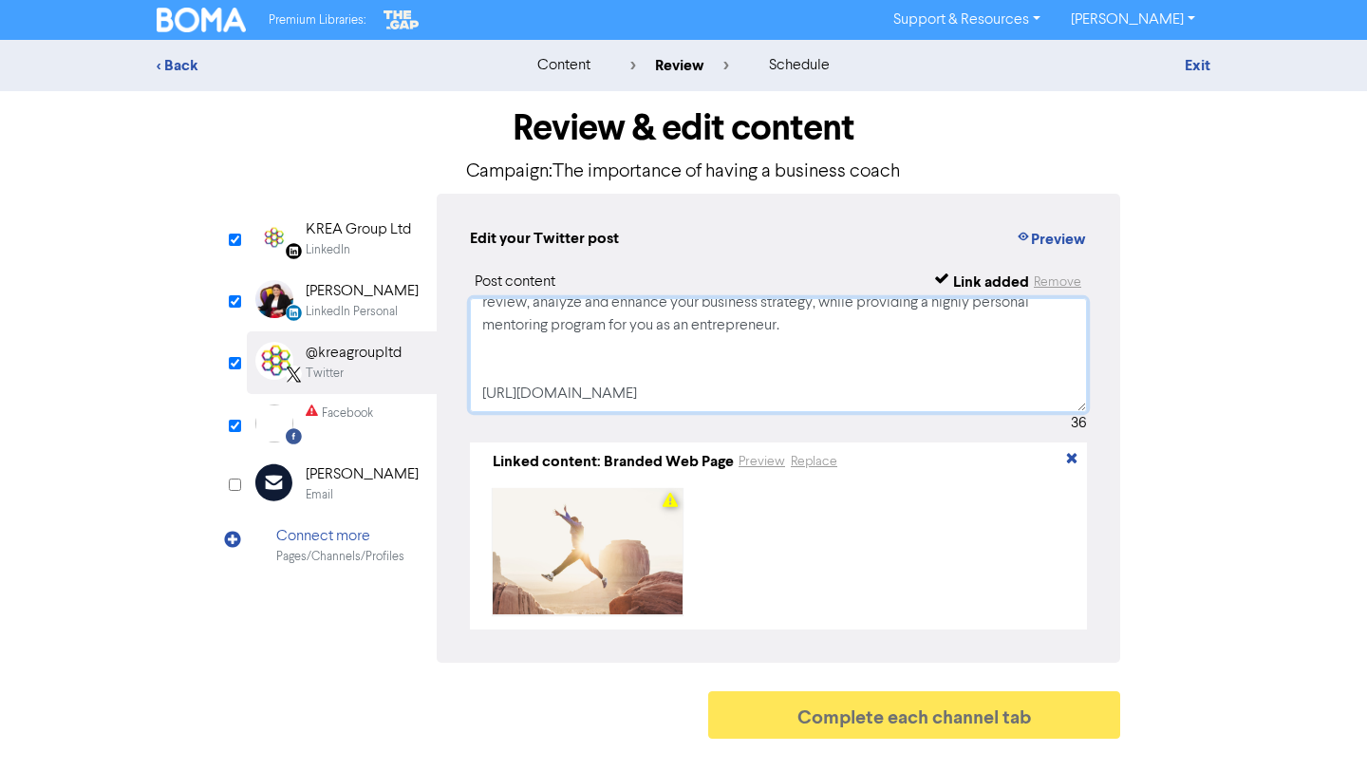
scroll to position [36, 0]
click at [704, 364] on textarea "Want to achieve your true potential as a business owner? Business coaching help…" at bounding box center [778, 355] width 617 height 114
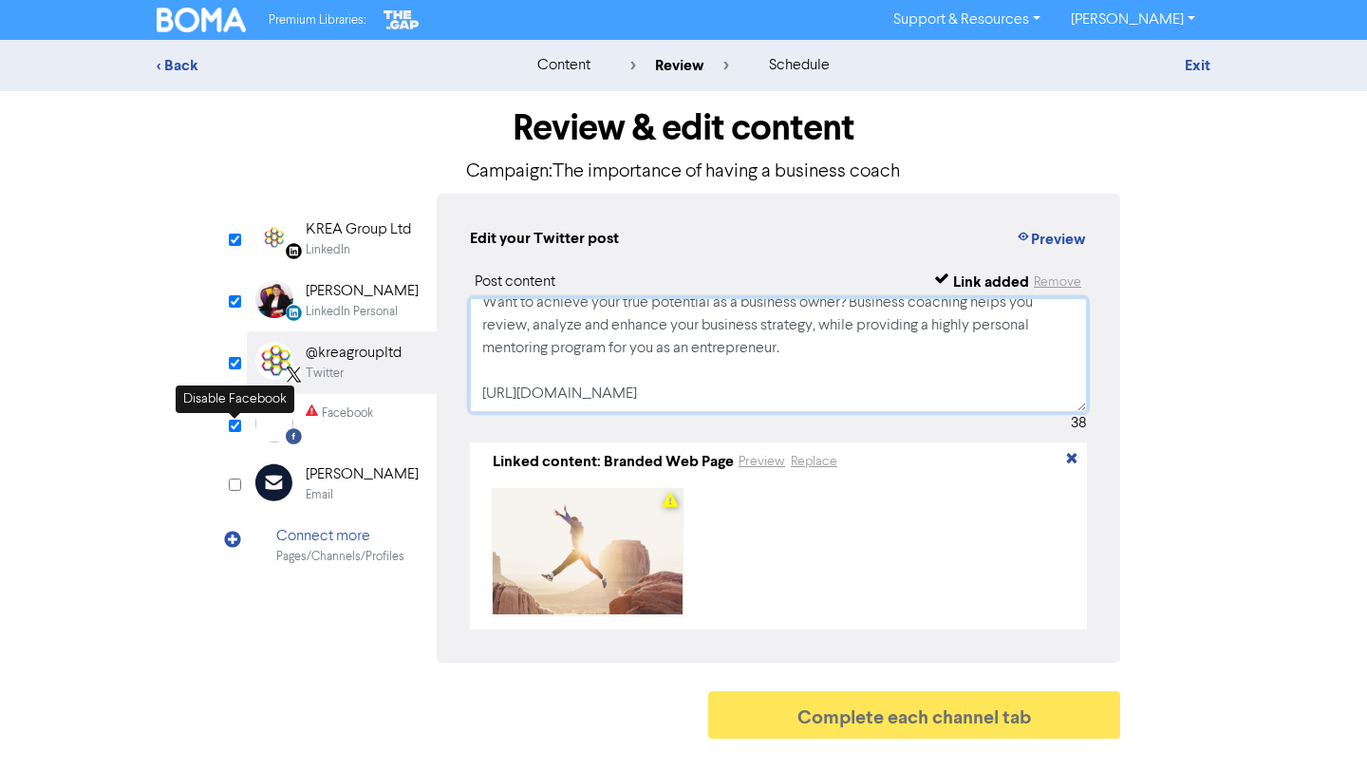
type textarea "Want to achieve your true potential as a business owner? Business coaching help…"
click at [233, 421] on input "checkbox" at bounding box center [235, 426] width 12 height 12
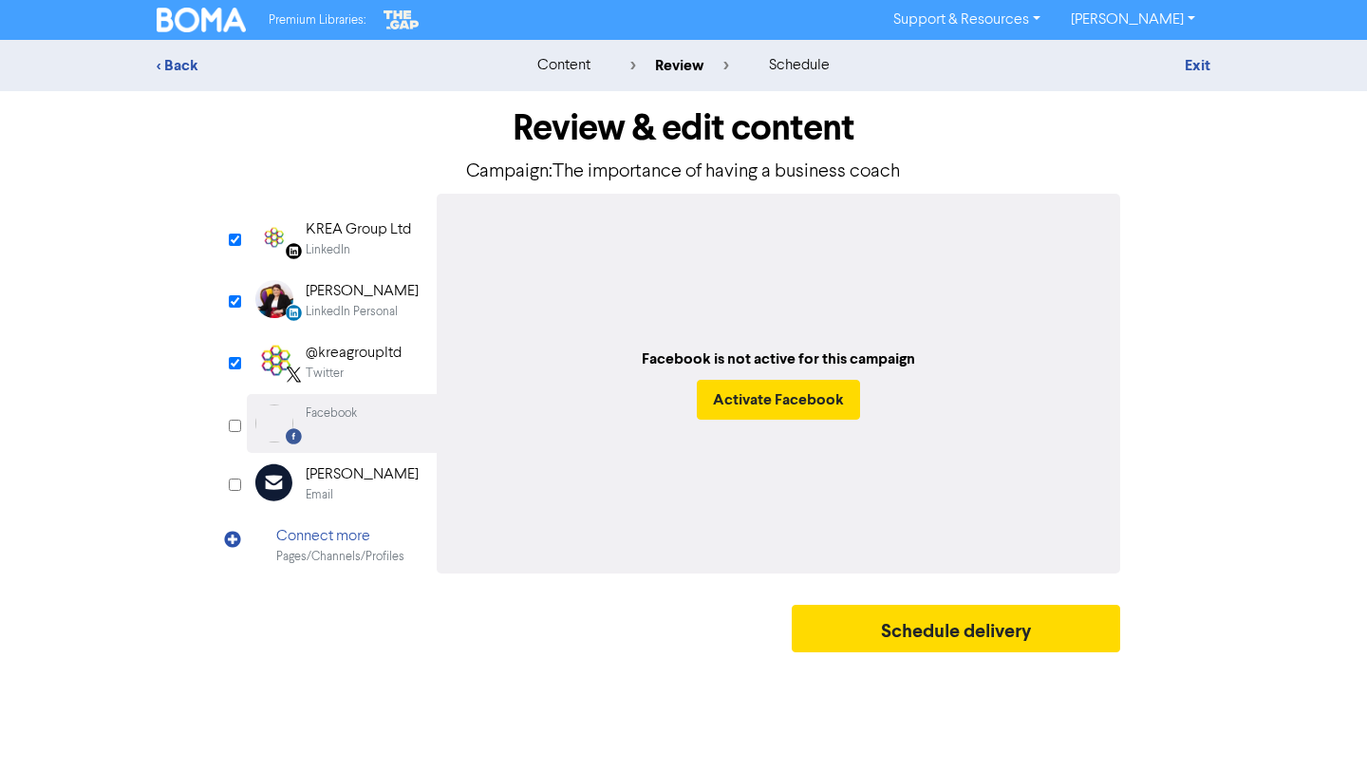
click at [233, 421] on input "checkbox" at bounding box center [235, 426] width 12 height 12
checkbox input "true"
select select "LEARN_MORE"
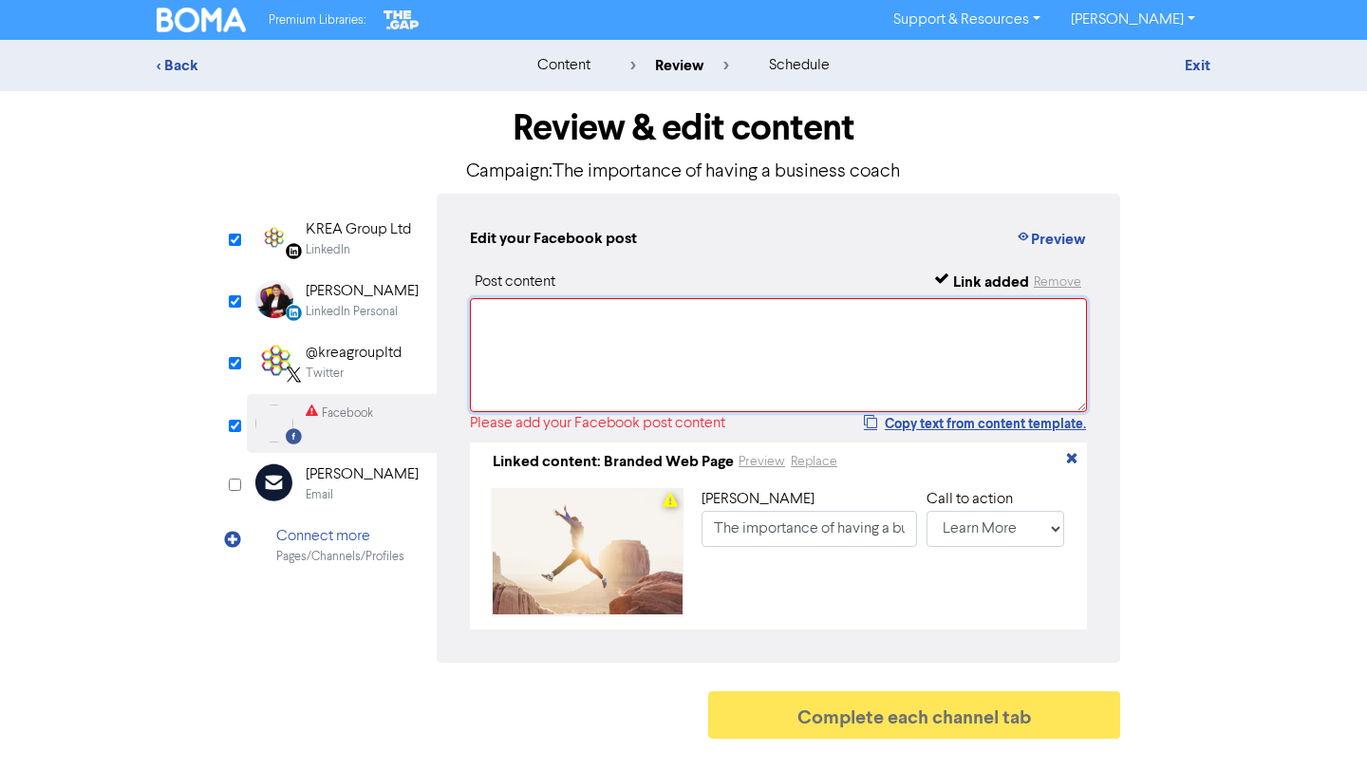
click at [522, 334] on textarea at bounding box center [778, 355] width 617 height 114
paste textarea "Want to achieve your true potential as a business owner? Business coaching help…"
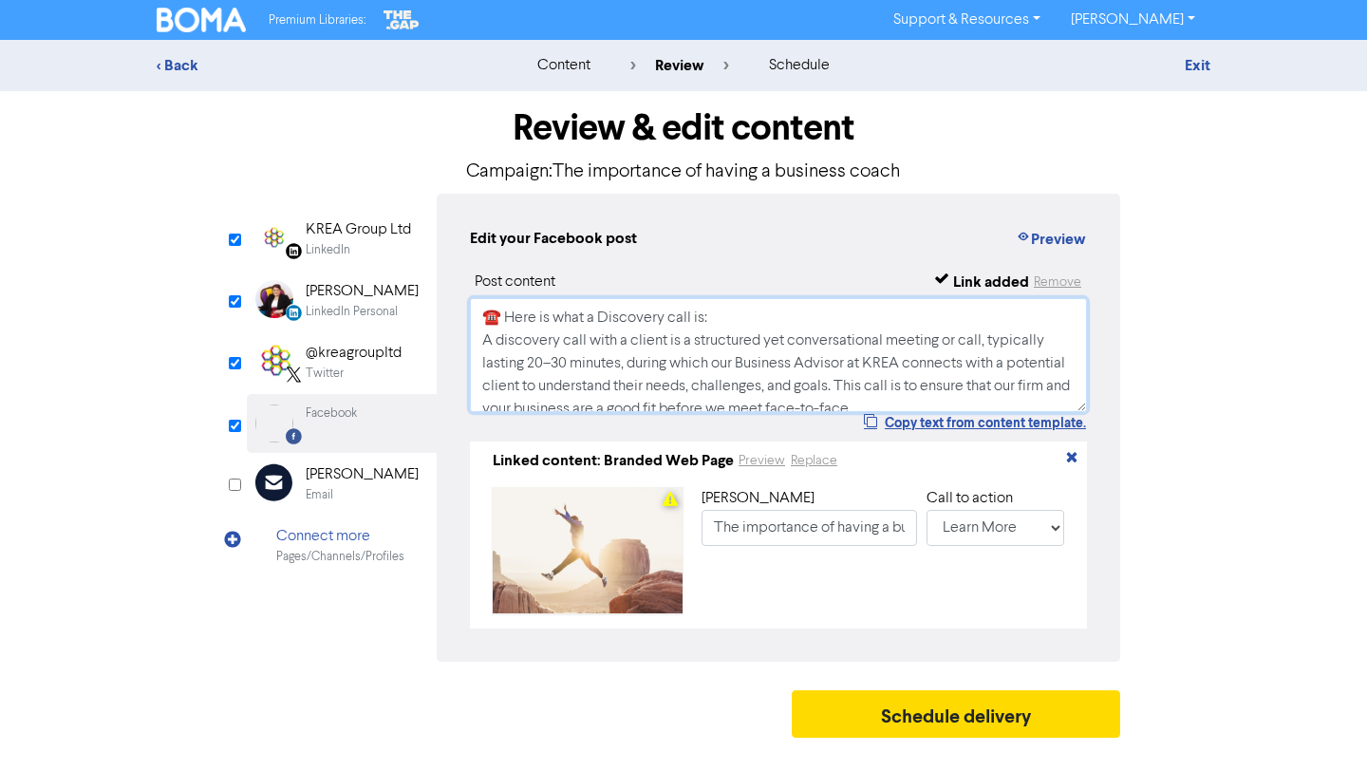
scroll to position [0, 0]
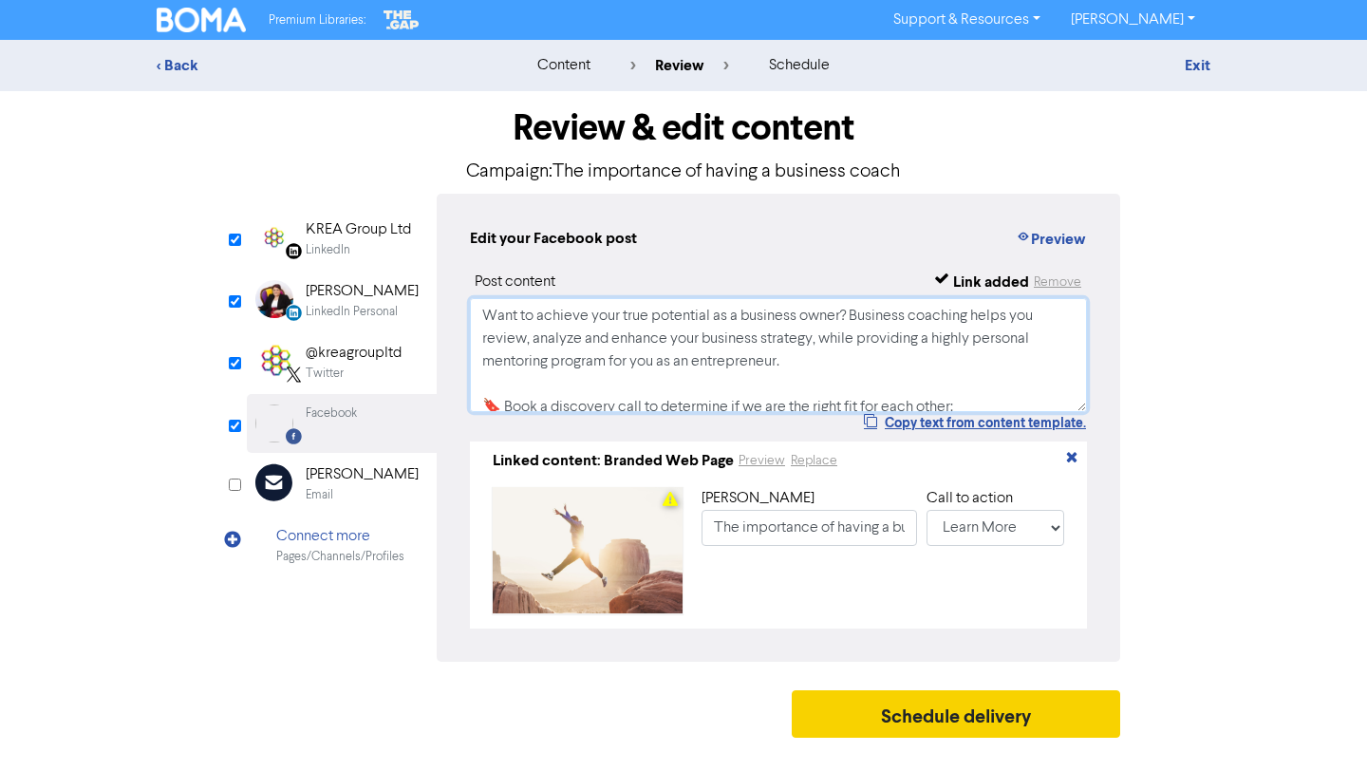
type textarea "Want to achieve your true potential as a business owner? Business coaching help…"
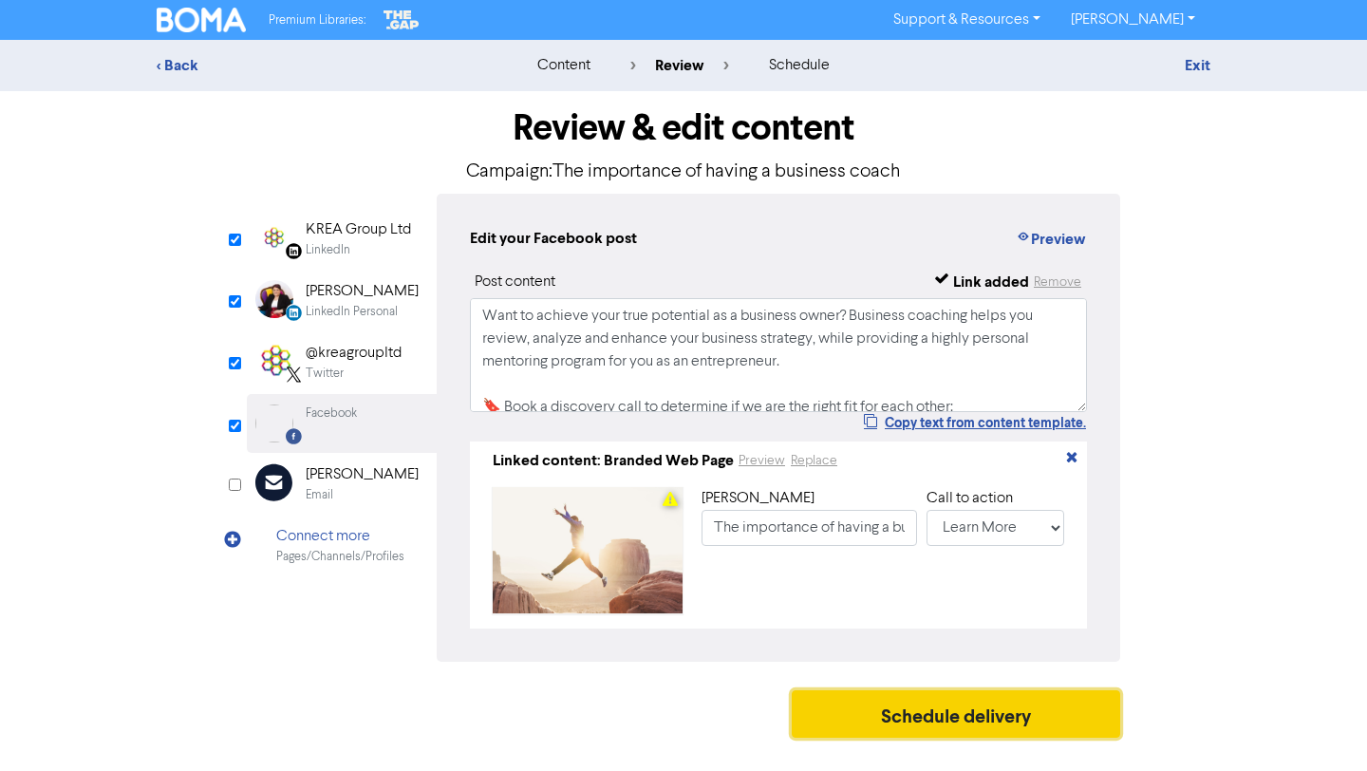
click at [923, 736] on button "Schedule delivery" at bounding box center [956, 713] width 328 height 47
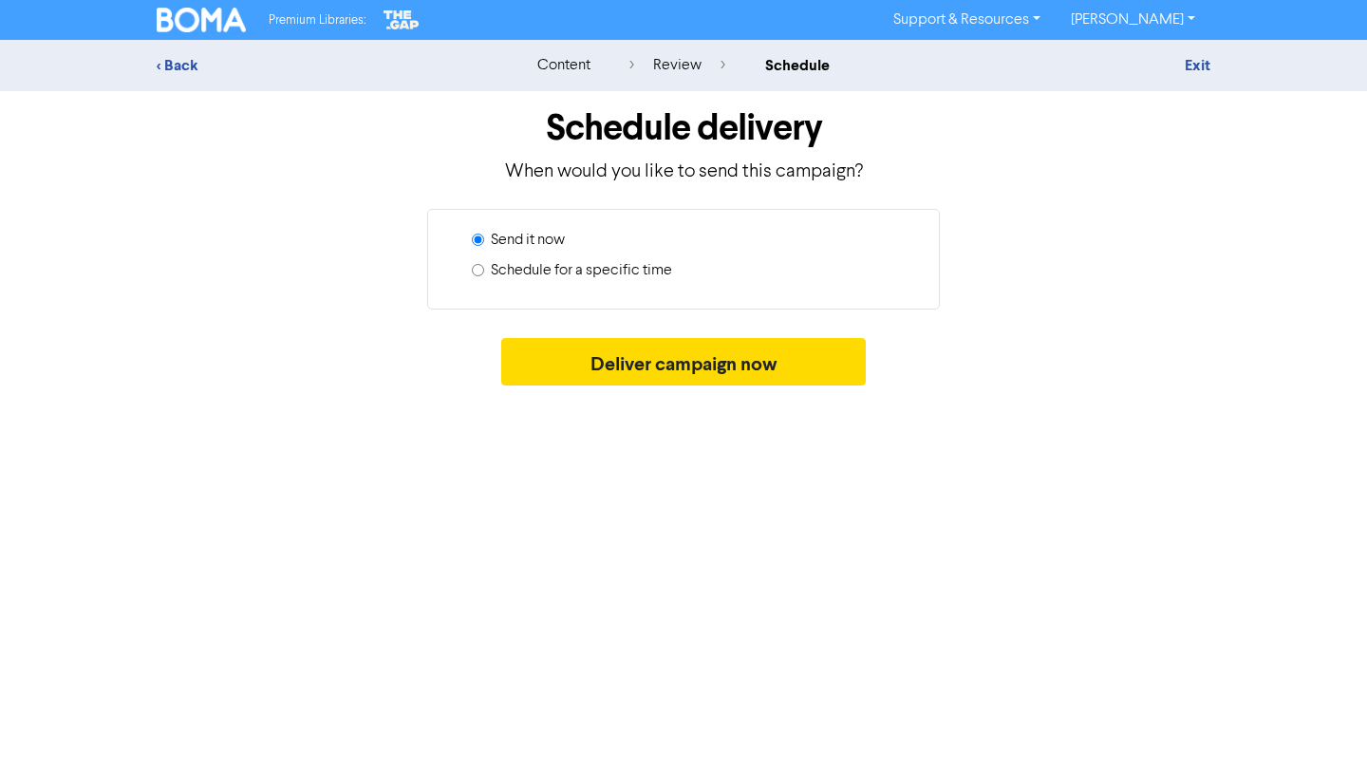
click at [652, 268] on label "Schedule for a specific time" at bounding box center [581, 270] width 181 height 23
click at [484, 268] on input "Schedule for a specific time" at bounding box center [478, 270] width 12 height 12
radio input "true"
radio input "false"
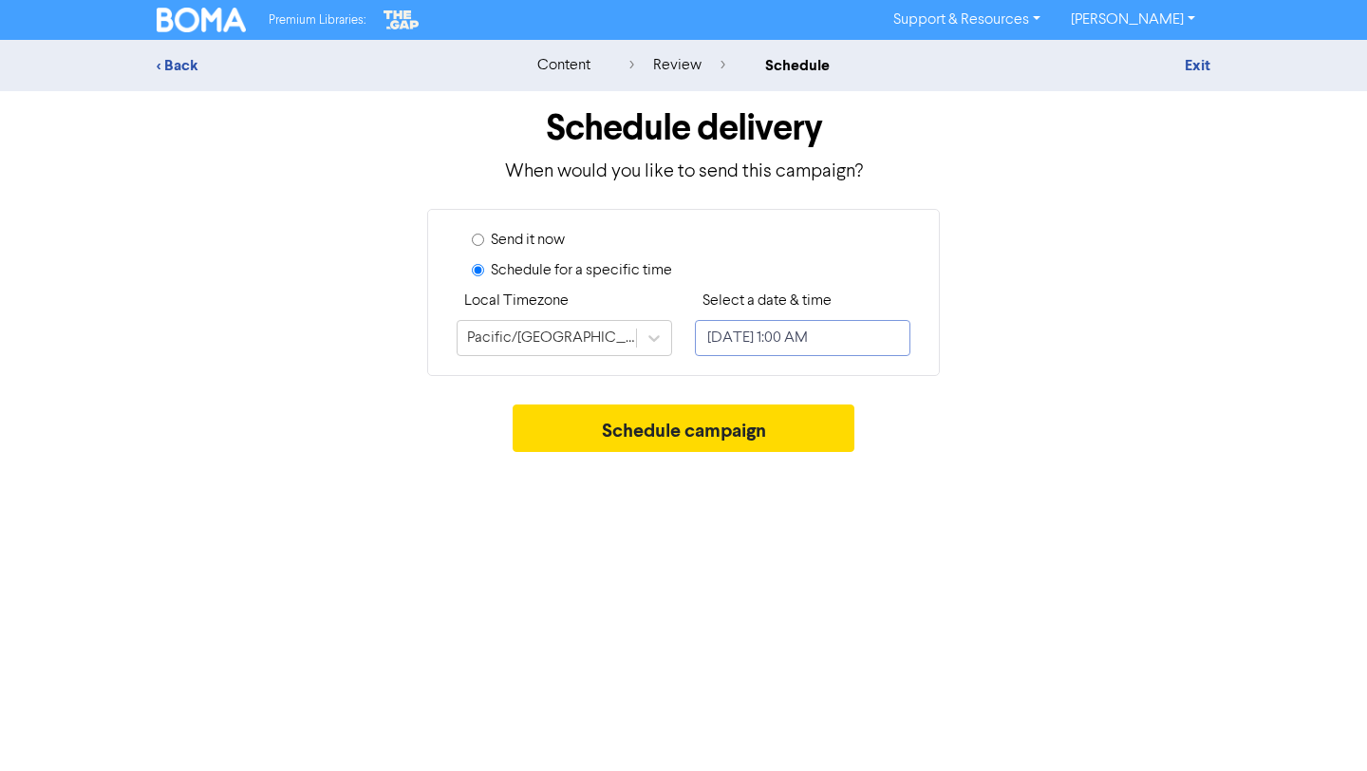
click at [756, 335] on input "[DATE] 1:00 AM" at bounding box center [802, 338] width 215 height 36
select select "9"
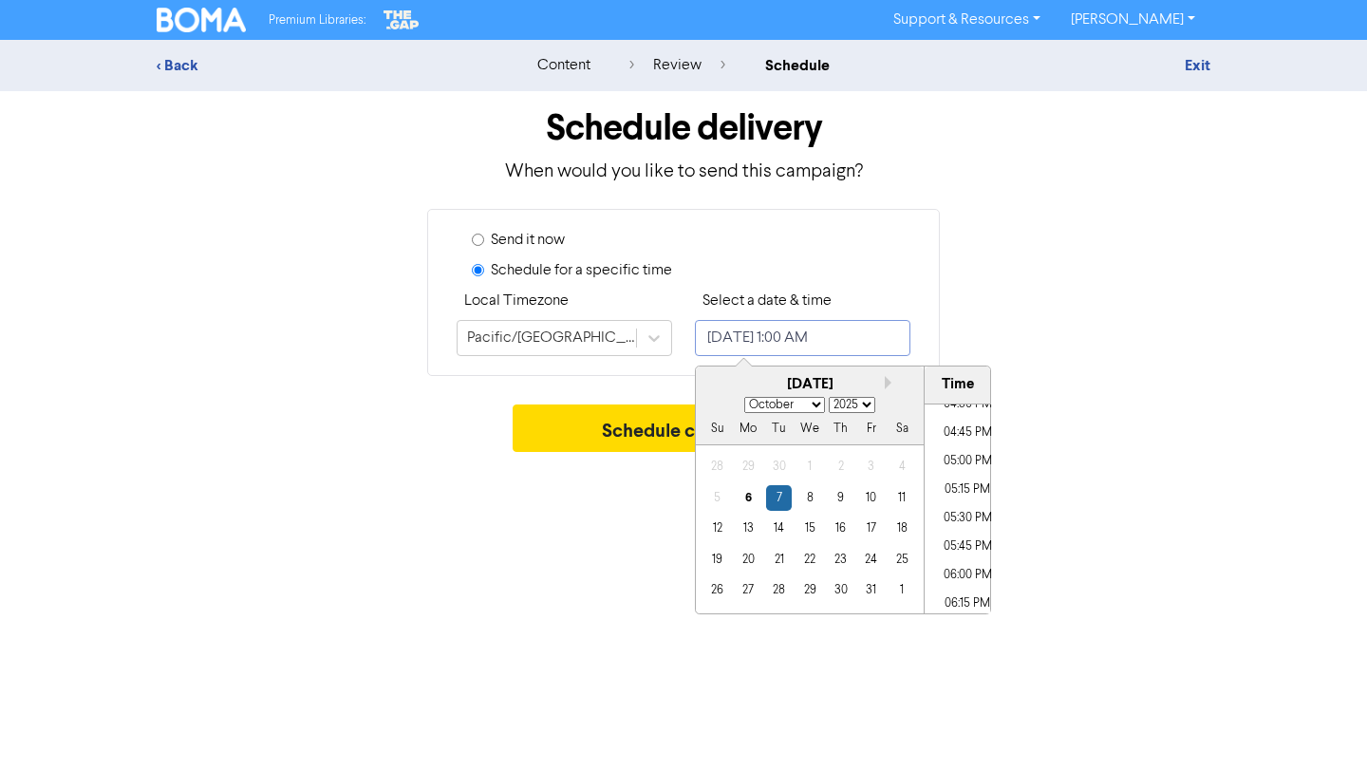
scroll to position [1893, 0]
click at [974, 463] on li "05:00 PM" at bounding box center [966, 462] width 85 height 28
type input "[DATE] 5:00 PM"
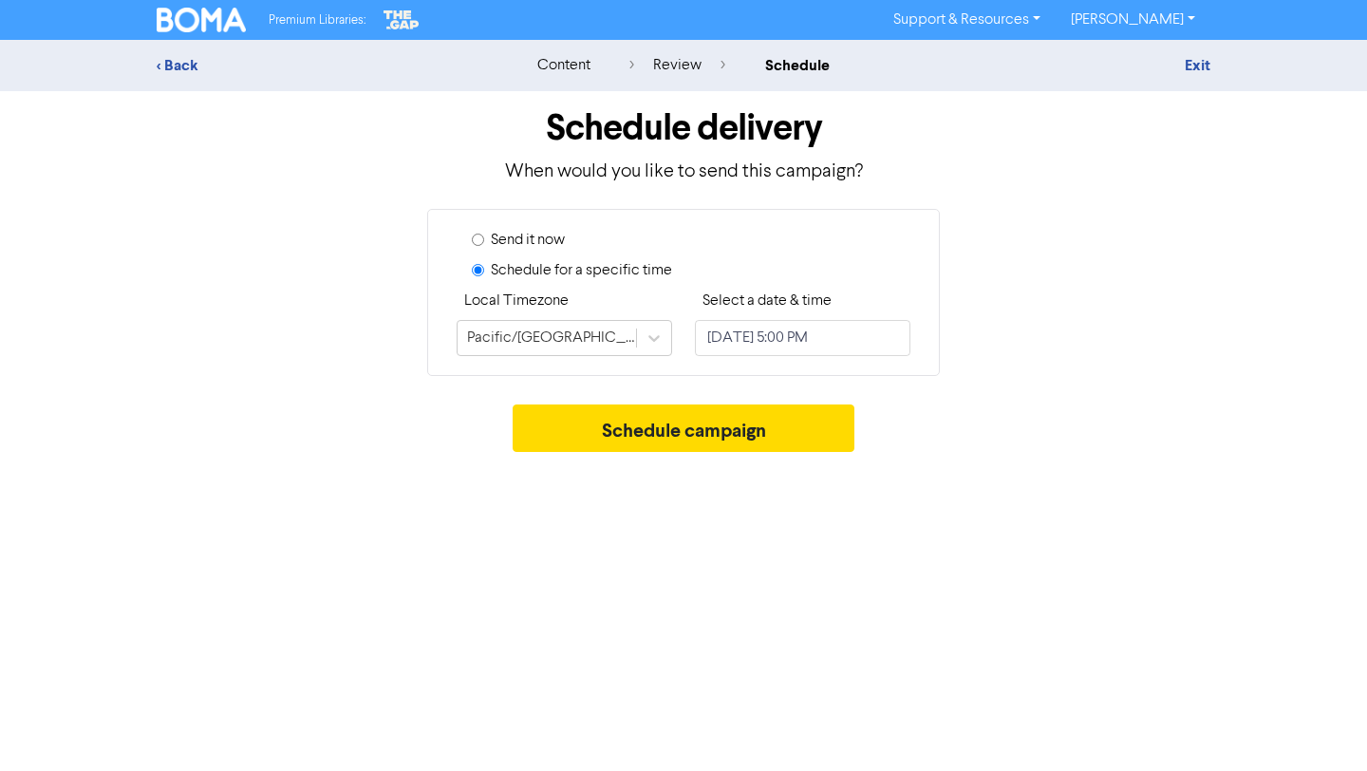
click at [1136, 446] on div "Schedule campaign" at bounding box center [684, 432] width 1054 height 57
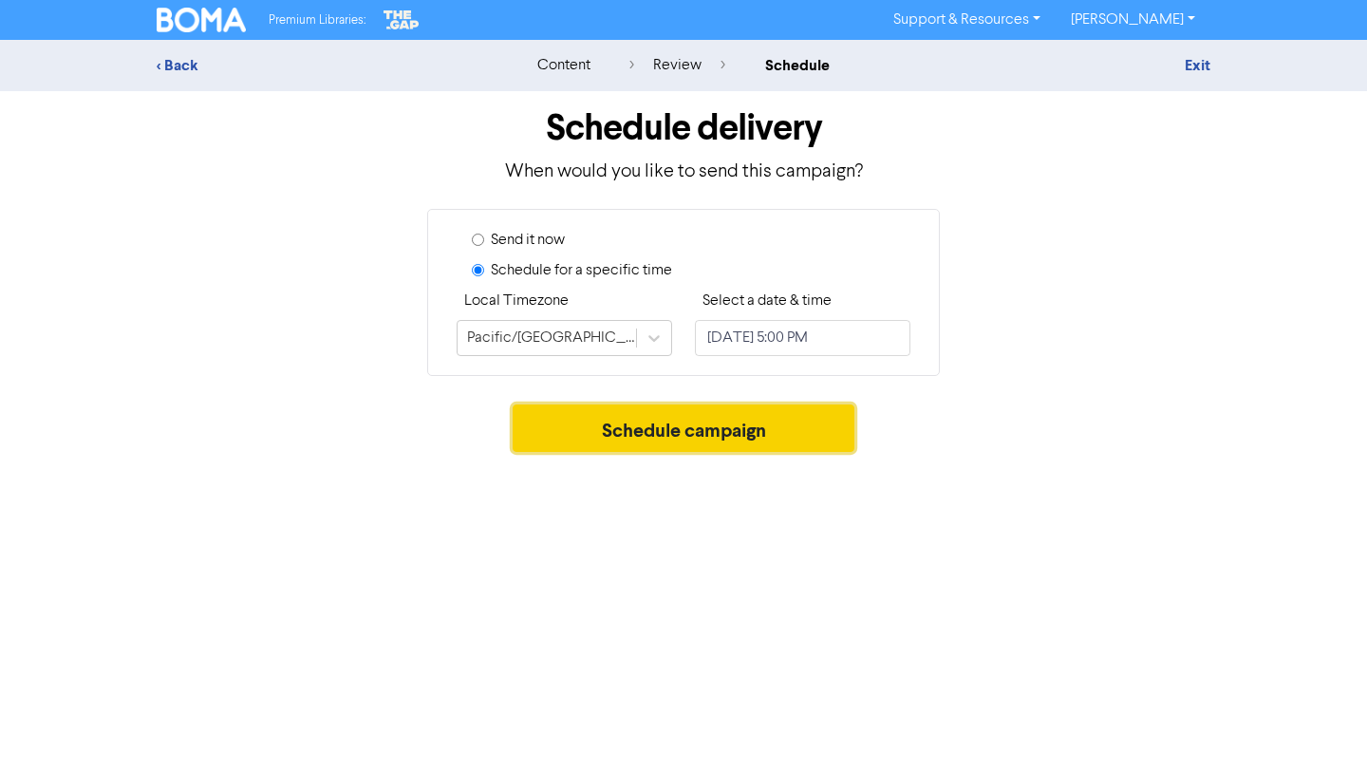
click at [811, 426] on button "Schedule campaign" at bounding box center [684, 427] width 343 height 47
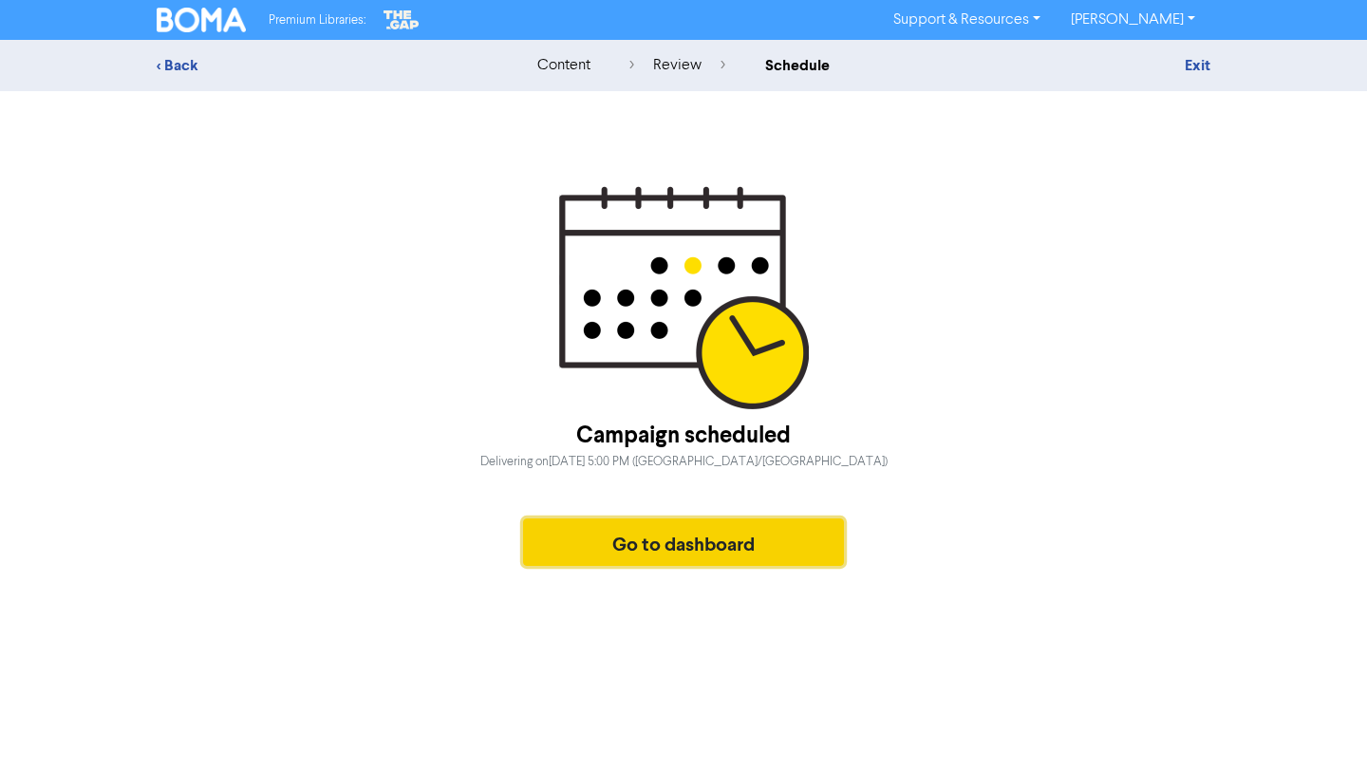
click at [543, 544] on button "Go to dashboard" at bounding box center [683, 541] width 321 height 47
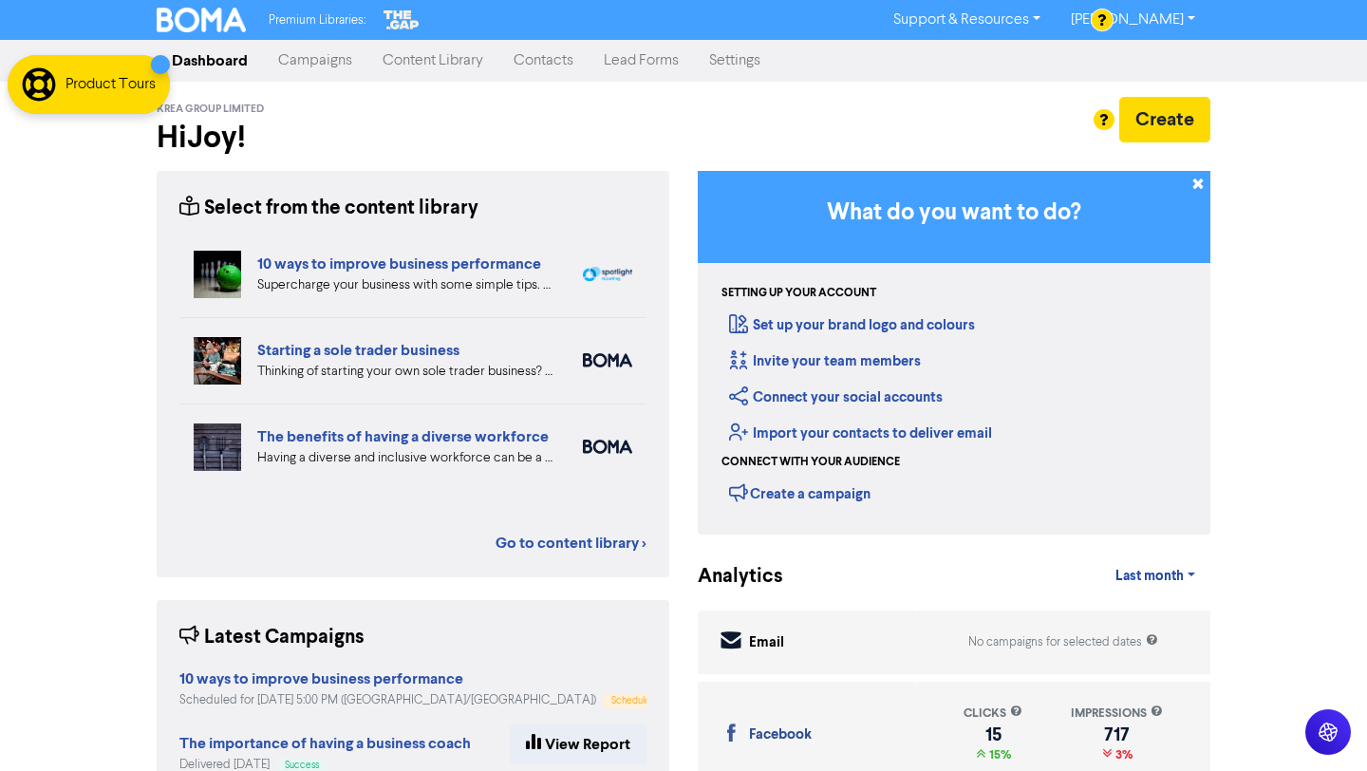
click at [317, 65] on link "Campaigns" at bounding box center [315, 61] width 104 height 38
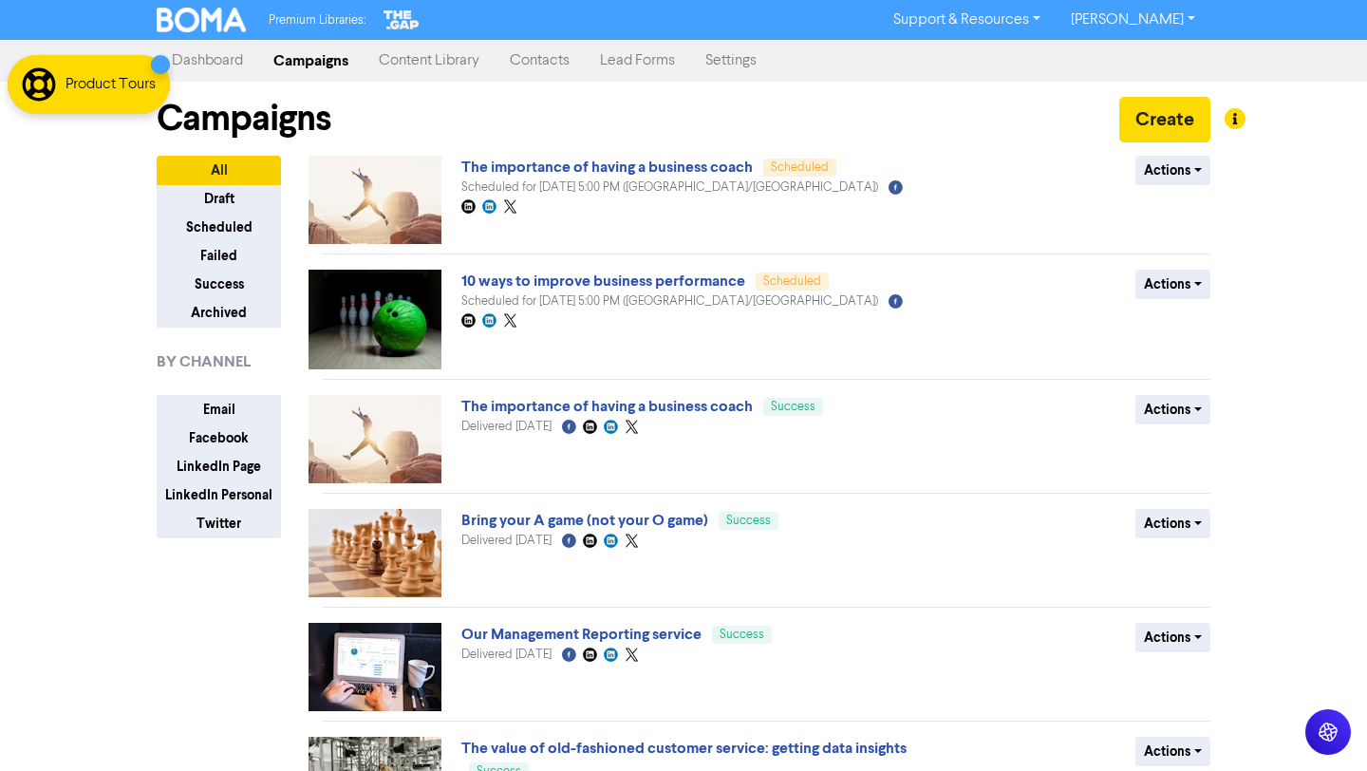
click at [476, 58] on link "Content Library" at bounding box center [429, 61] width 131 height 38
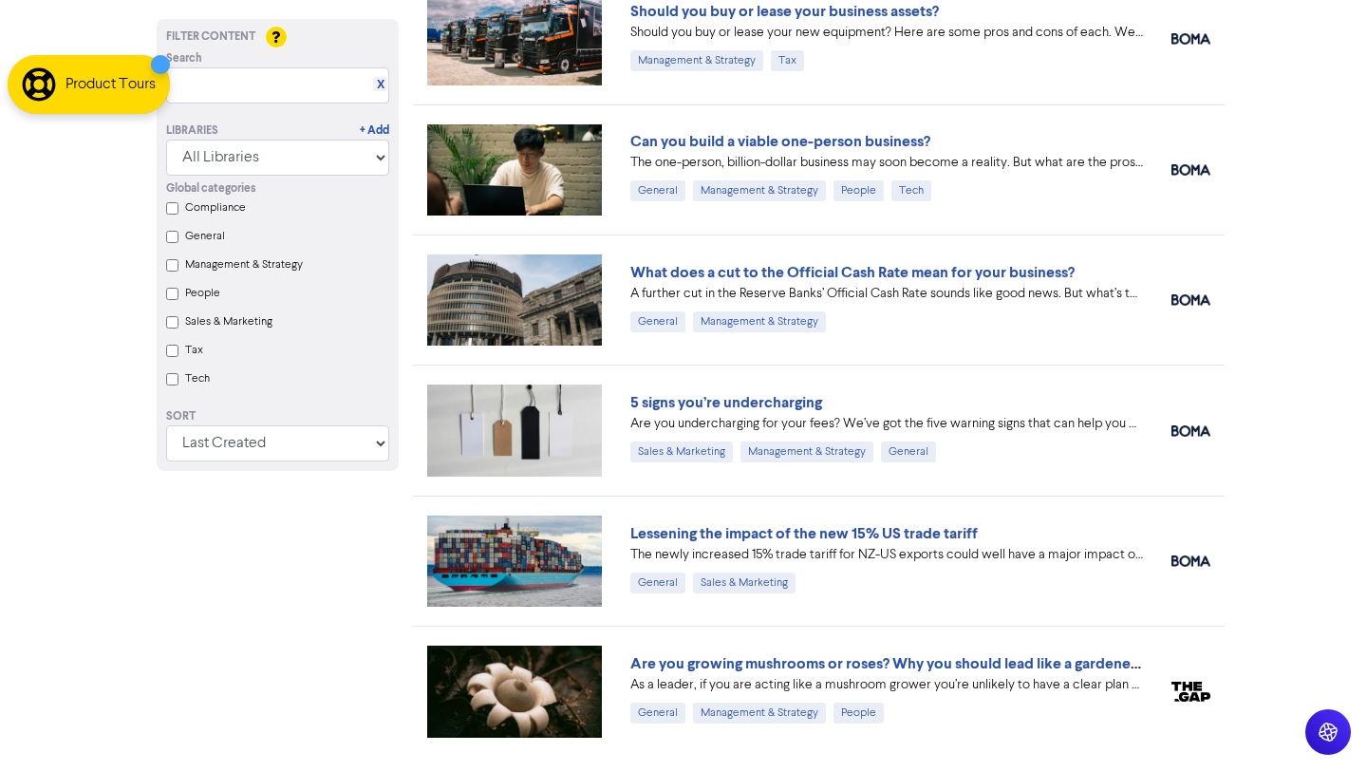
scroll to position [2197, 0]
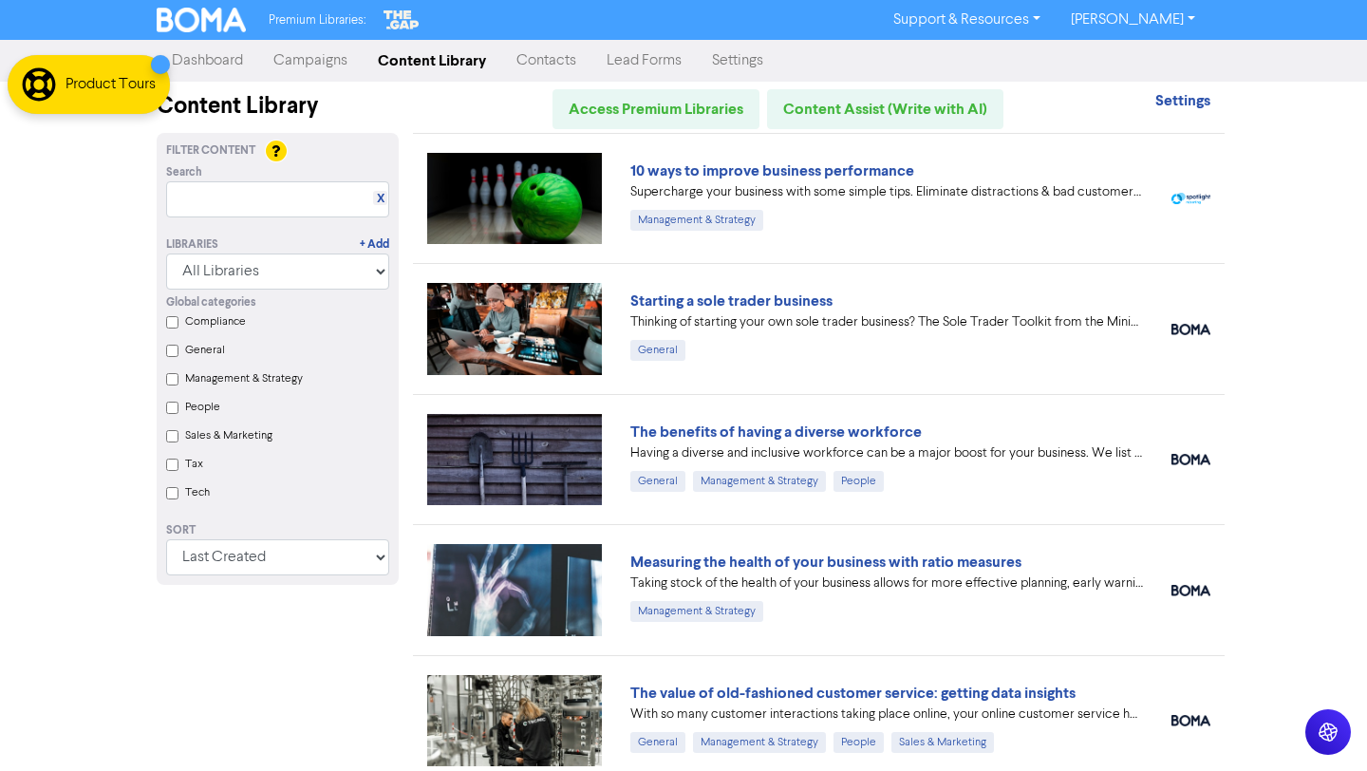
click at [317, 61] on link "Campaigns" at bounding box center [310, 61] width 104 height 38
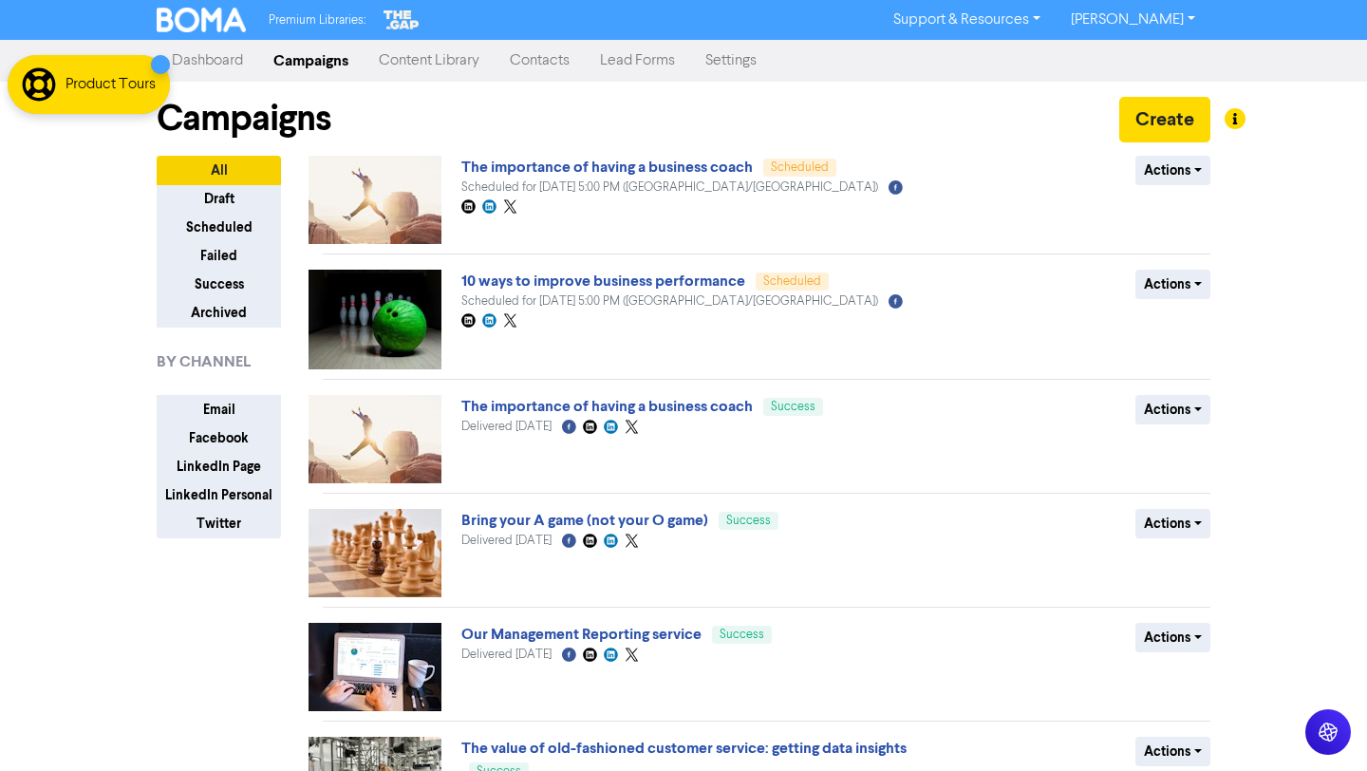
click at [413, 65] on link "Content Library" at bounding box center [429, 61] width 131 height 38
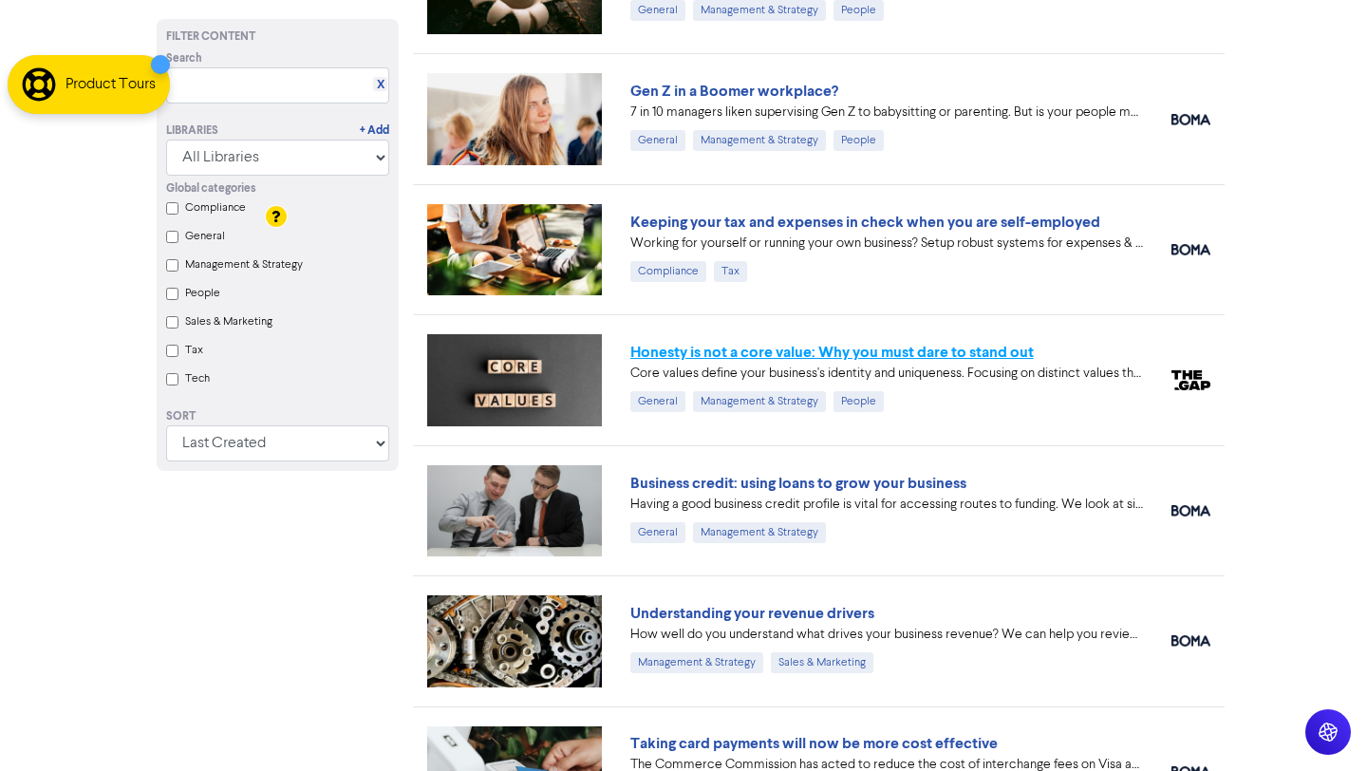
scroll to position [2608, 0]
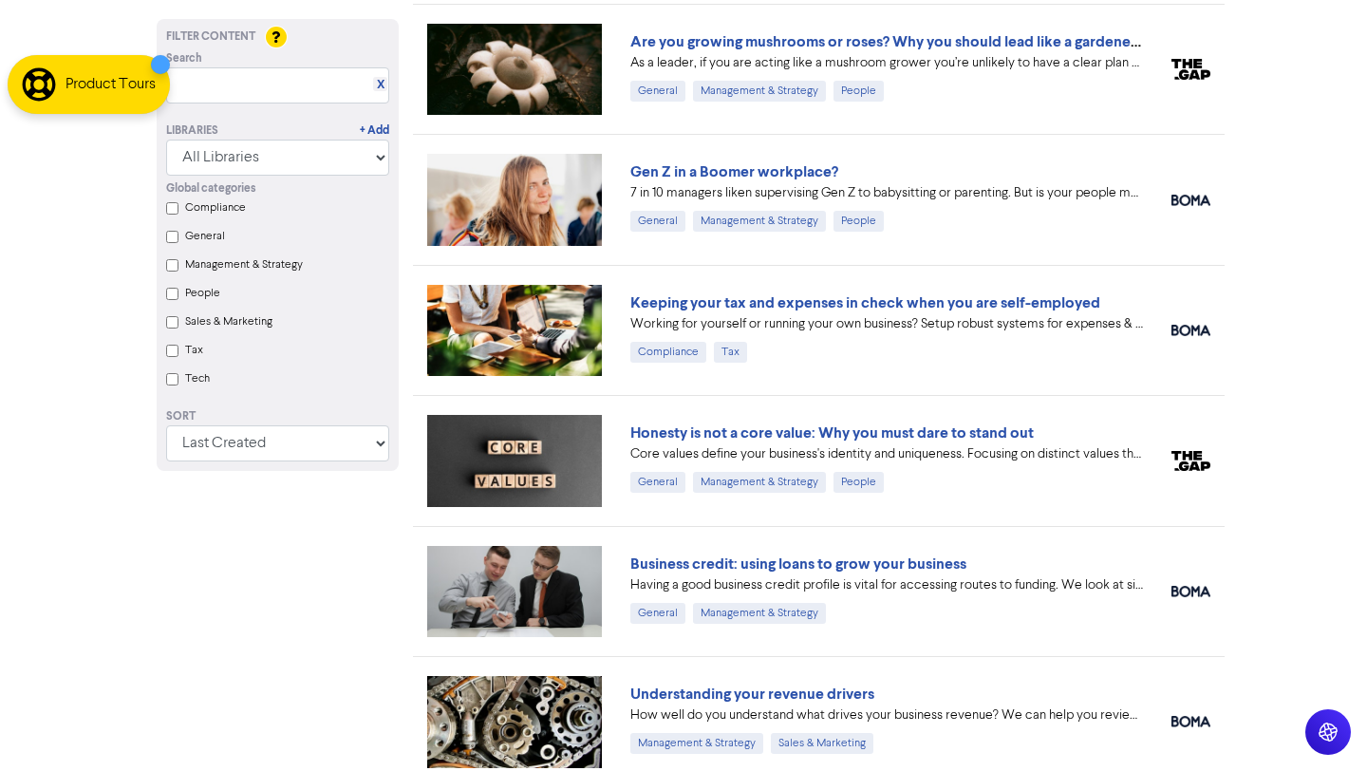
click at [171, 351] on input "Tax" at bounding box center [172, 351] width 12 height 12
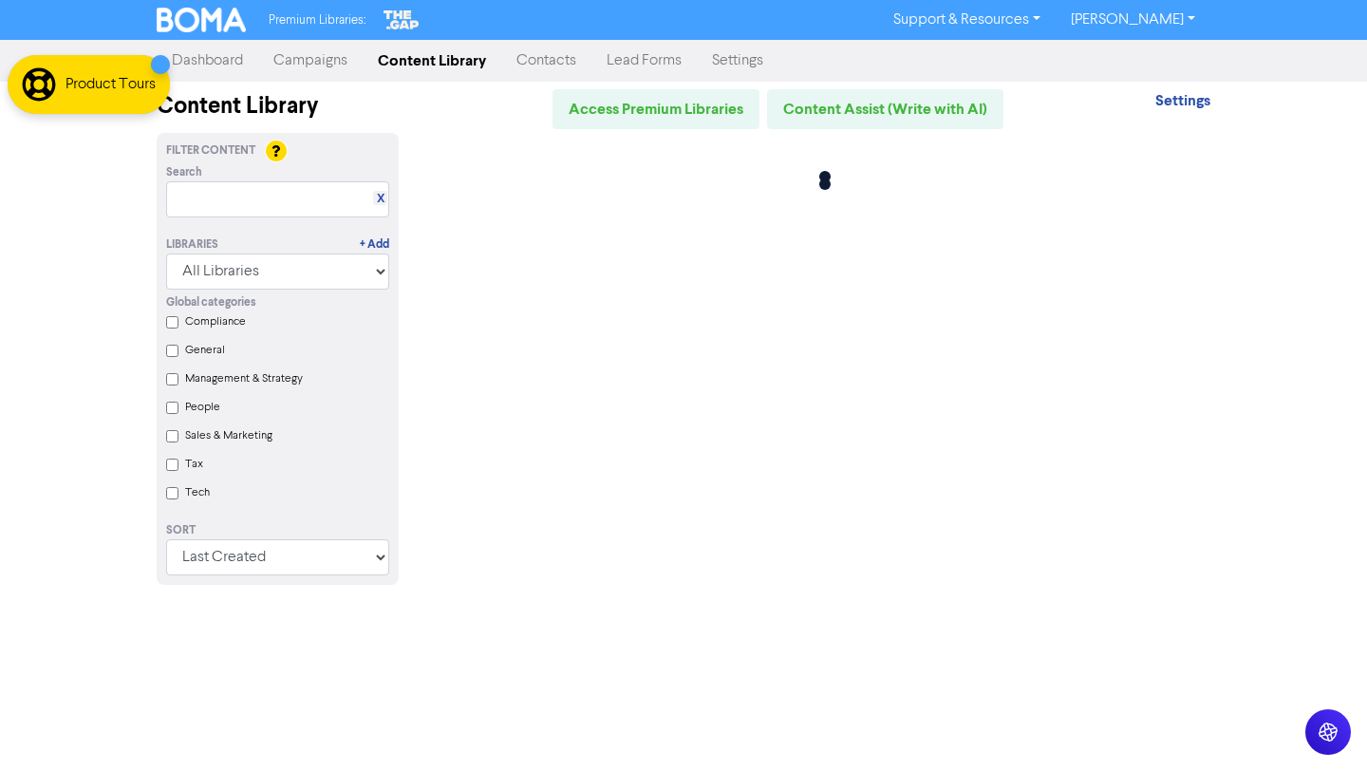
scroll to position [0, 0]
click at [175, 465] on input "Tax" at bounding box center [172, 464] width 12 height 12
click at [176, 466] on input "Tax" at bounding box center [172, 464] width 12 height 12
